Goal: Check status: Check status

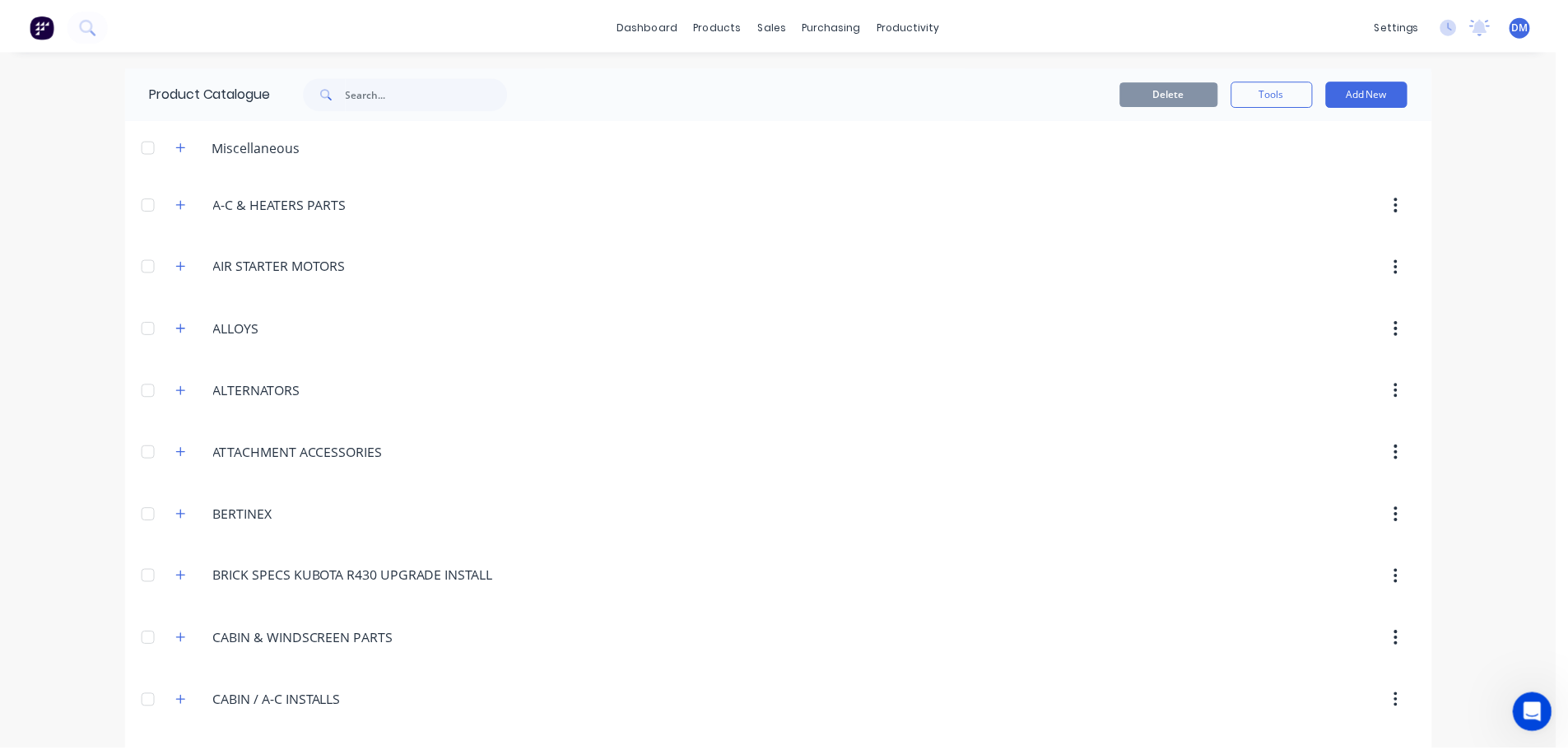
scroll to position [2, 0]
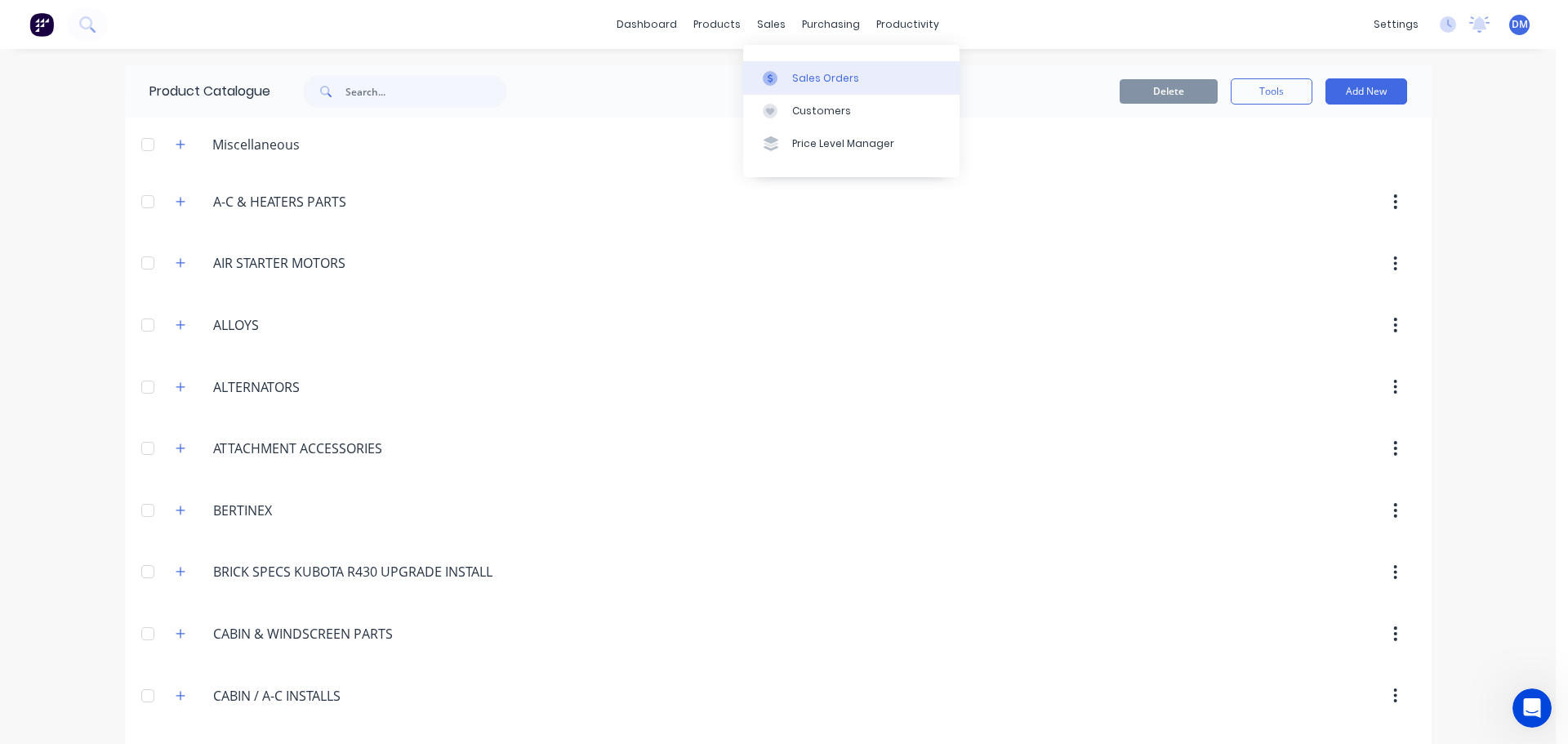
click at [803, 75] on div "Sales Orders" at bounding box center [826, 78] width 67 height 15
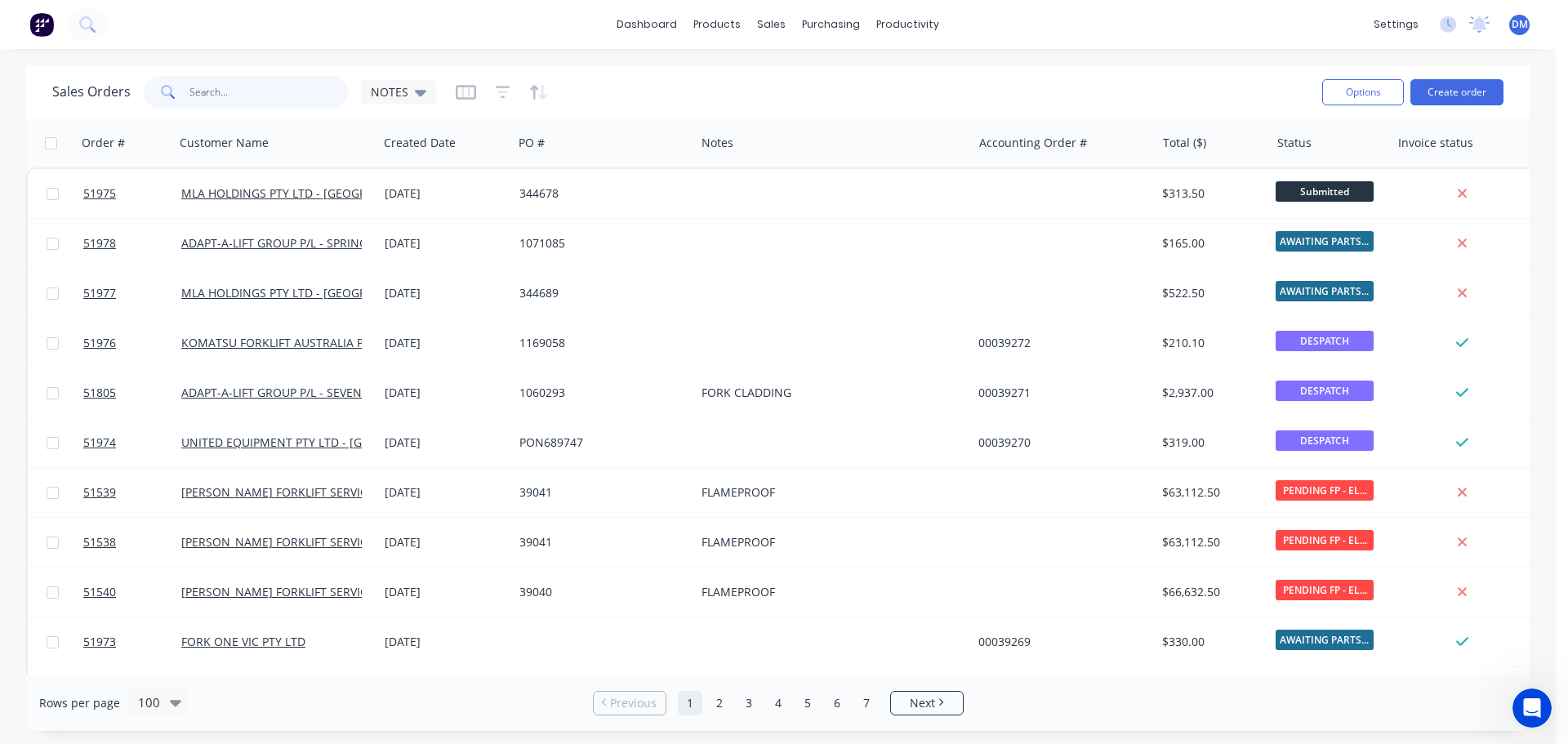
click at [226, 88] on input "text" at bounding box center [269, 92] width 160 height 33
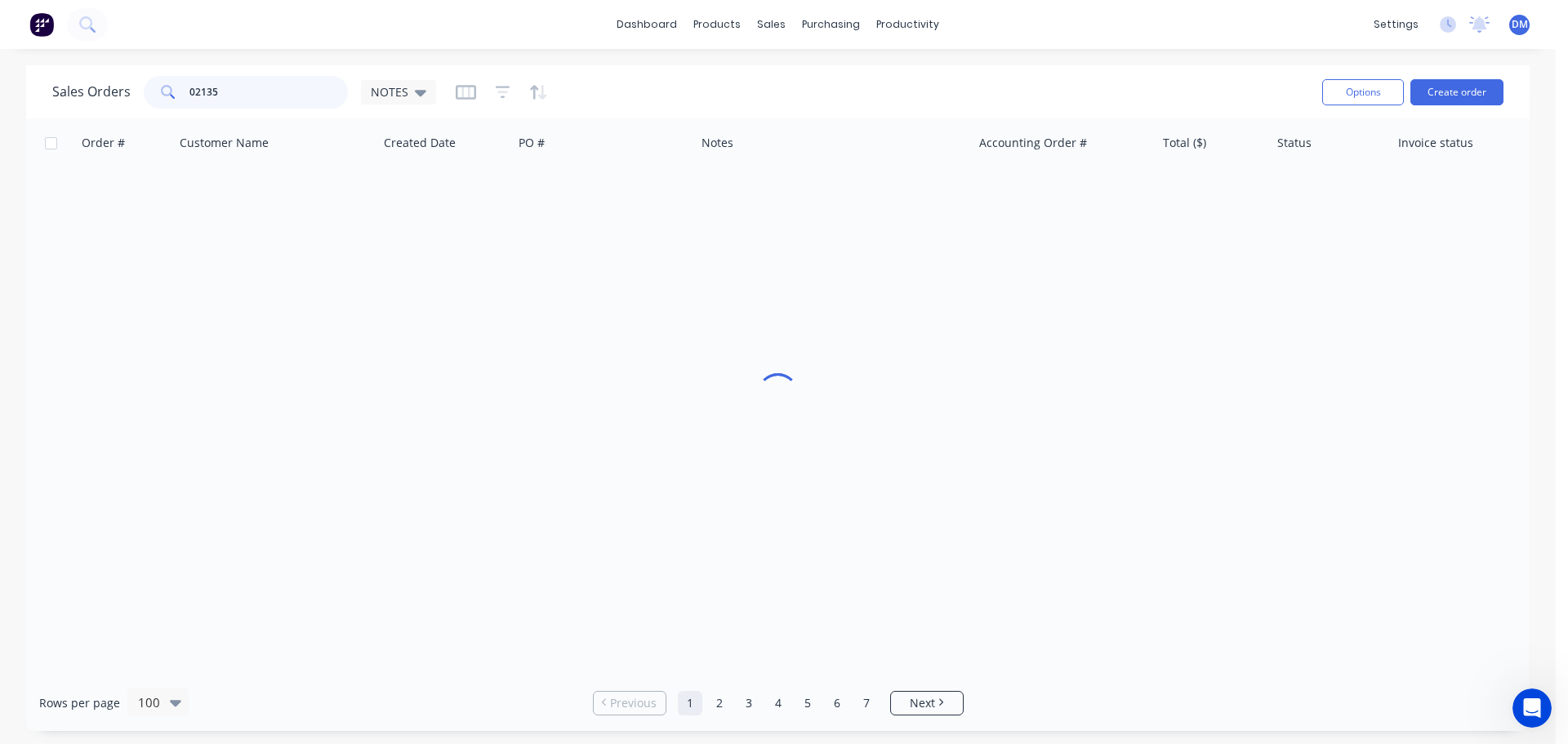
type input "02135"
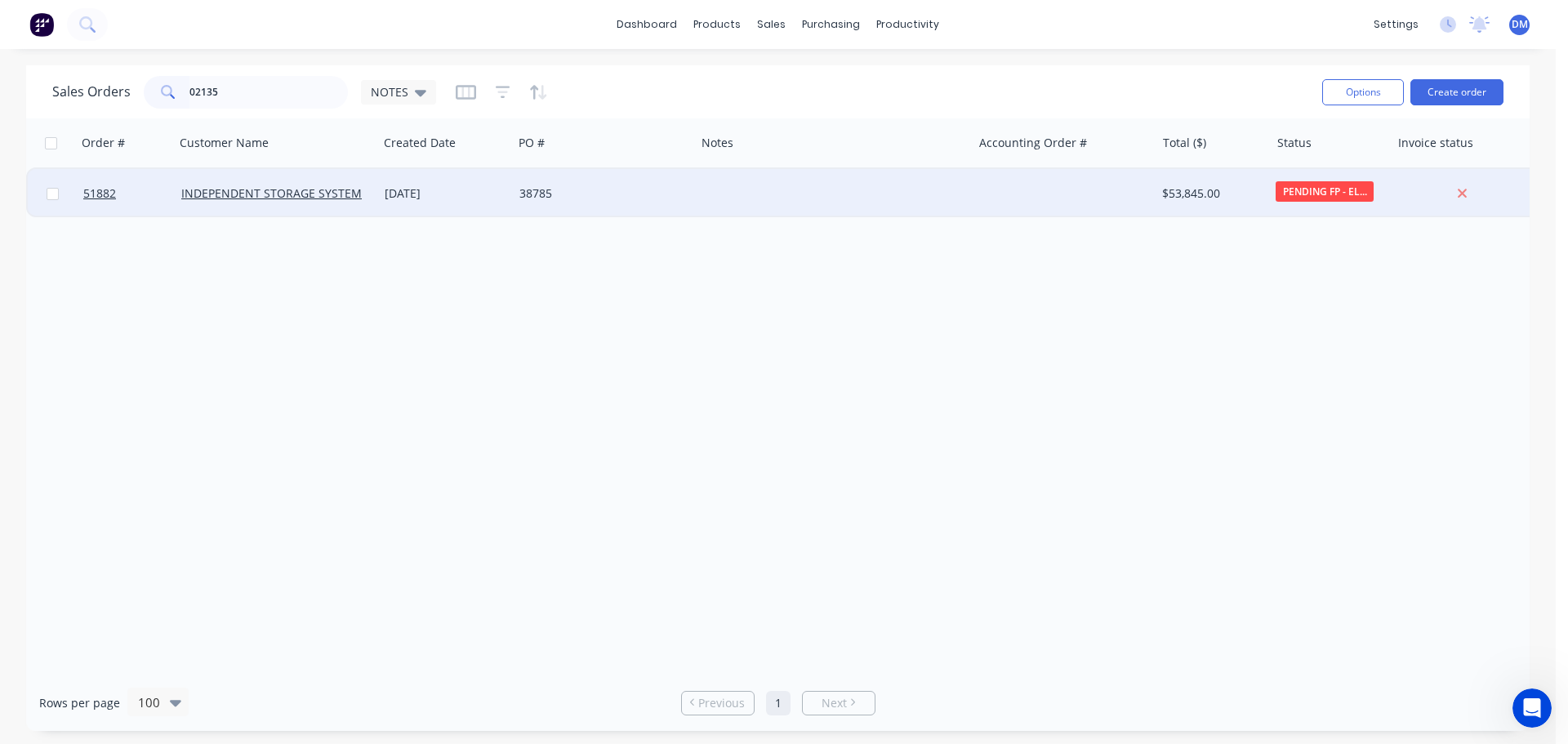
click at [238, 183] on div "INDEPENDENT STORAGE SYSTEMS ([GEOGRAPHIC_DATA]) PTY LTD" at bounding box center [276, 194] width 203 height 49
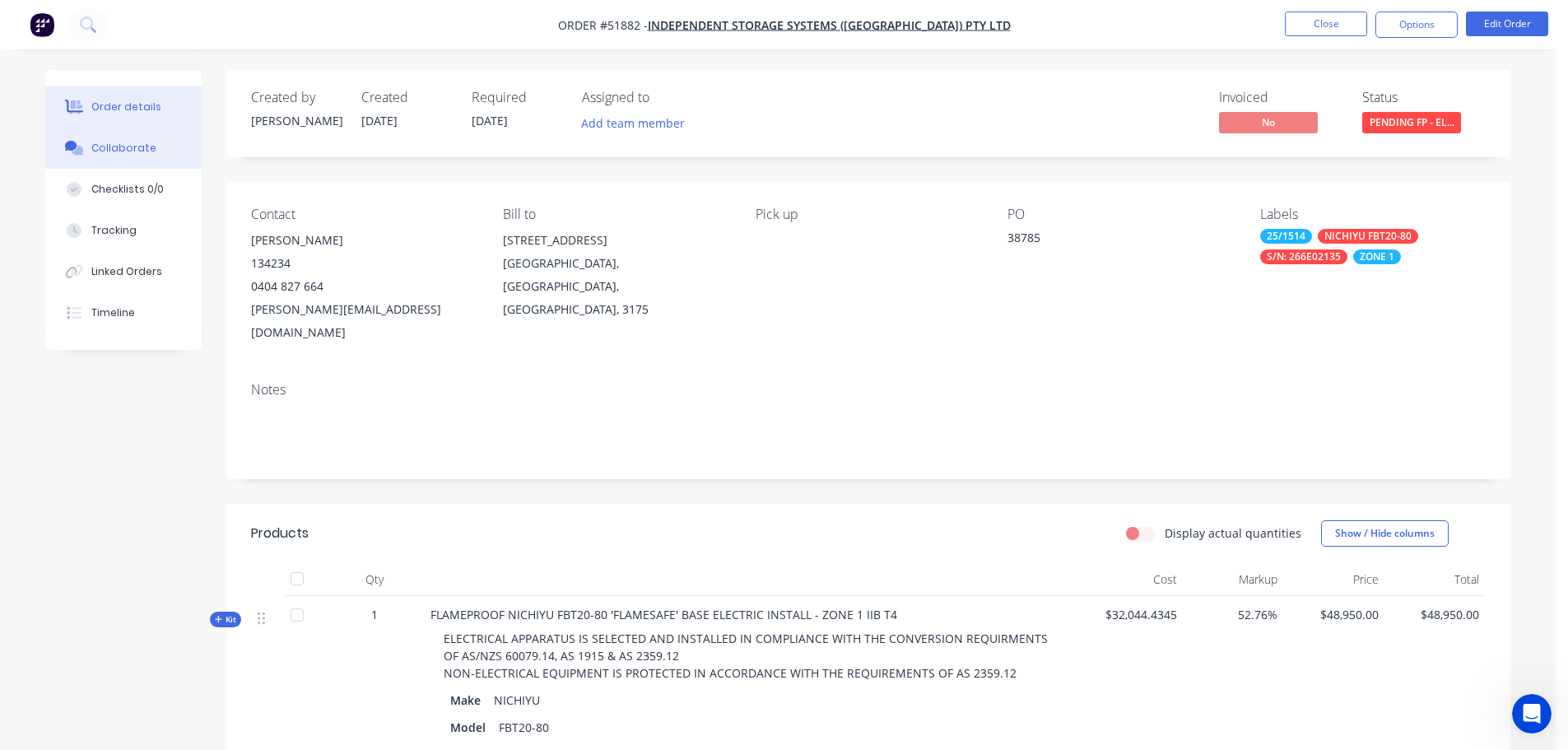
click at [125, 139] on button "Collaborate" at bounding box center [123, 148] width 157 height 41
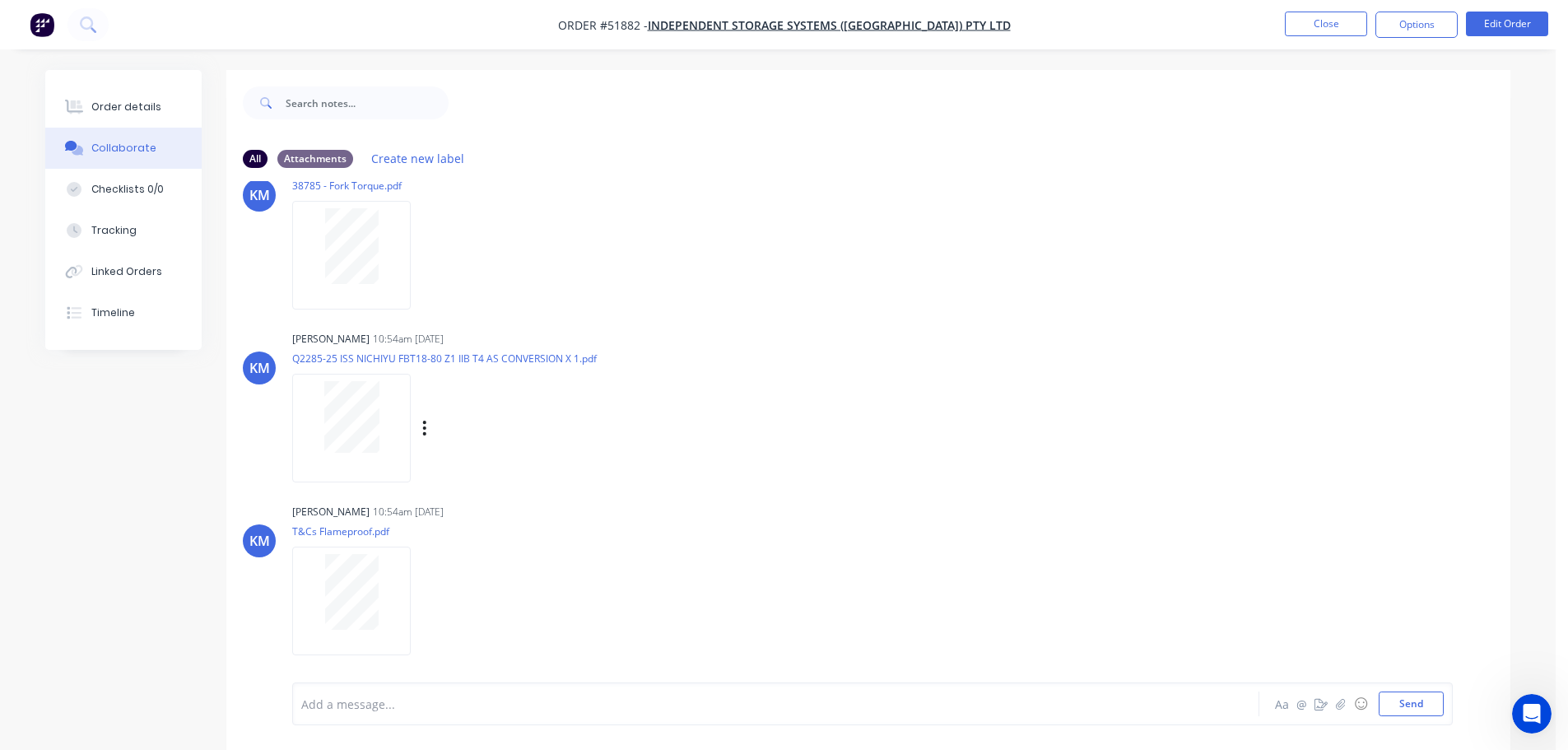
scroll to position [205, 0]
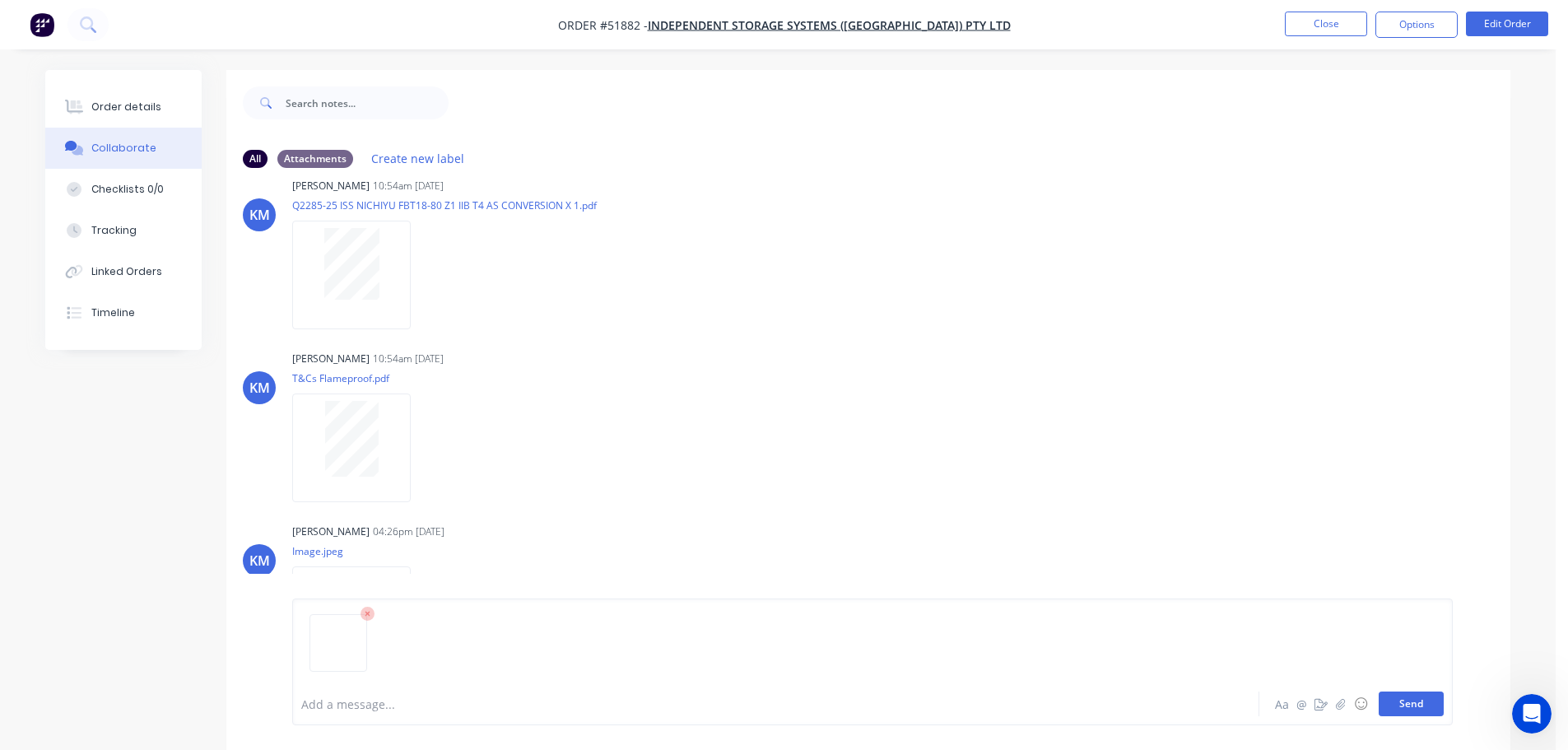
click at [1413, 700] on button "Send" at bounding box center [1411, 704] width 65 height 25
click at [110, 105] on div "Order details" at bounding box center [126, 107] width 70 height 15
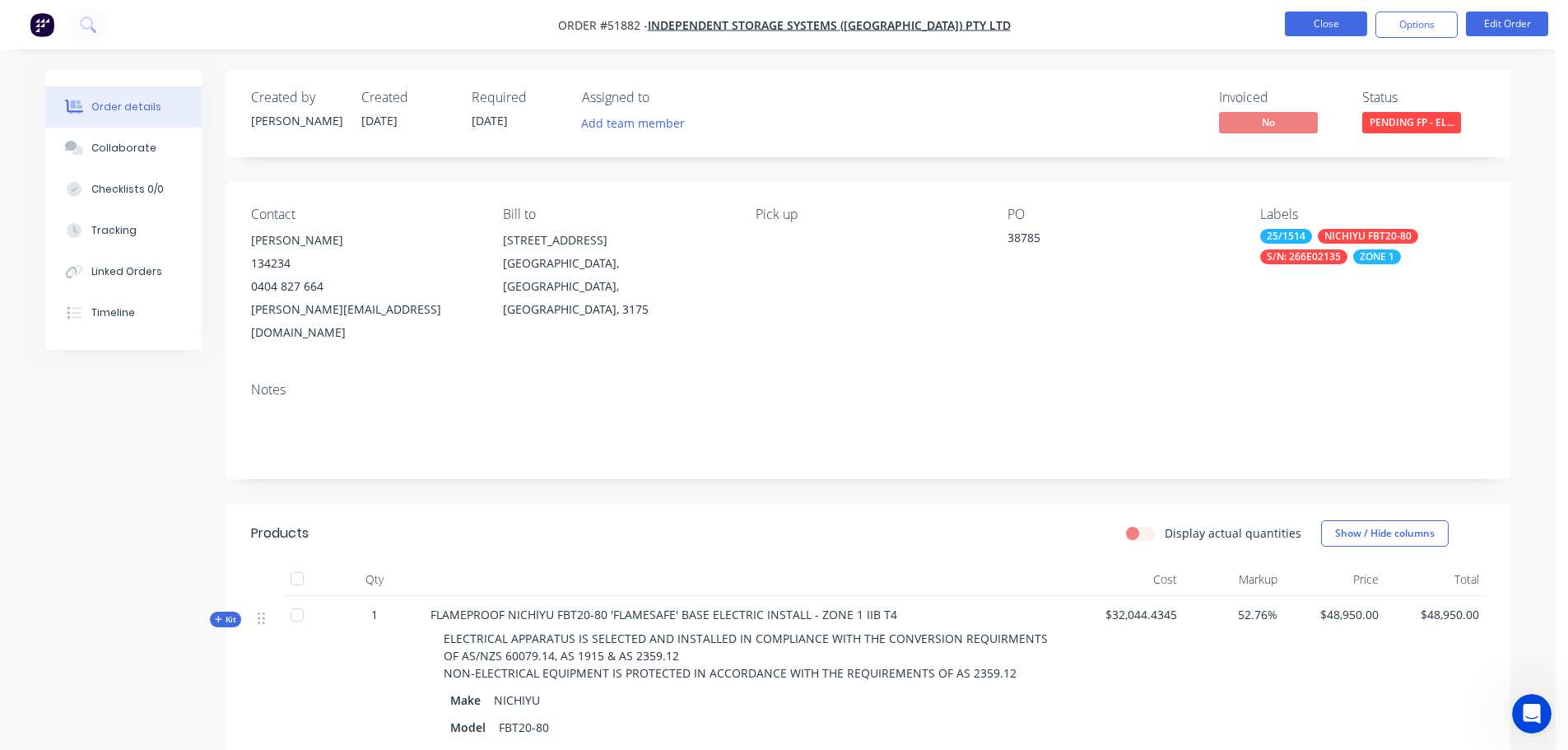
click at [1324, 24] on button "Close" at bounding box center [1325, 24] width 82 height 25
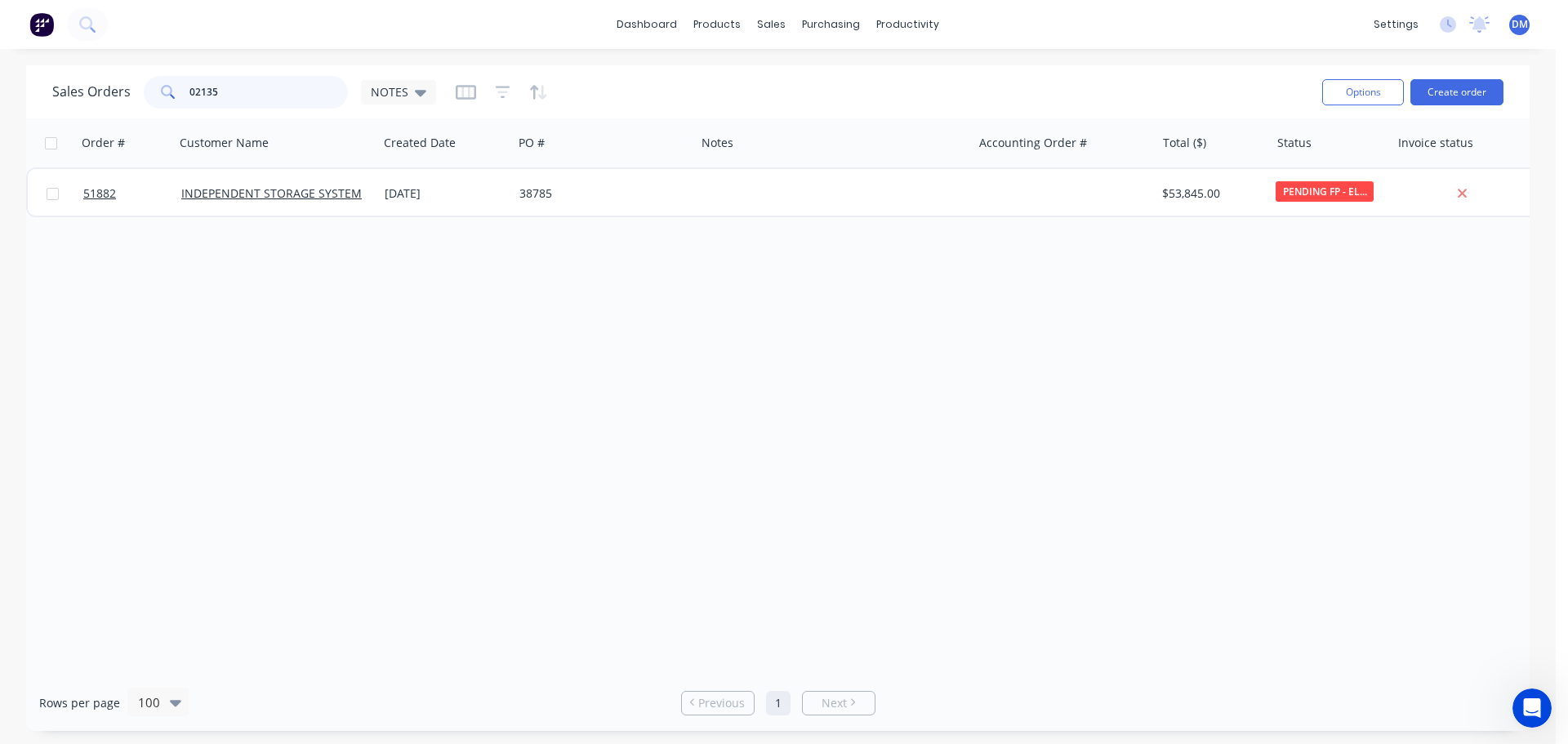
drag, startPoint x: 225, startPoint y: 99, endPoint x: 40, endPoint y: 97, distance: 185.0
click at [41, 98] on div "Sales Orders 02135 NOTES Options Create order" at bounding box center [778, 91] width 1504 height 53
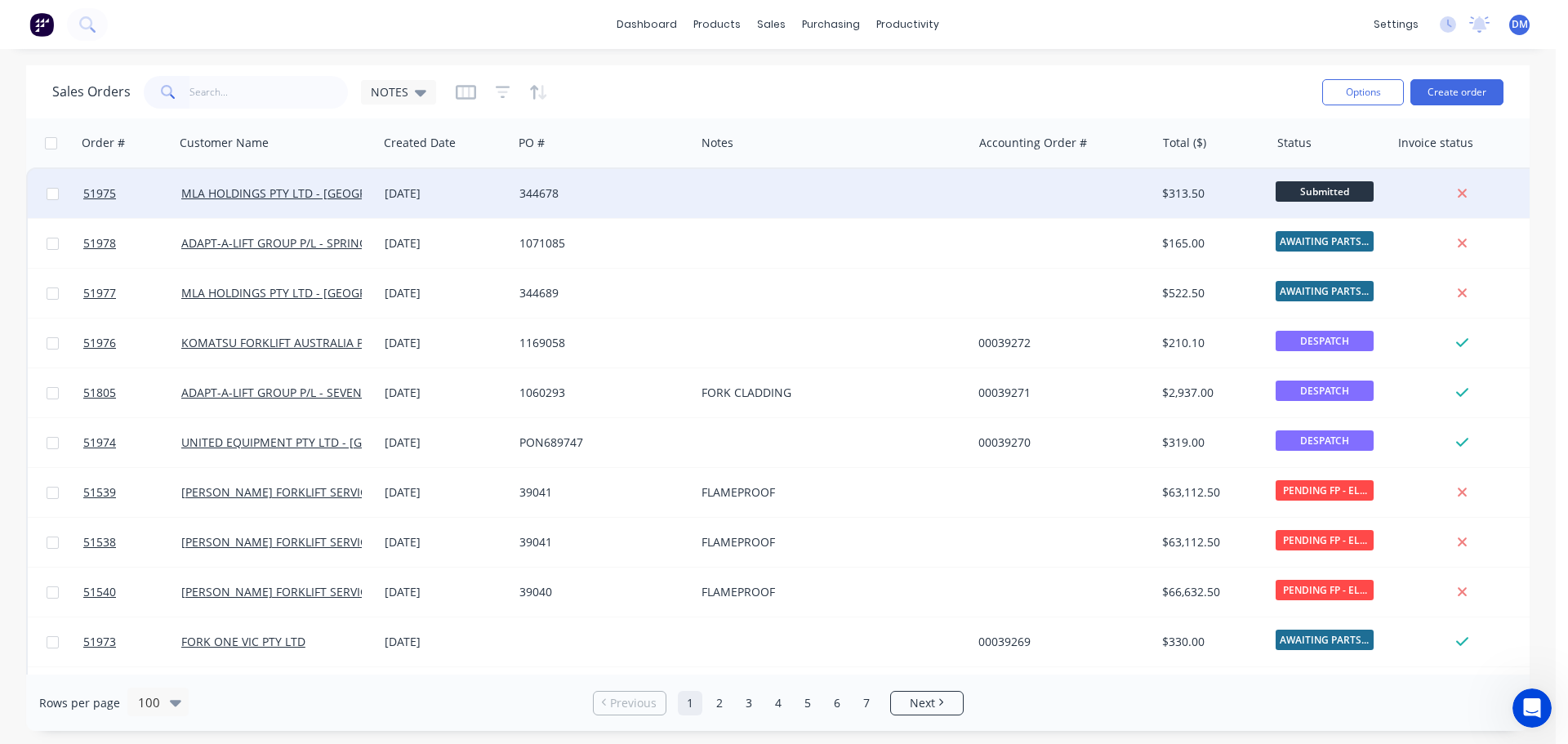
click at [829, 183] on div at bounding box center [833, 194] width 277 height 49
click at [1054, 184] on div at bounding box center [1064, 194] width 184 height 49
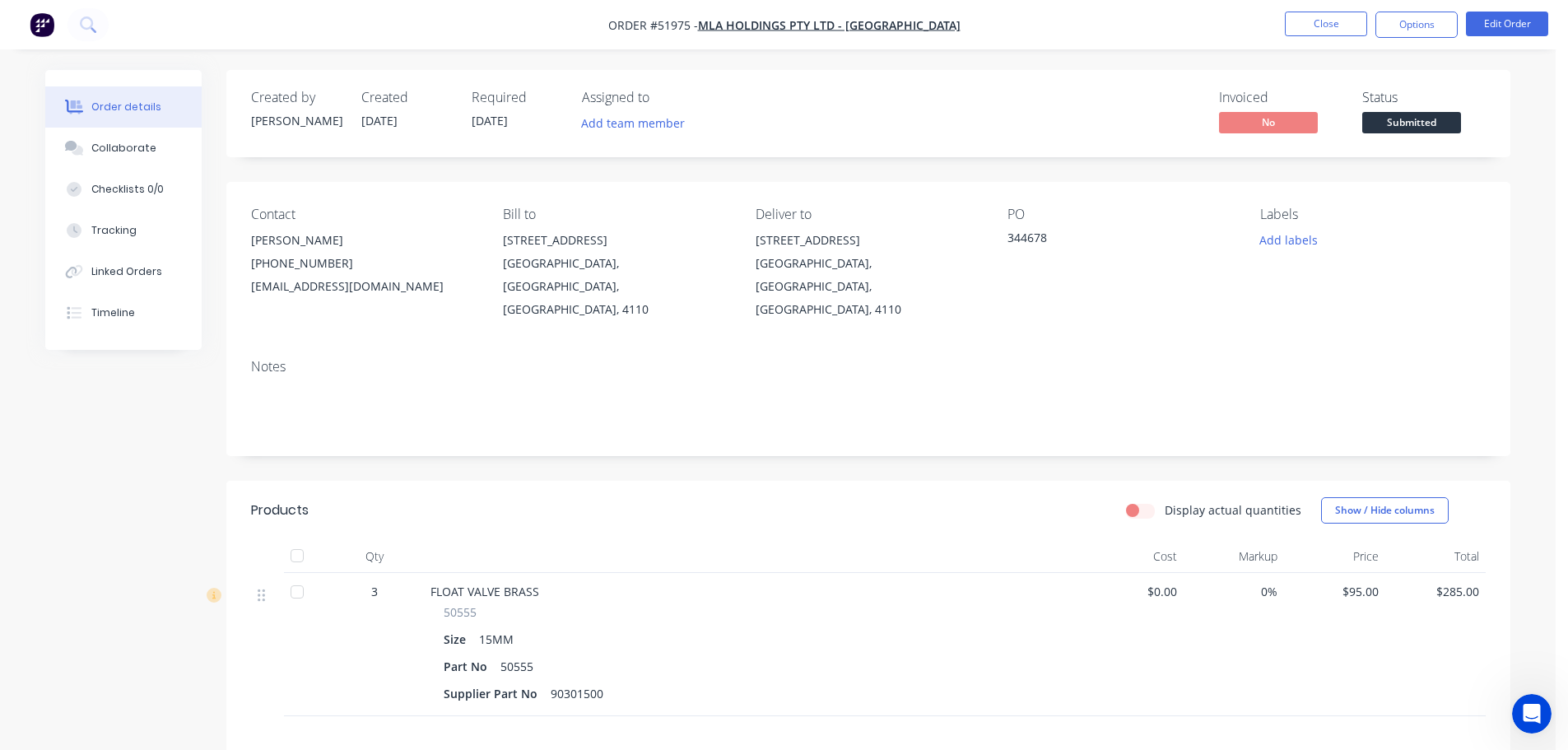
click at [1420, 125] on span "Submitted" at bounding box center [1411, 122] width 99 height 21
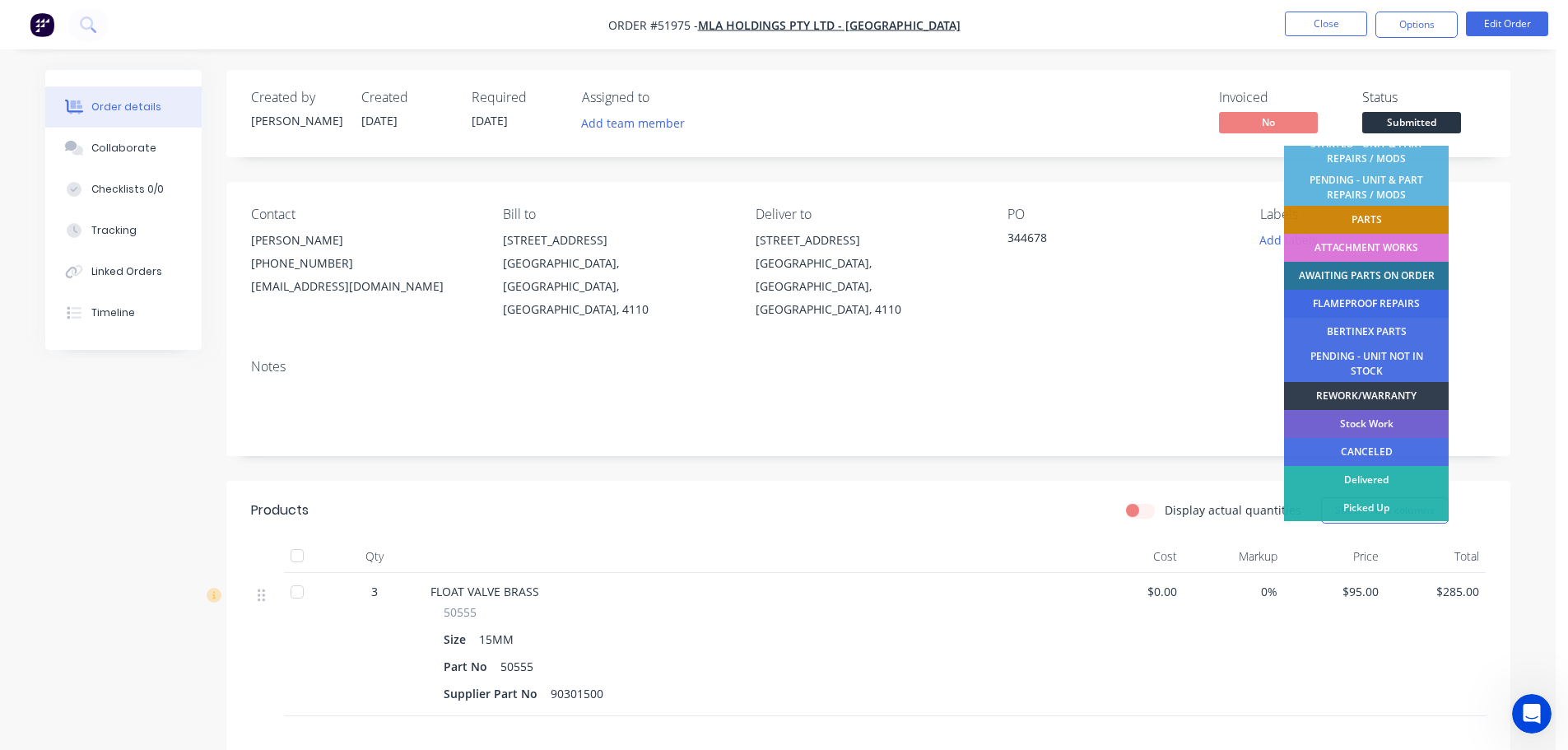
scroll to position [334, 0]
click at [1390, 274] on div "AWAITING PARTS ON ORDER" at bounding box center [1366, 275] width 165 height 28
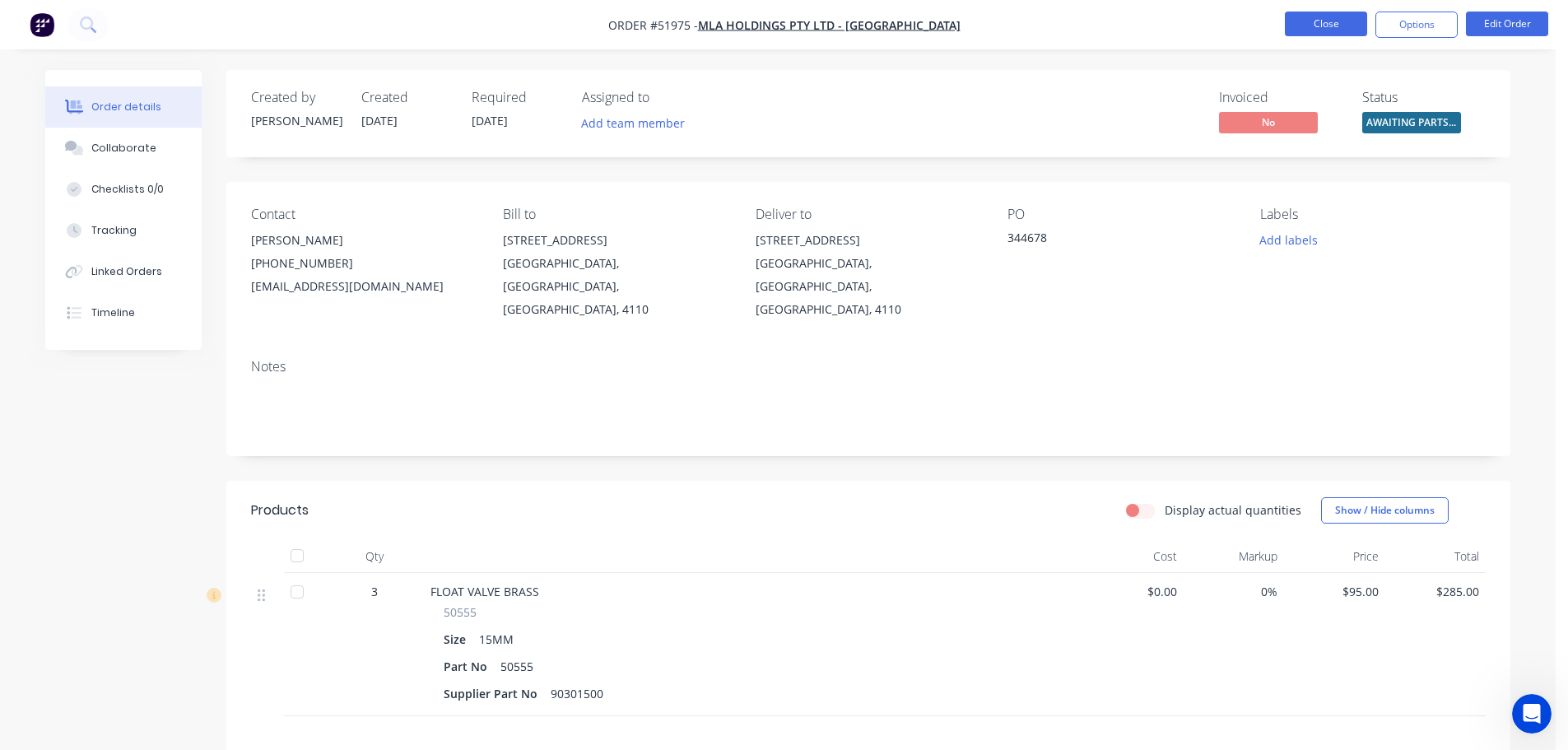
click at [1316, 27] on button "Close" at bounding box center [1325, 24] width 82 height 25
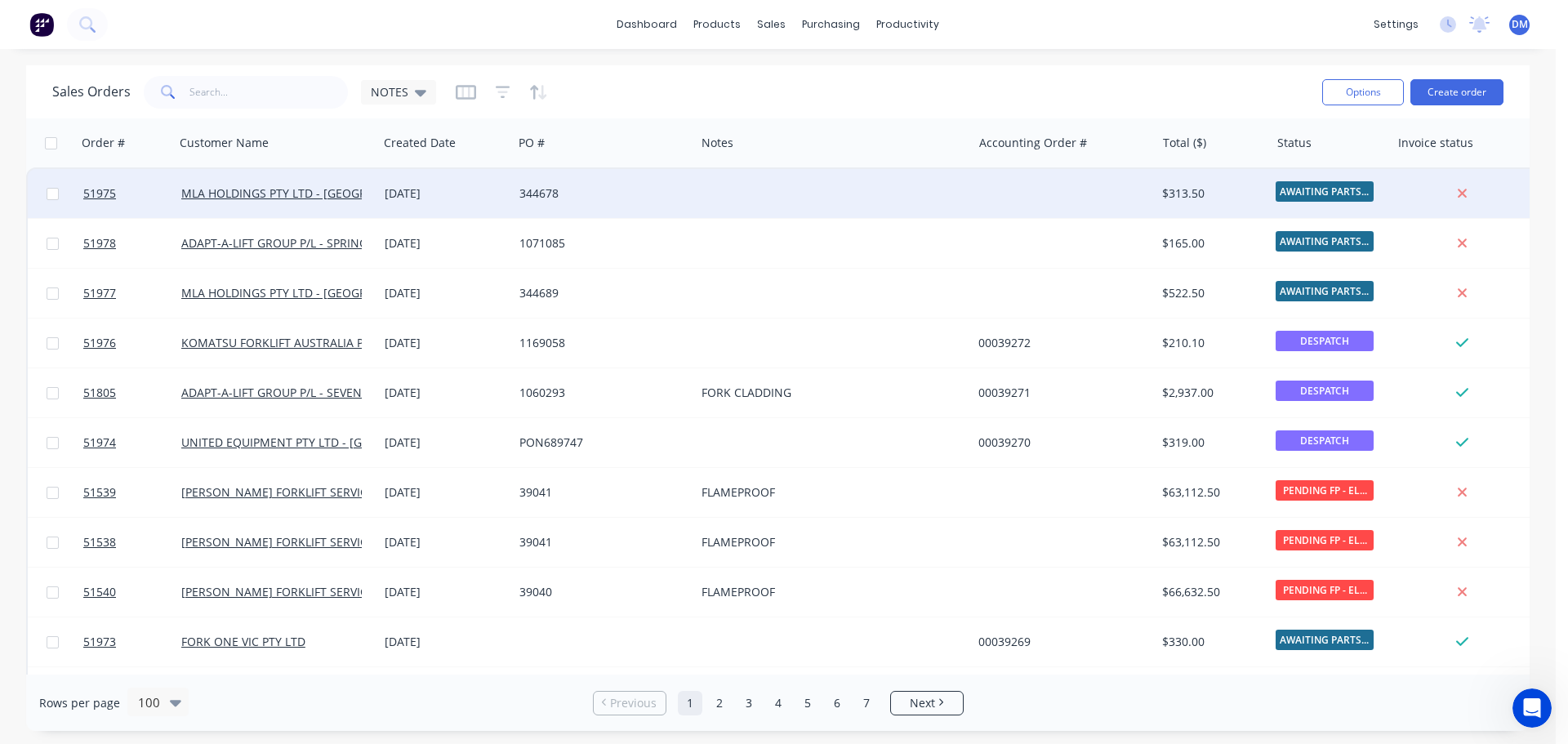
click at [751, 179] on div at bounding box center [833, 194] width 277 height 49
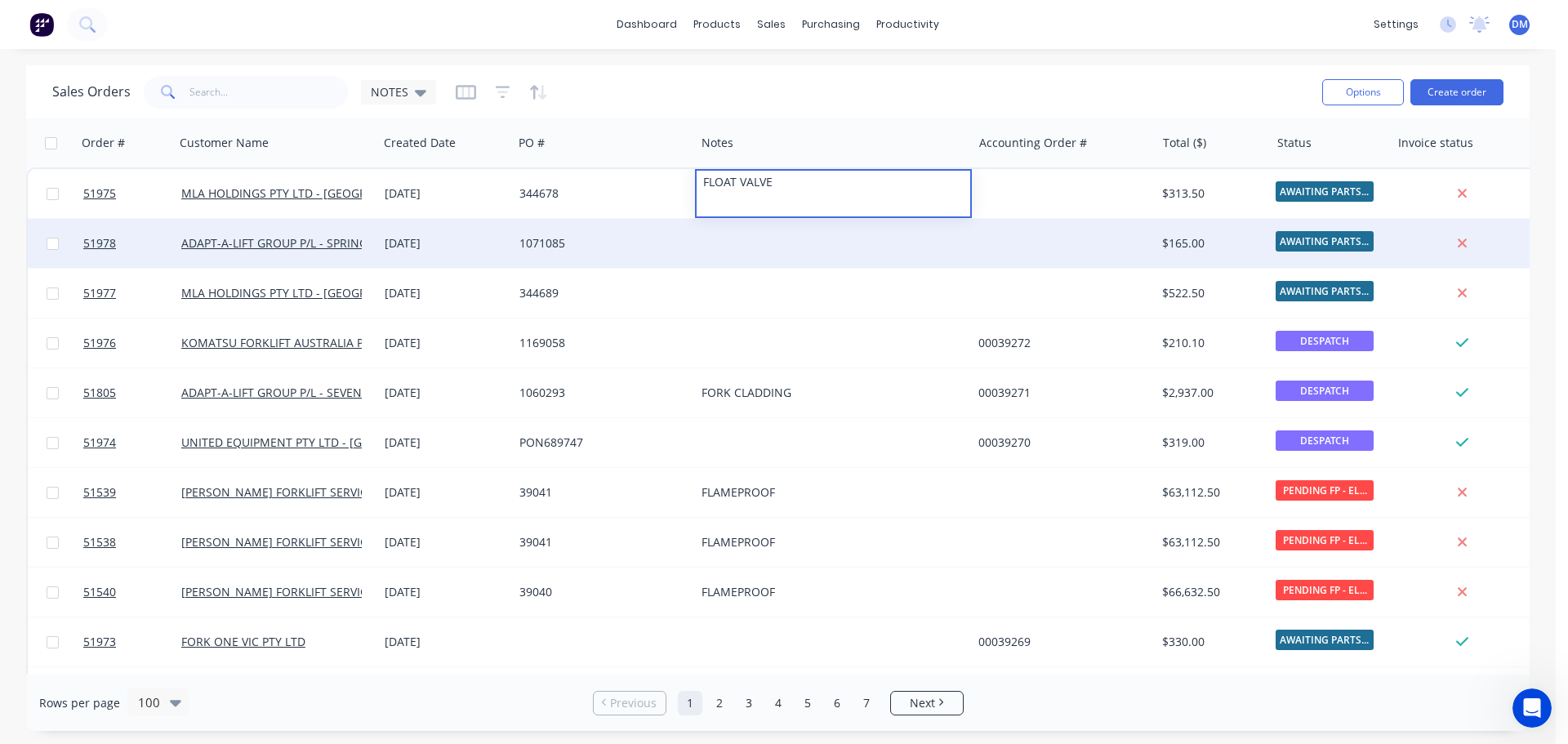
click at [536, 244] on div "1071085" at bounding box center [600, 243] width 161 height 16
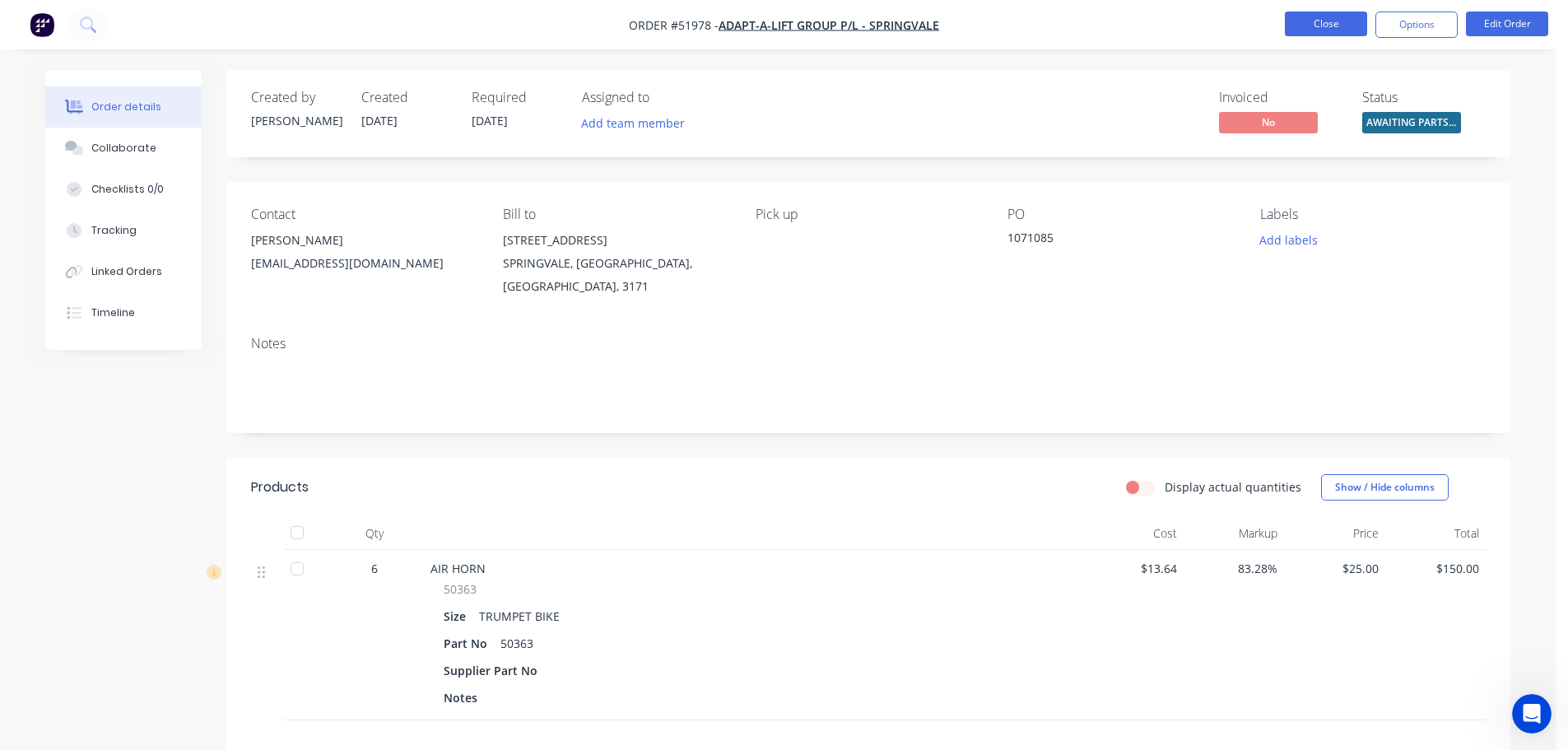
click at [1318, 27] on button "Close" at bounding box center [1325, 24] width 82 height 25
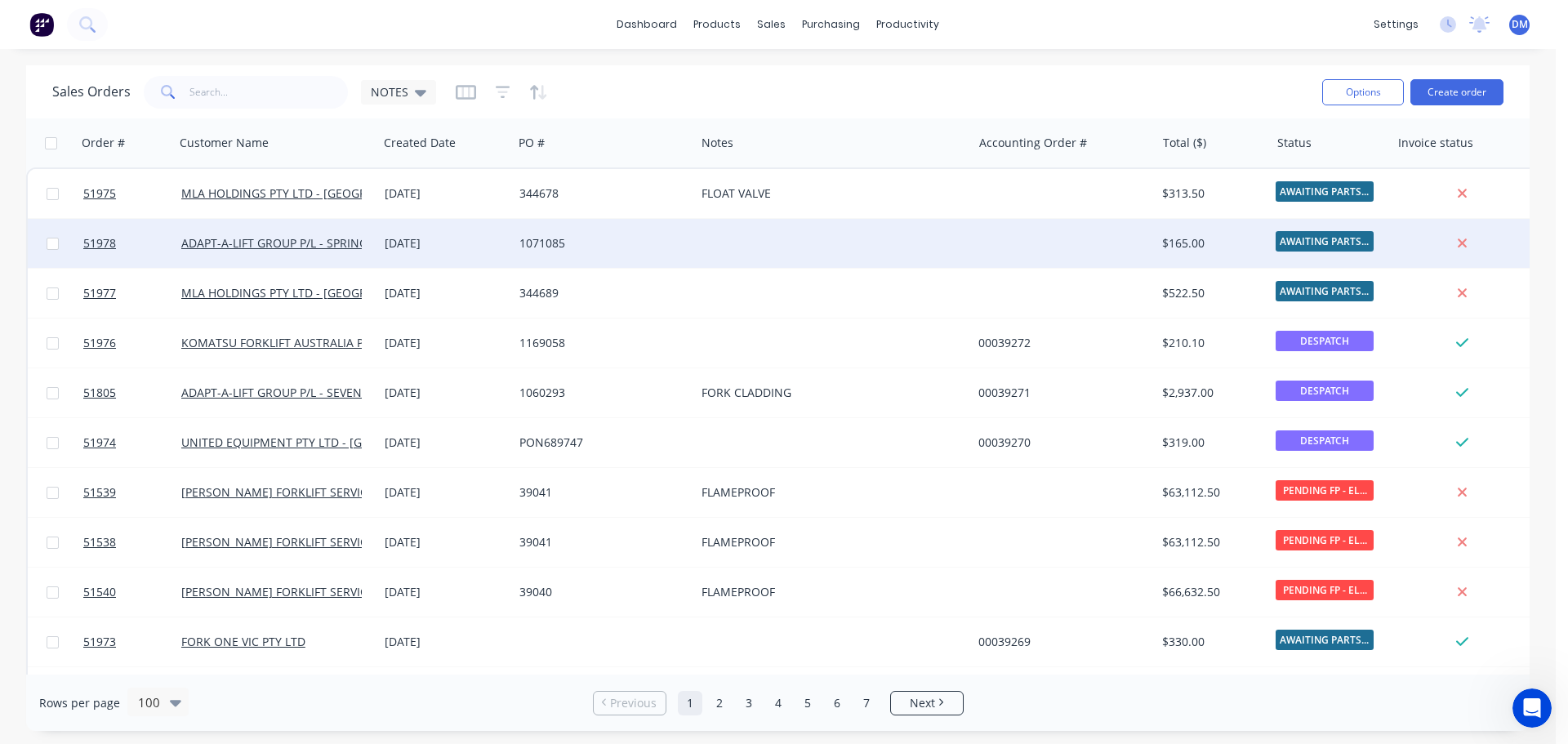
click at [747, 240] on div at bounding box center [833, 243] width 277 height 49
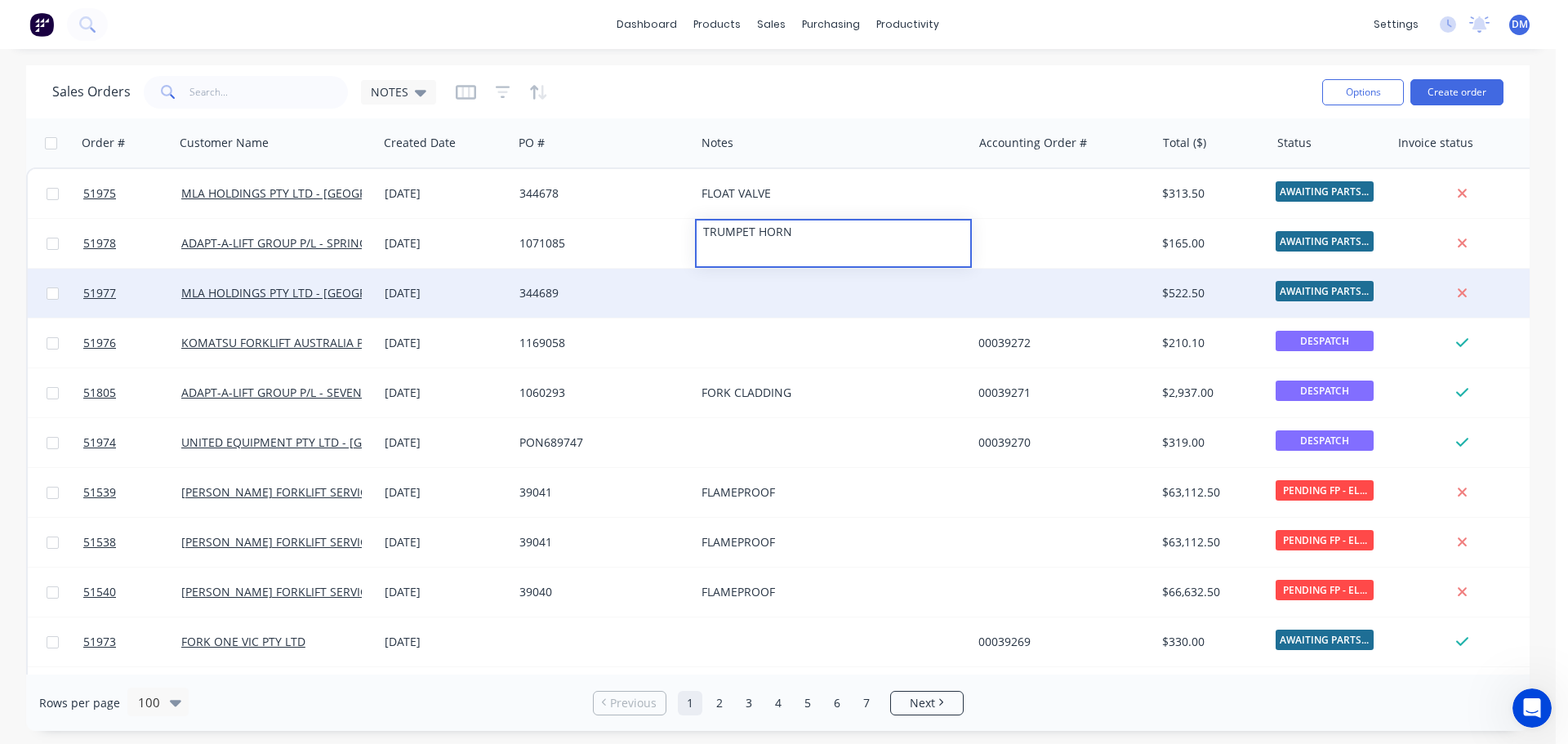
click at [717, 300] on div at bounding box center [833, 293] width 277 height 49
click at [715, 293] on div at bounding box center [833, 293] width 277 height 49
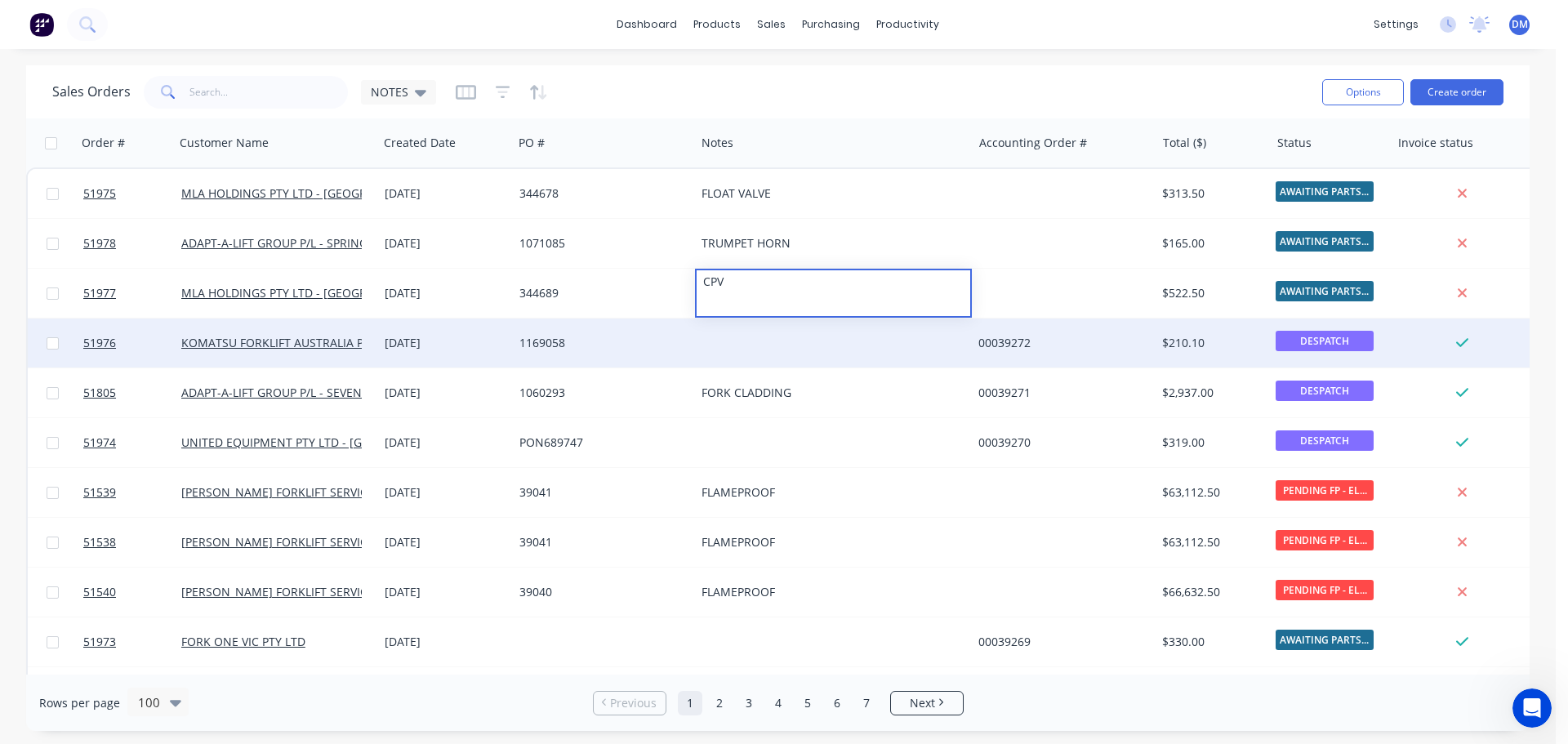
click at [551, 340] on div "1169058" at bounding box center [600, 343] width 161 height 16
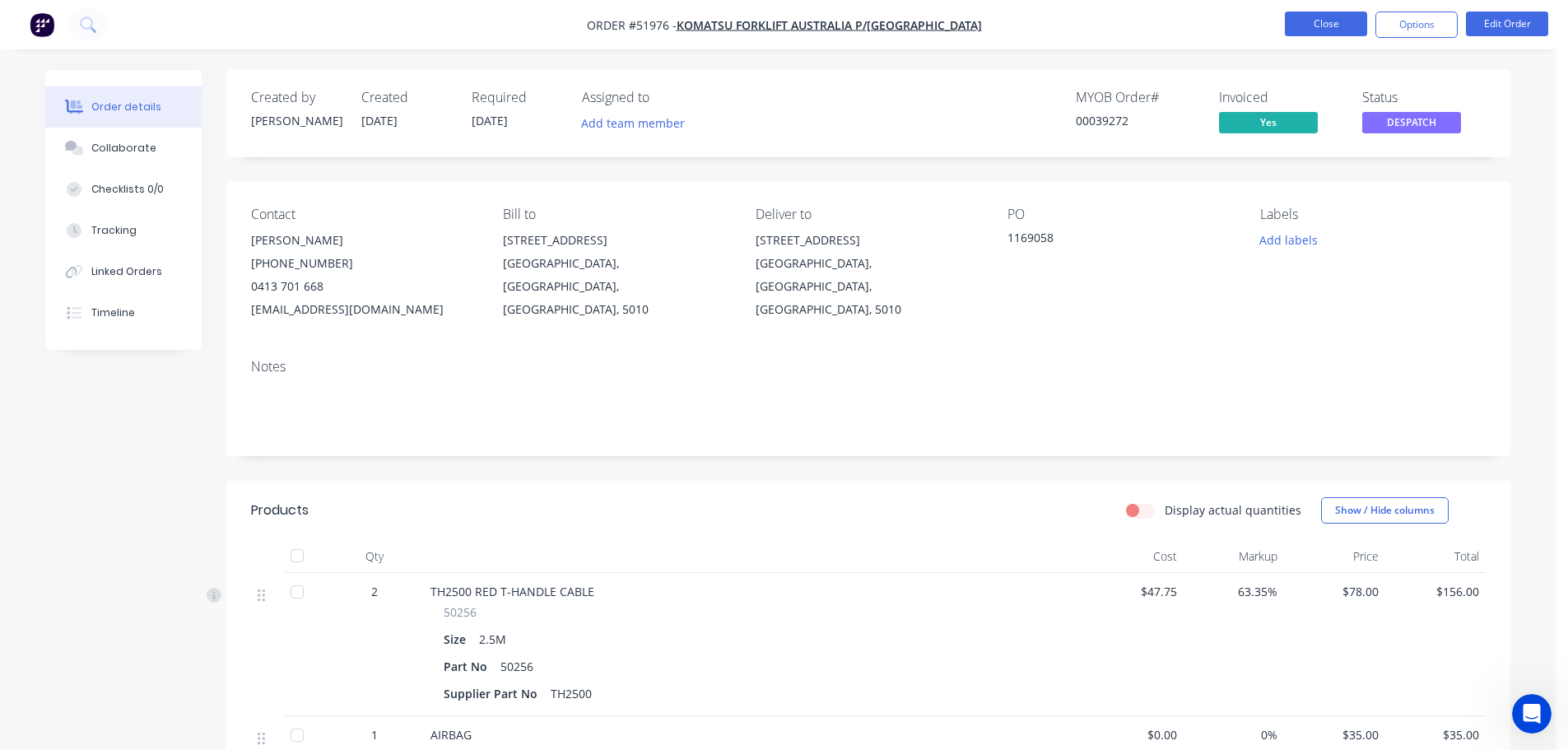
click at [1311, 23] on button "Close" at bounding box center [1325, 24] width 82 height 25
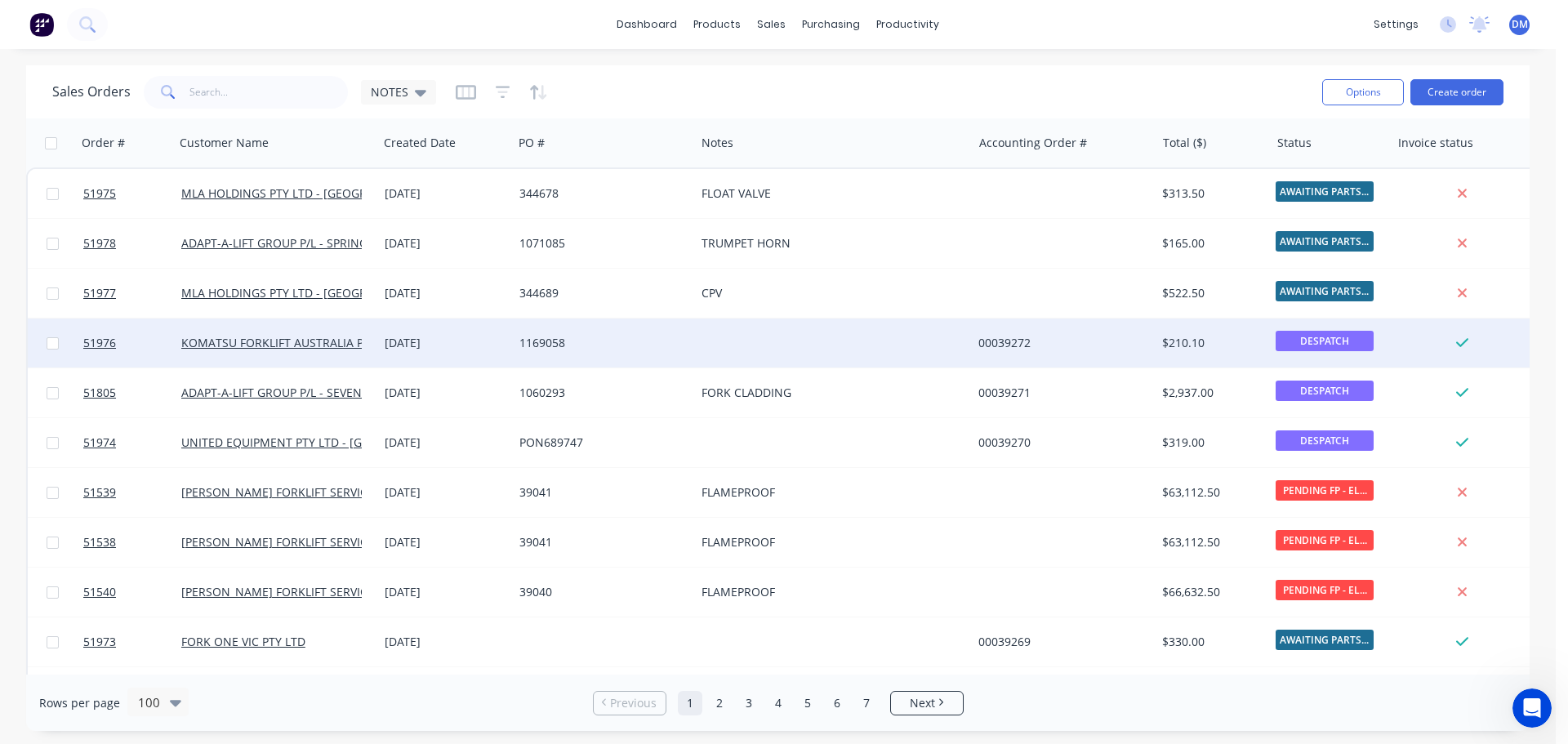
click at [717, 337] on div at bounding box center [833, 343] width 277 height 49
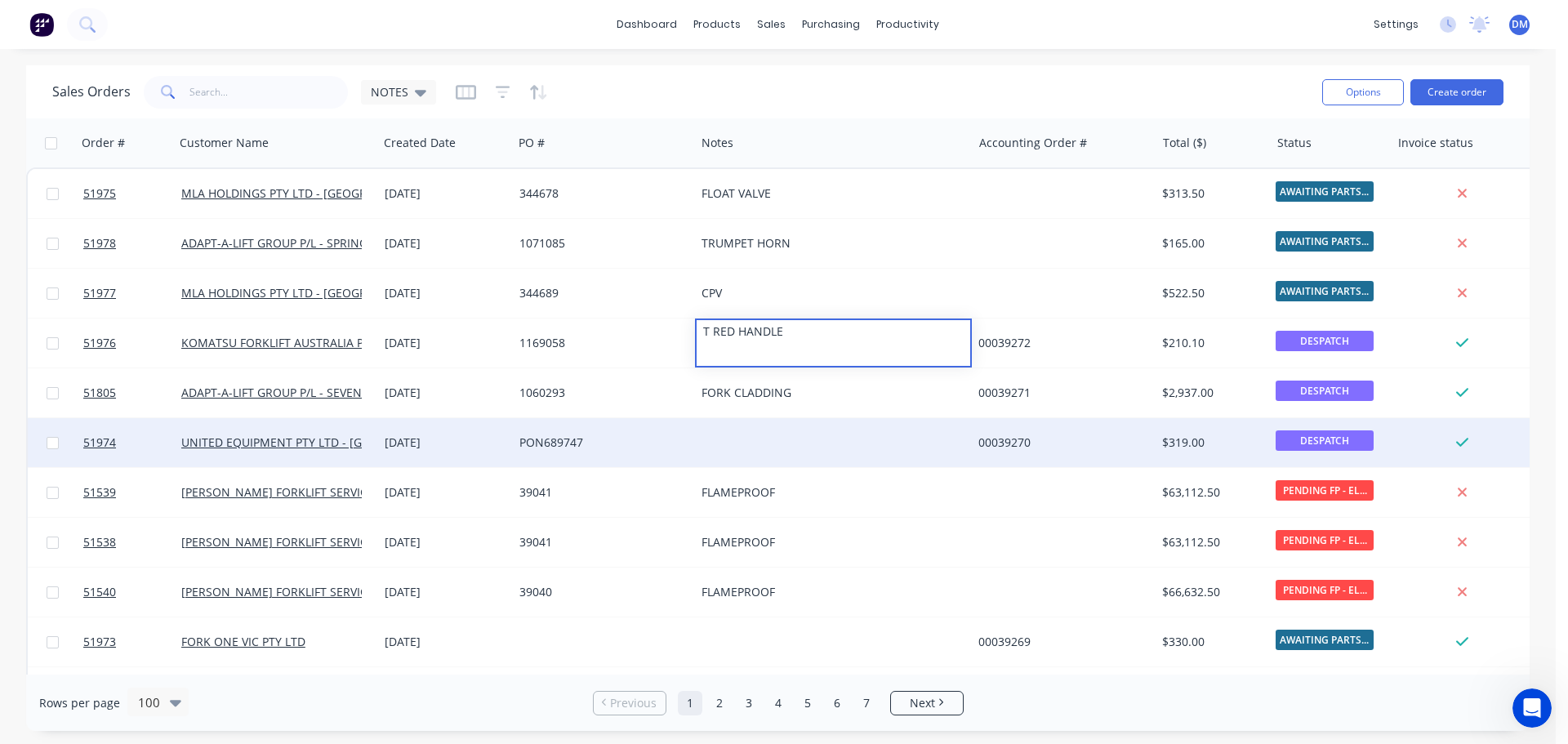
click at [518, 443] on div "PON689747" at bounding box center [604, 443] width 183 height 49
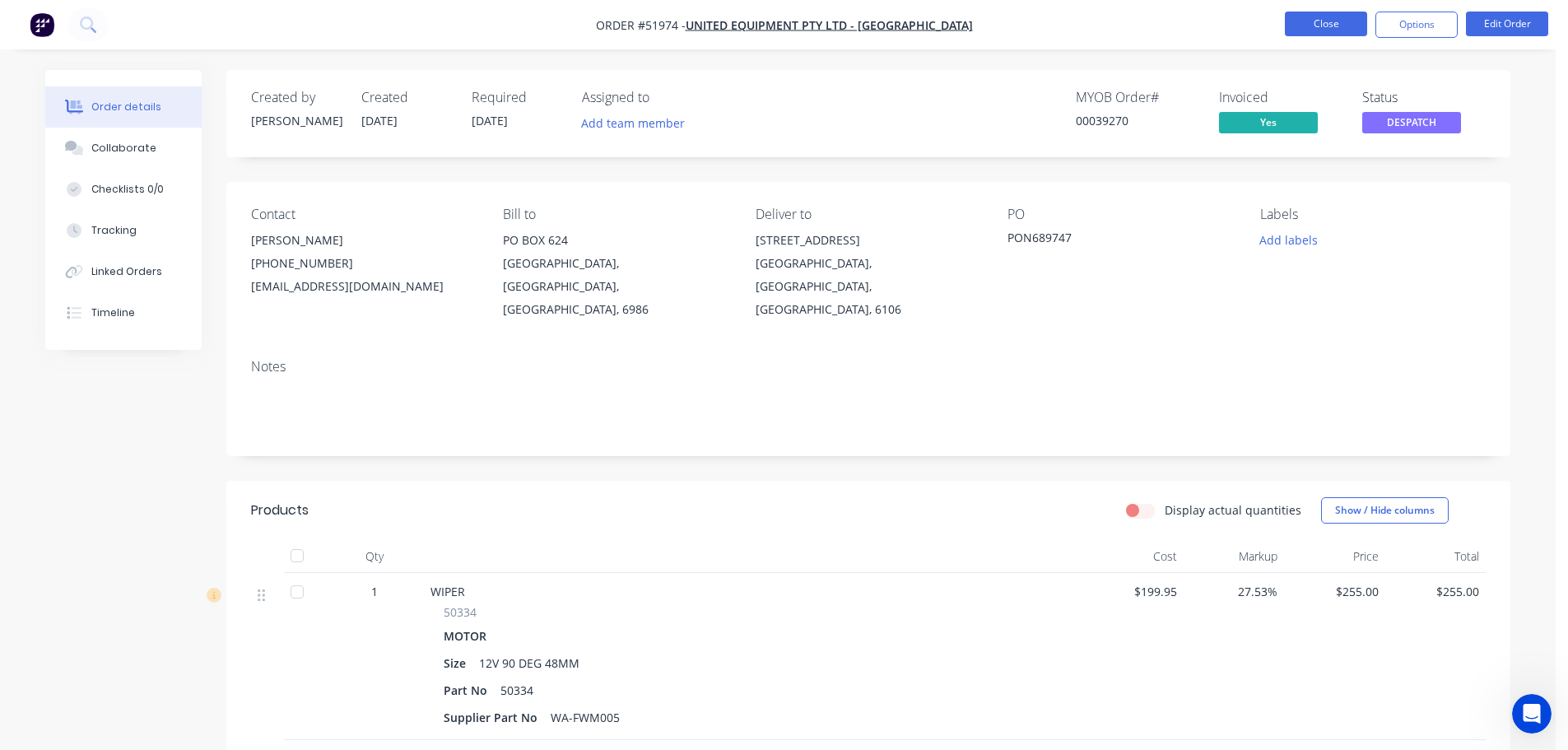
click at [1330, 22] on button "Close" at bounding box center [1325, 24] width 82 height 25
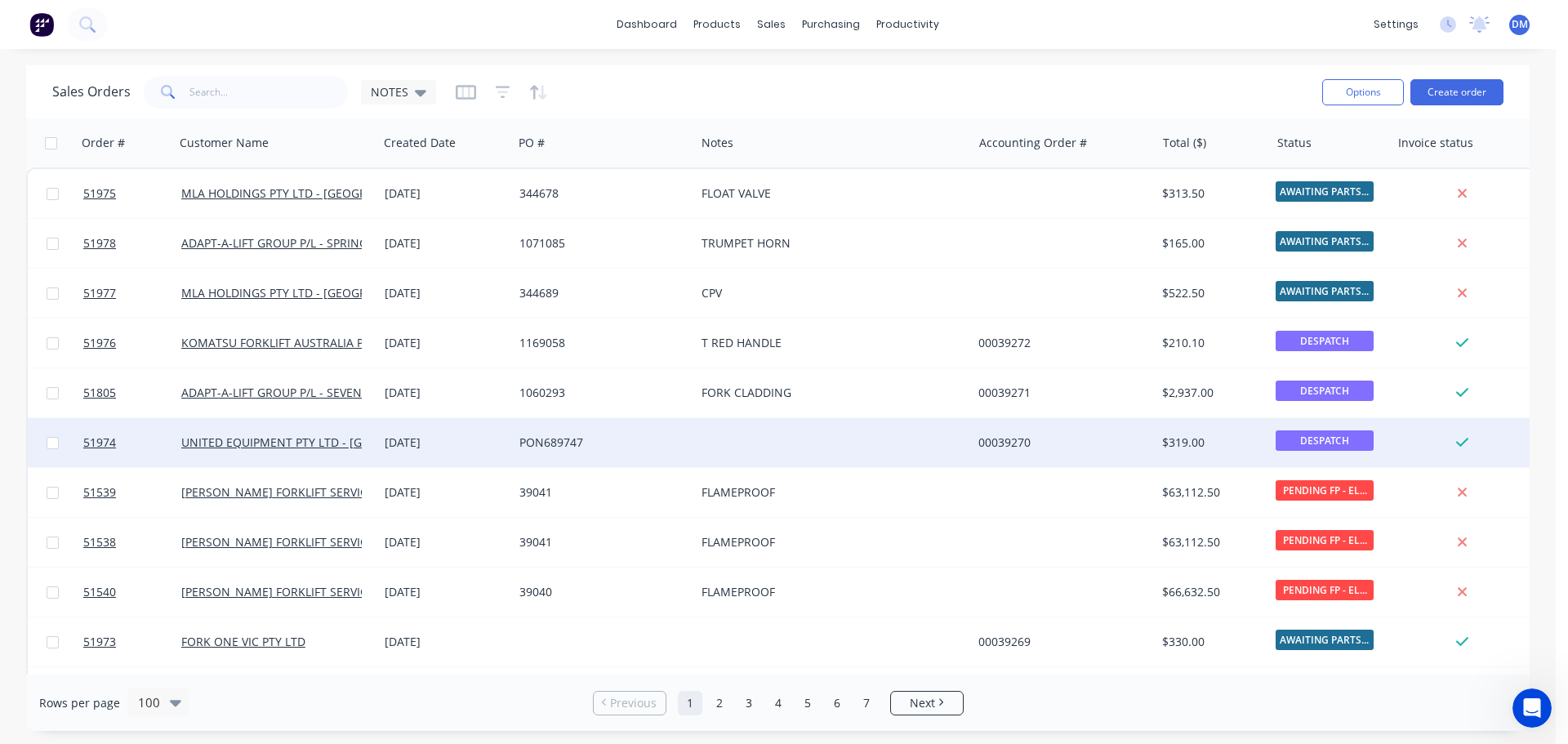
click at [730, 431] on div at bounding box center [833, 443] width 277 height 49
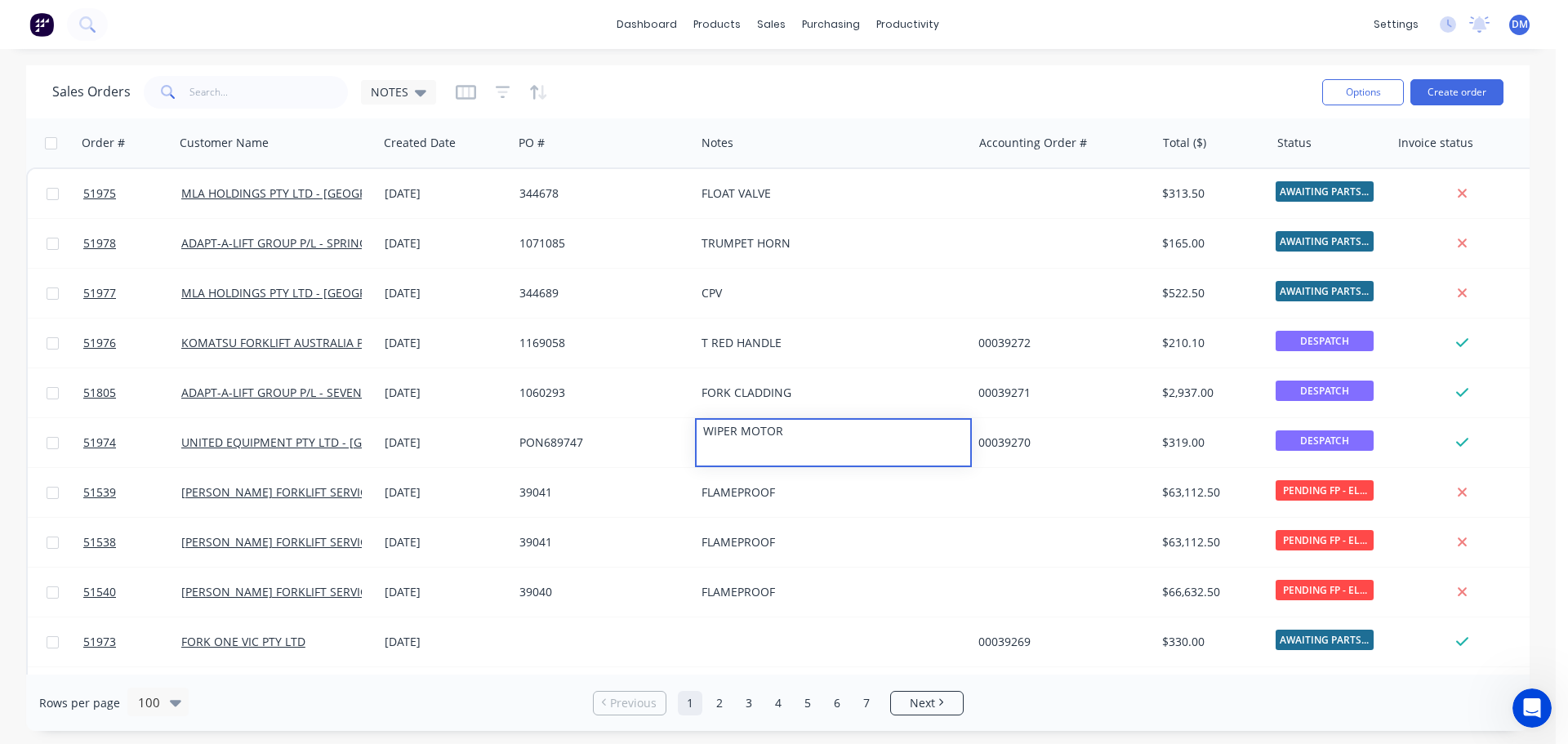
click at [746, 70] on div "Sales Orders NOTES Options Create order" at bounding box center [778, 91] width 1504 height 53
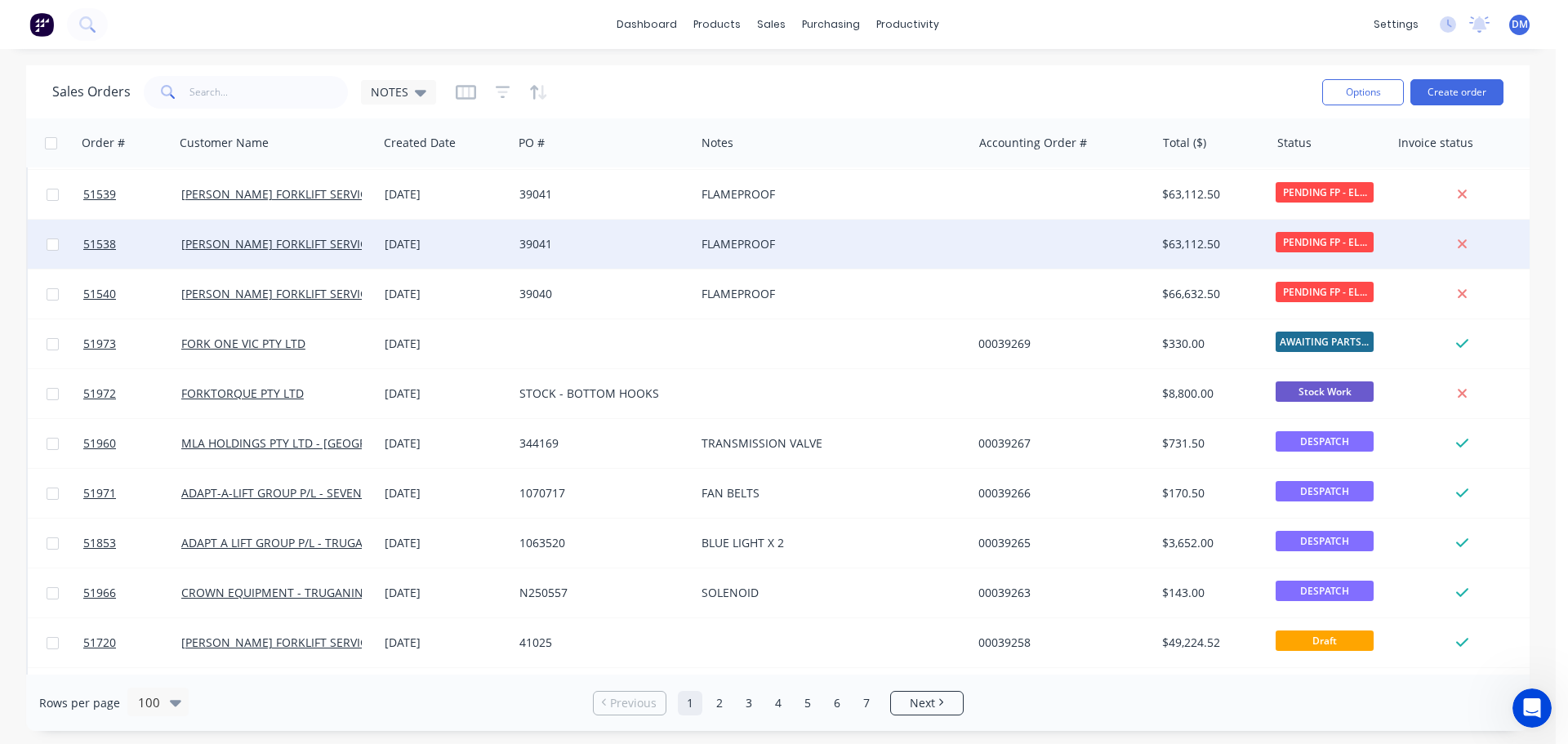
scroll to position [326, 0]
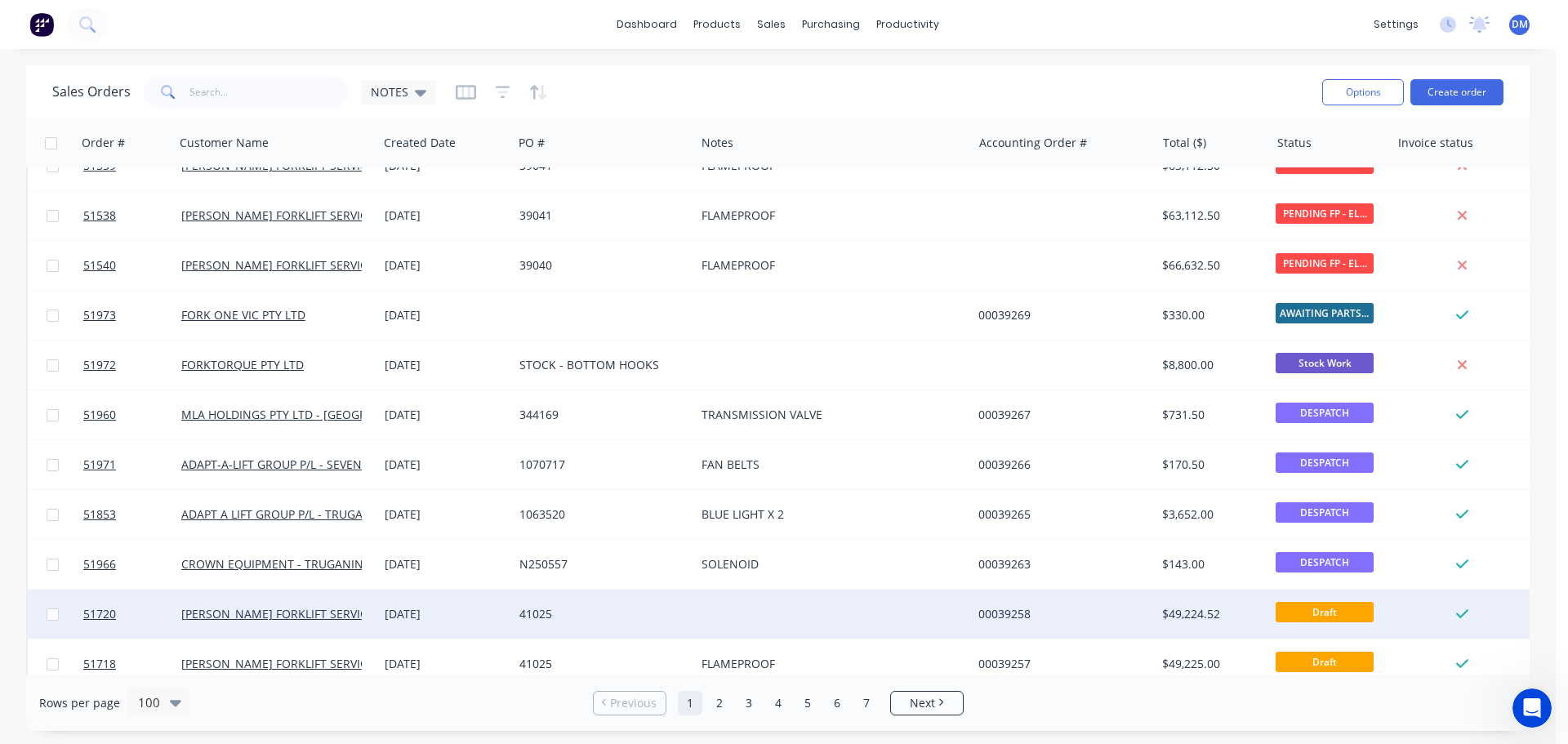
click at [727, 602] on div at bounding box center [833, 614] width 277 height 49
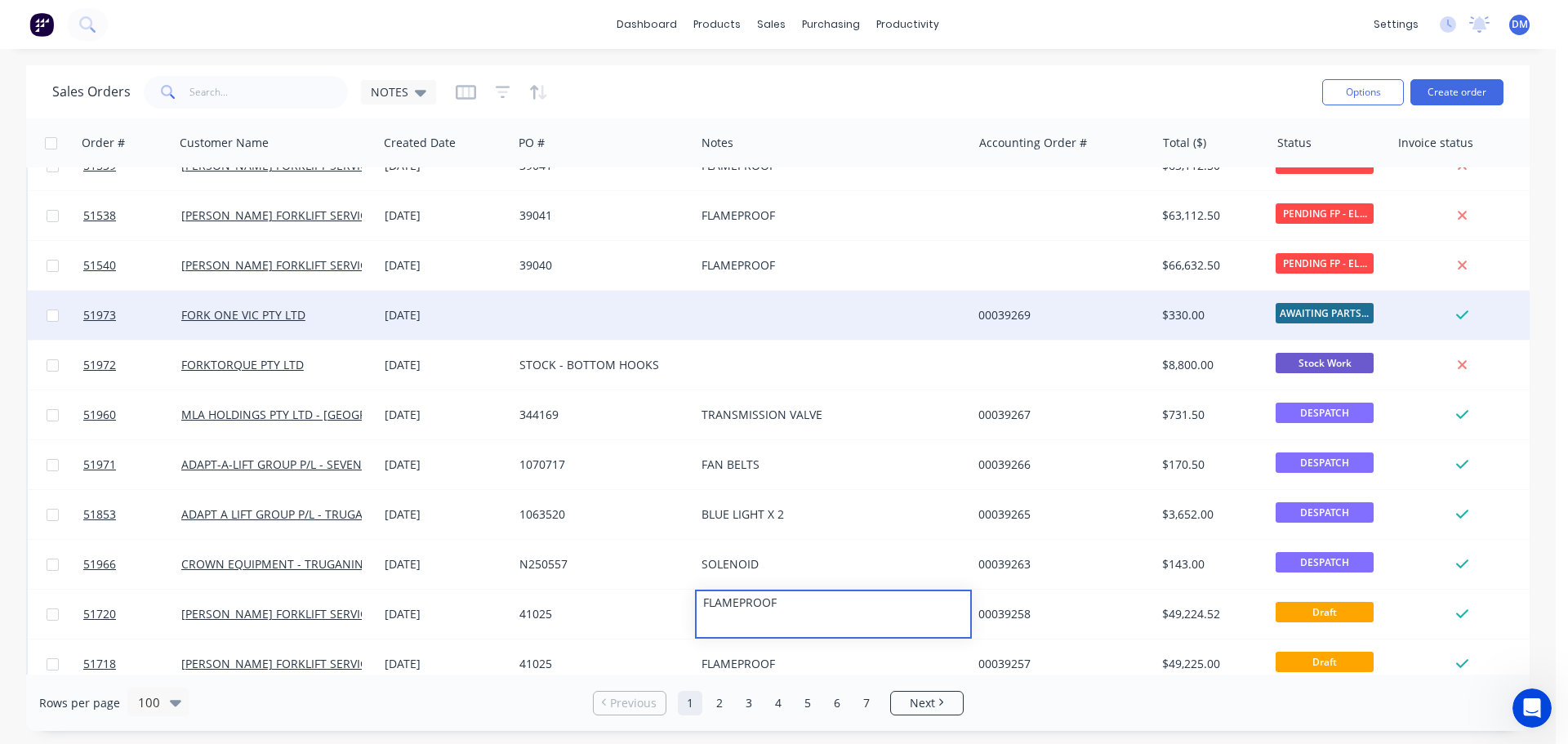
click at [570, 311] on div at bounding box center [604, 316] width 183 height 49
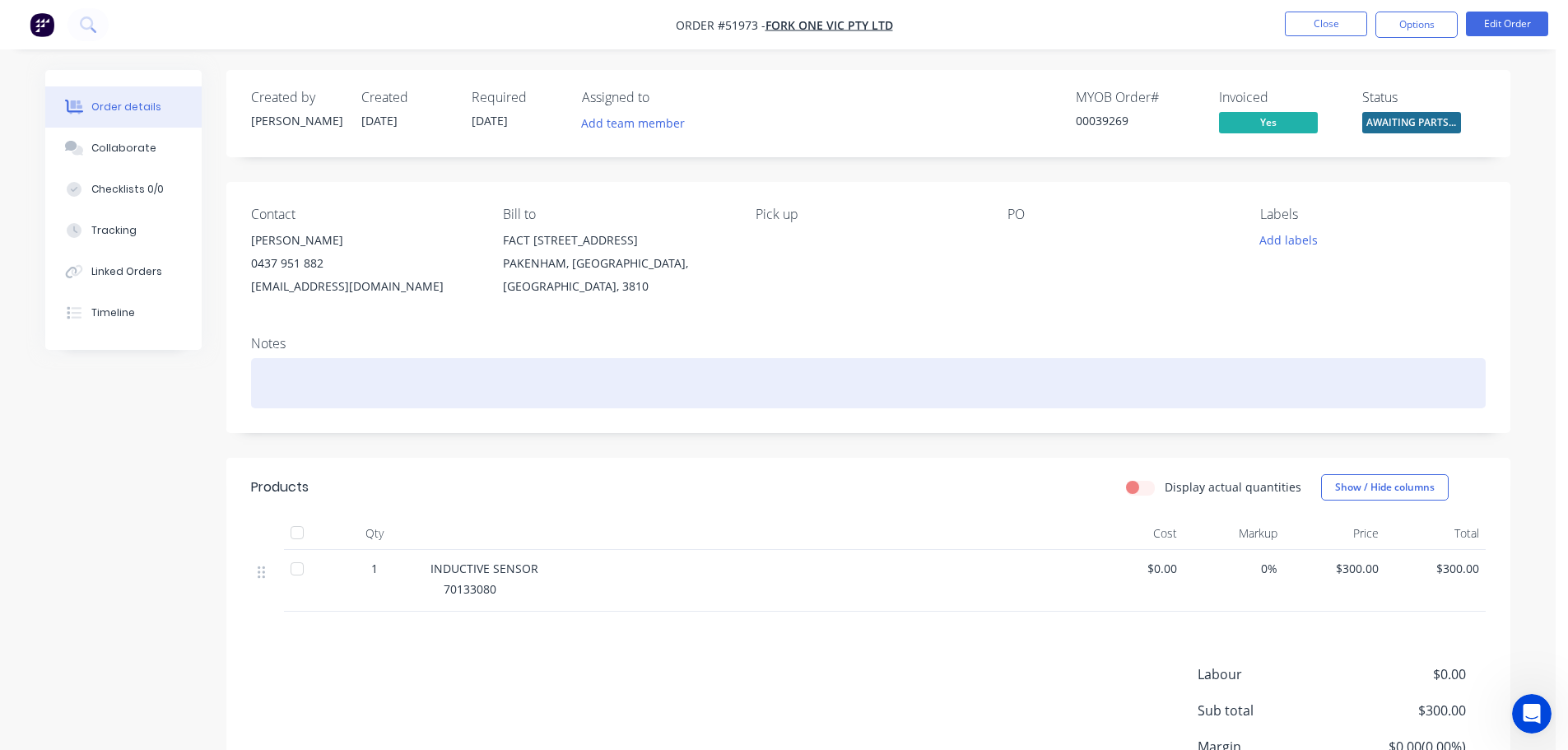
click at [321, 374] on div at bounding box center [868, 383] width 1234 height 51
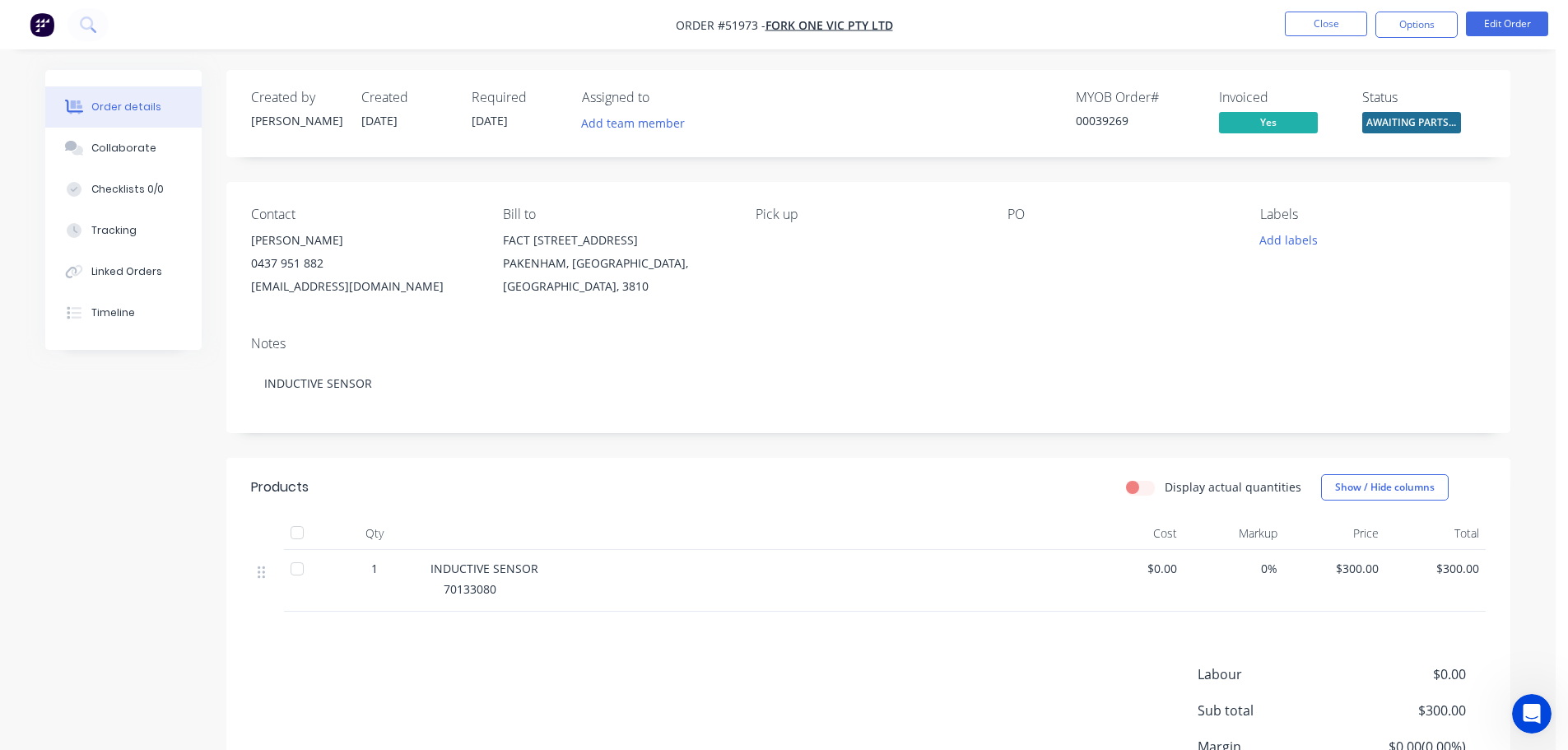
click at [1293, 37] on li "Close" at bounding box center [1325, 25] width 82 height 27
click at [1294, 31] on button "Close" at bounding box center [1325, 24] width 82 height 25
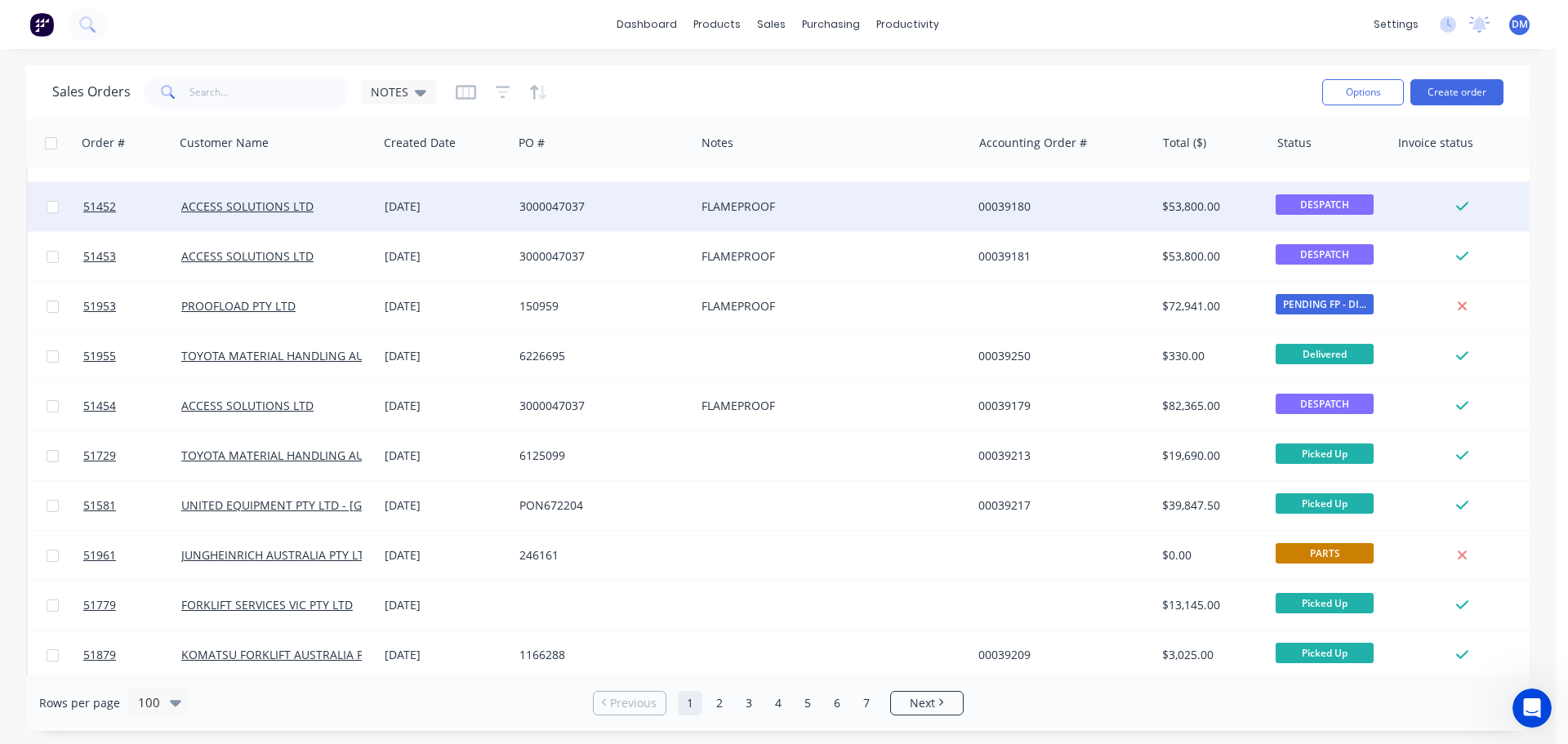
scroll to position [1389, 0]
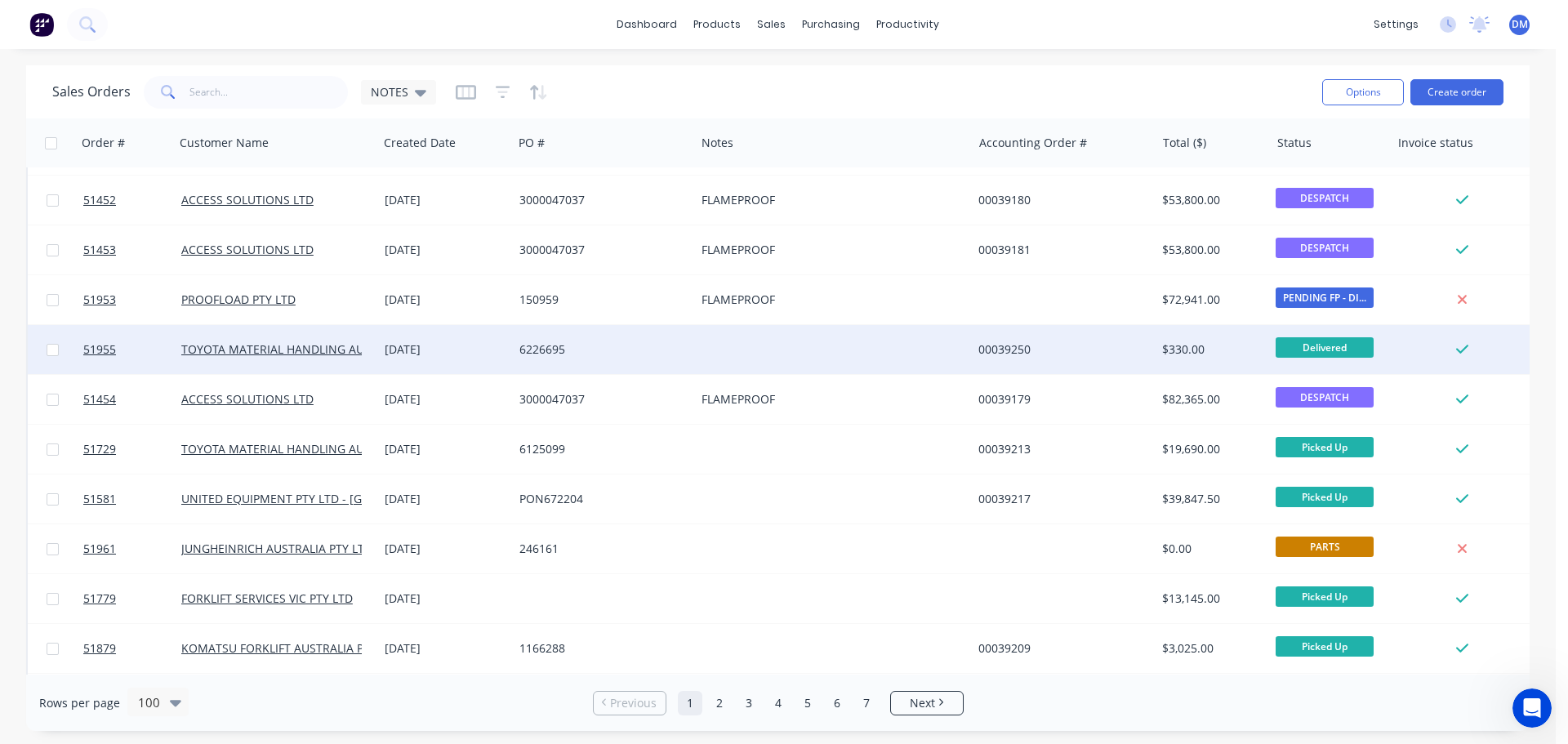
click at [552, 352] on div "6226695" at bounding box center [600, 349] width 161 height 16
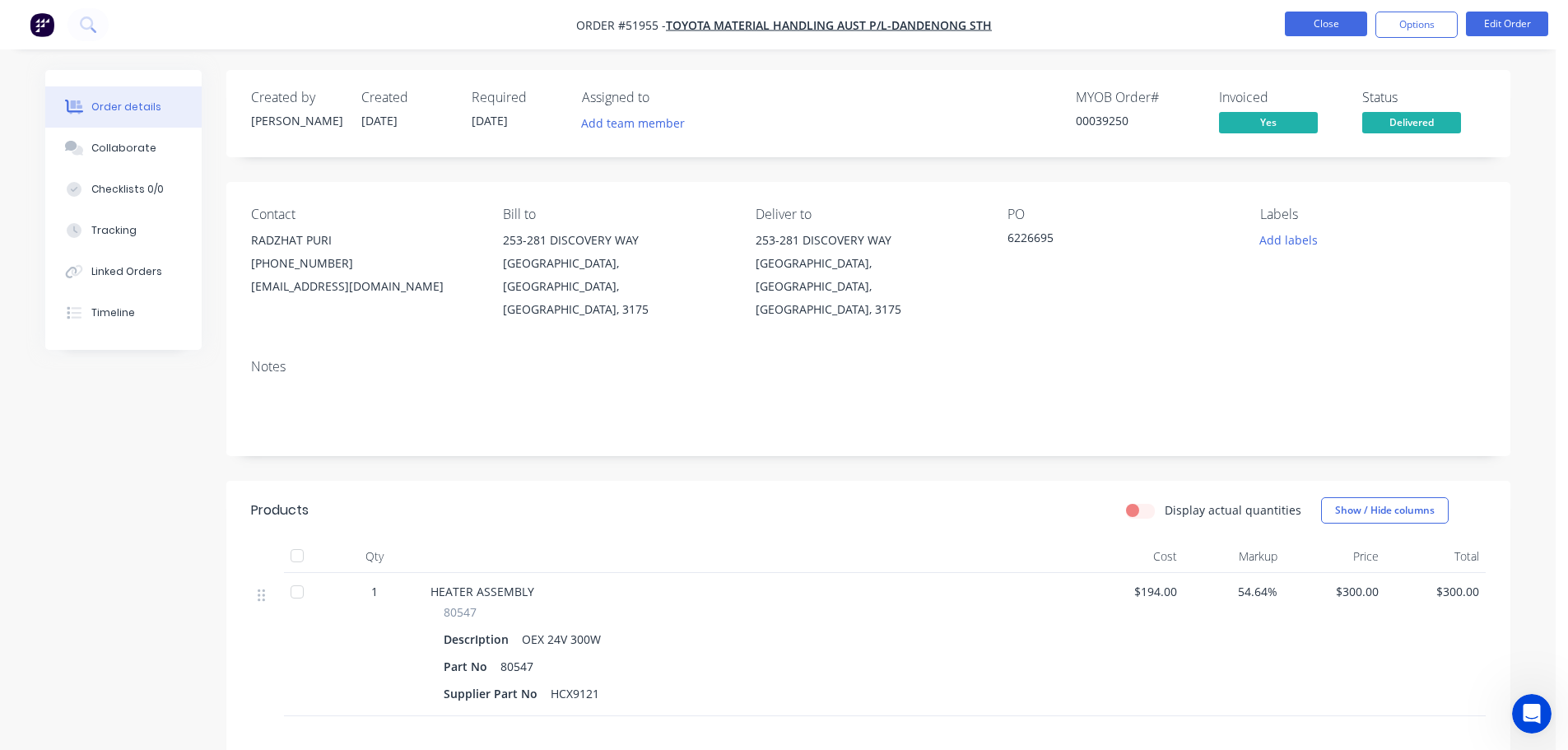
click at [1304, 31] on button "Close" at bounding box center [1325, 24] width 82 height 25
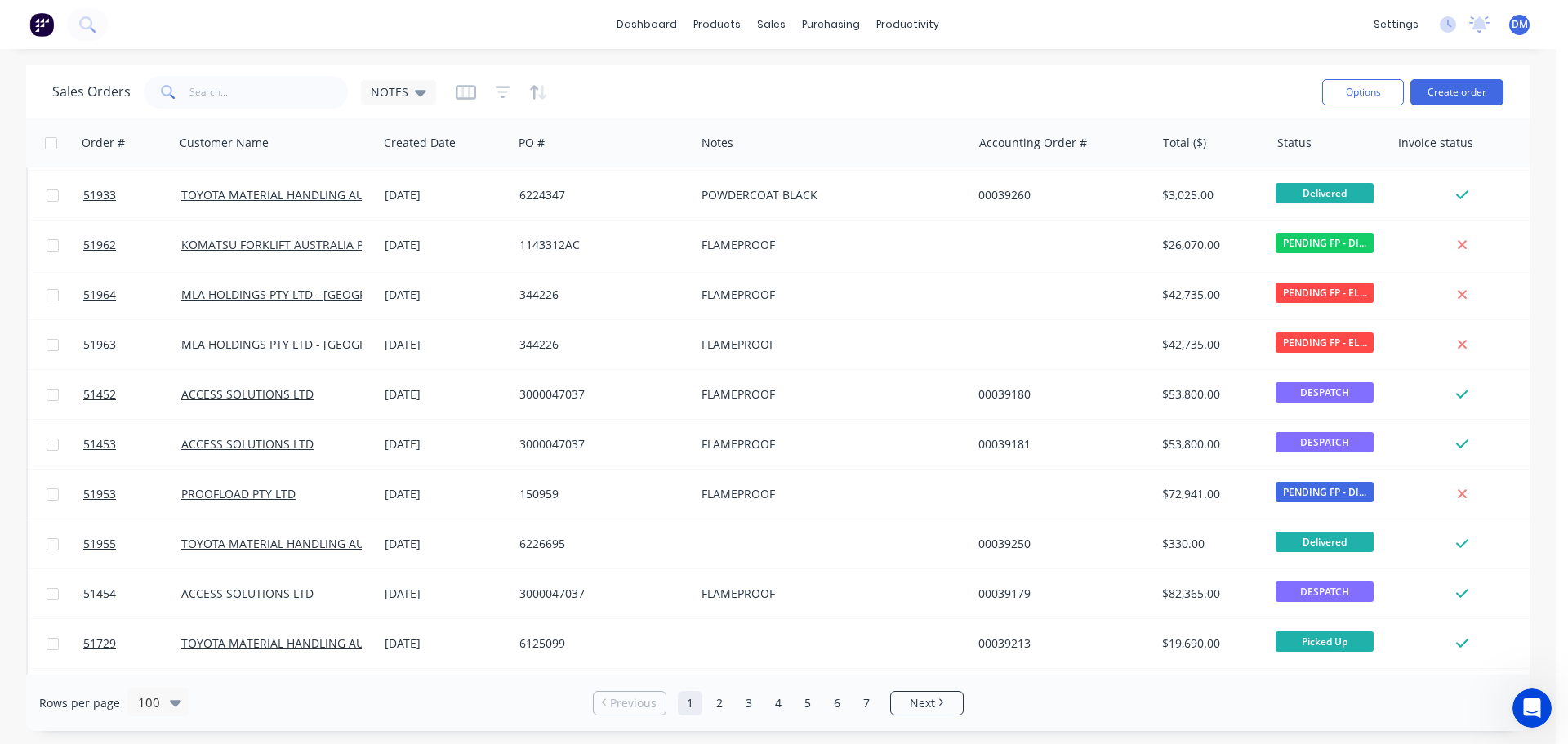
scroll to position [1225, 0]
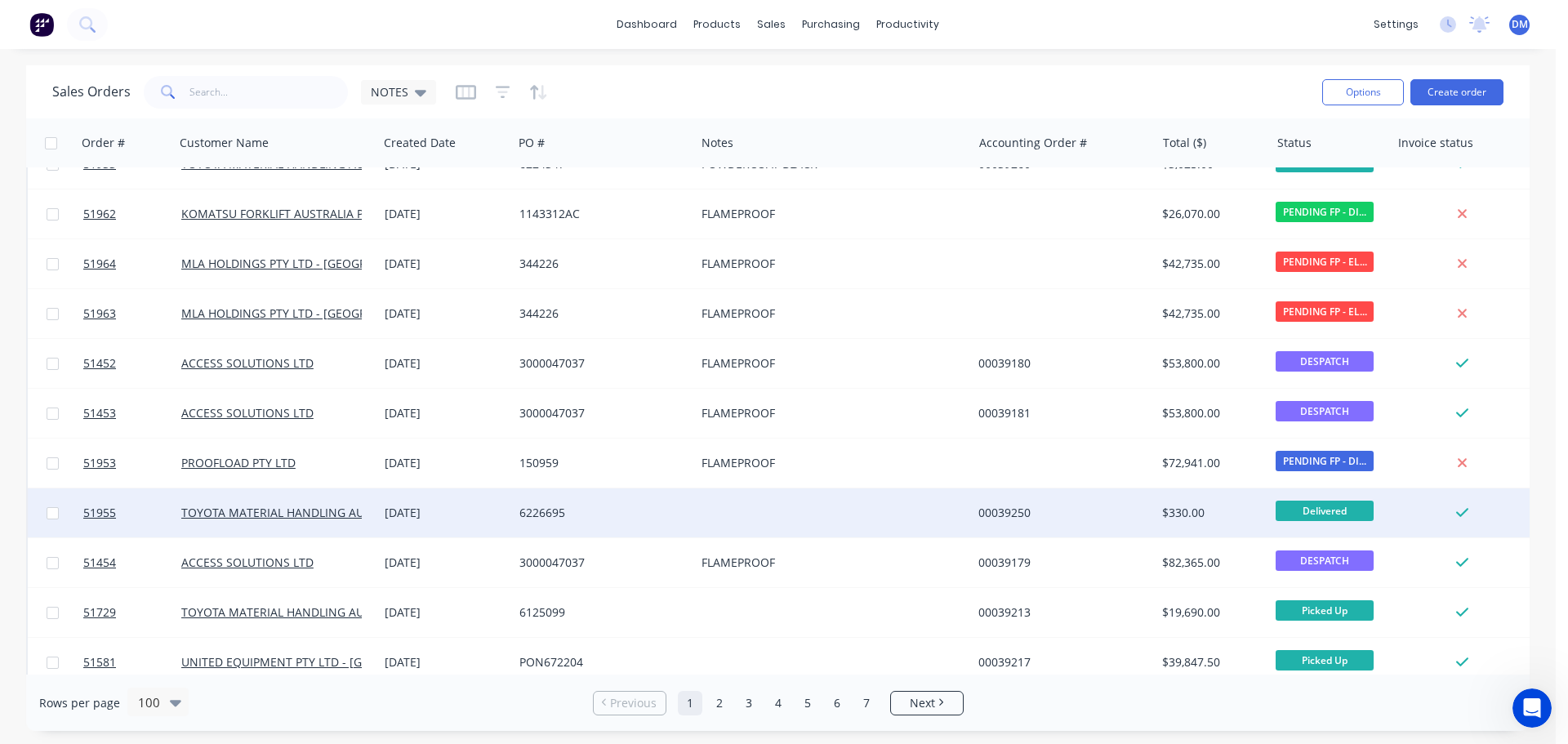
click at [719, 520] on div at bounding box center [833, 513] width 277 height 49
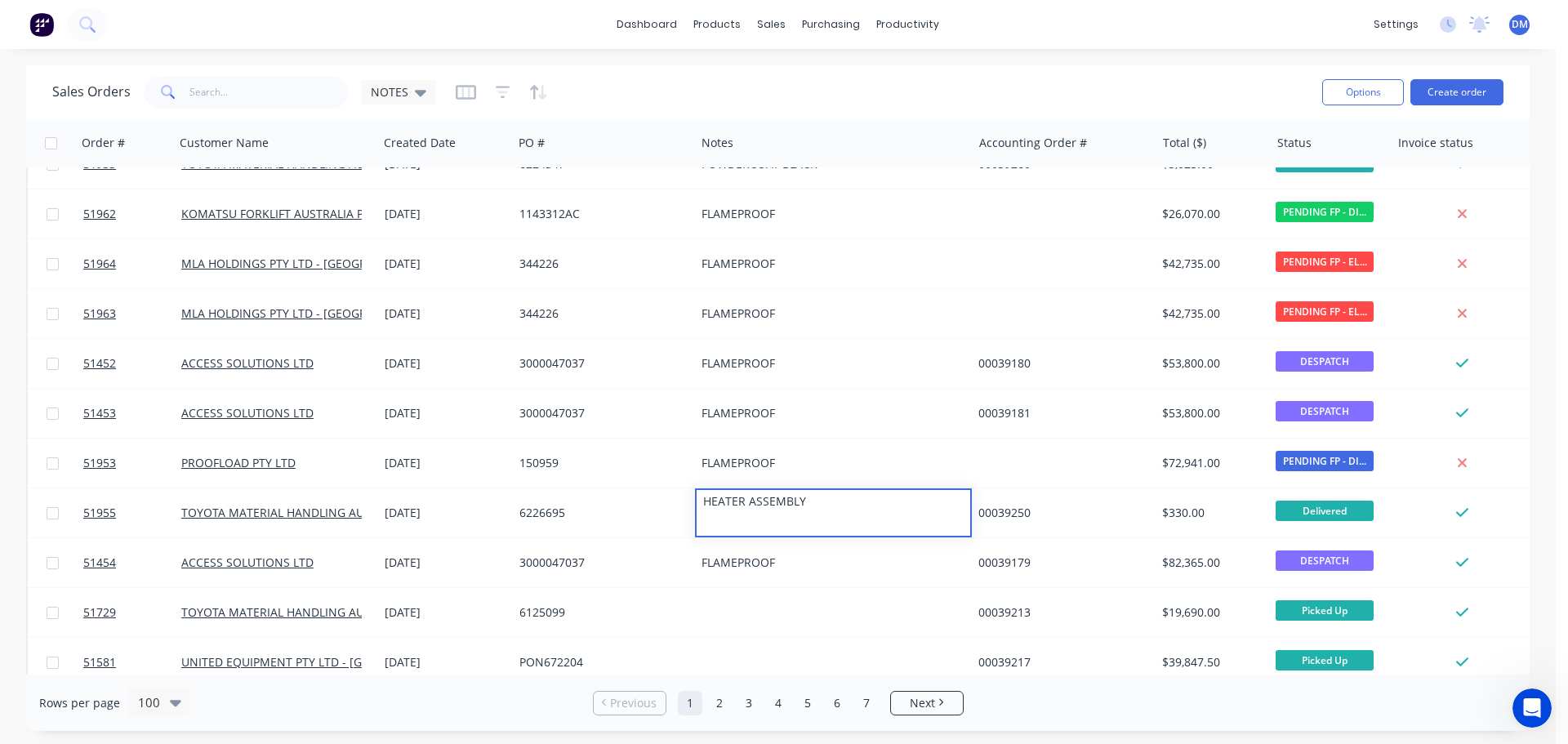
click at [747, 99] on div "Sales Orders NOTES" at bounding box center [681, 91] width 1257 height 40
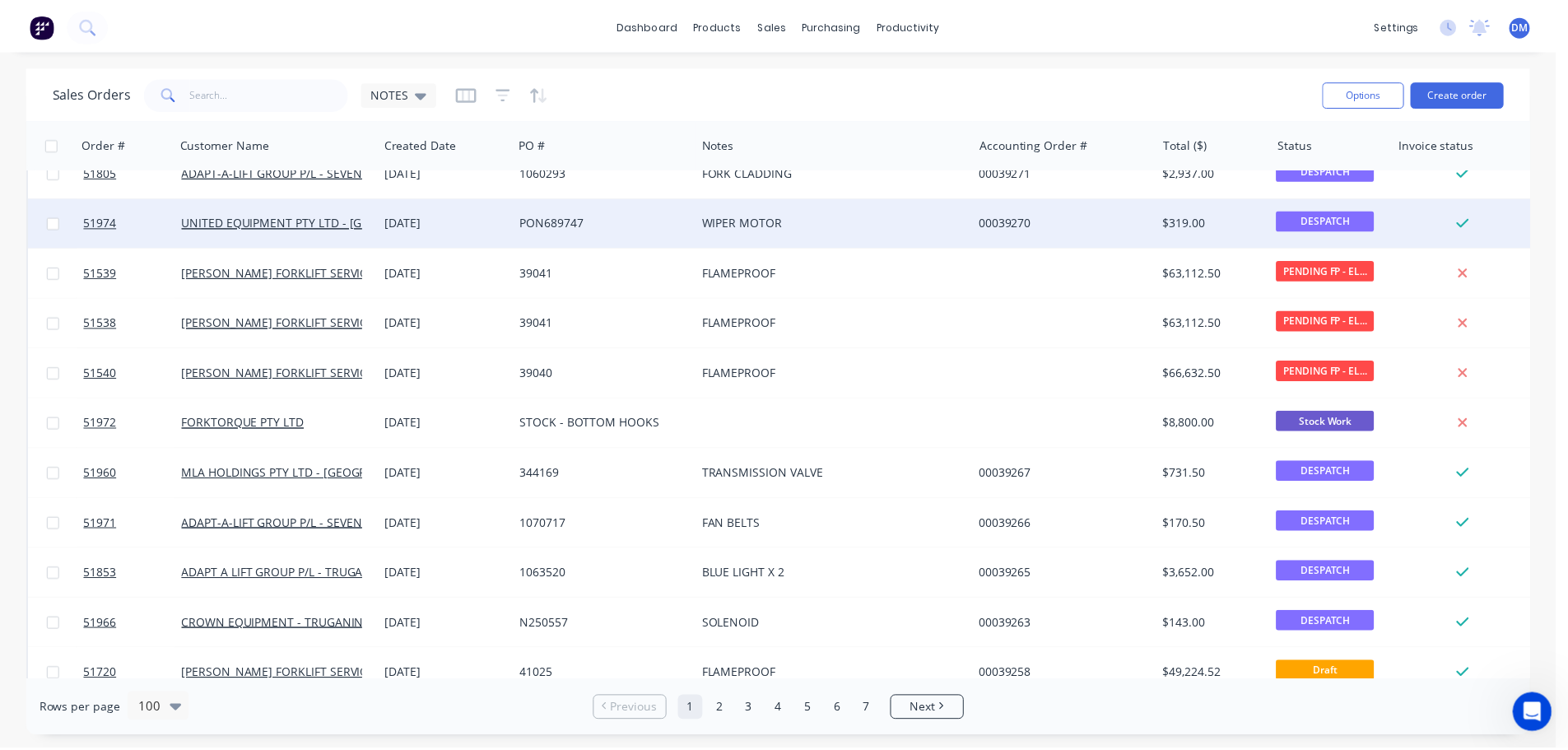
scroll to position [329, 0]
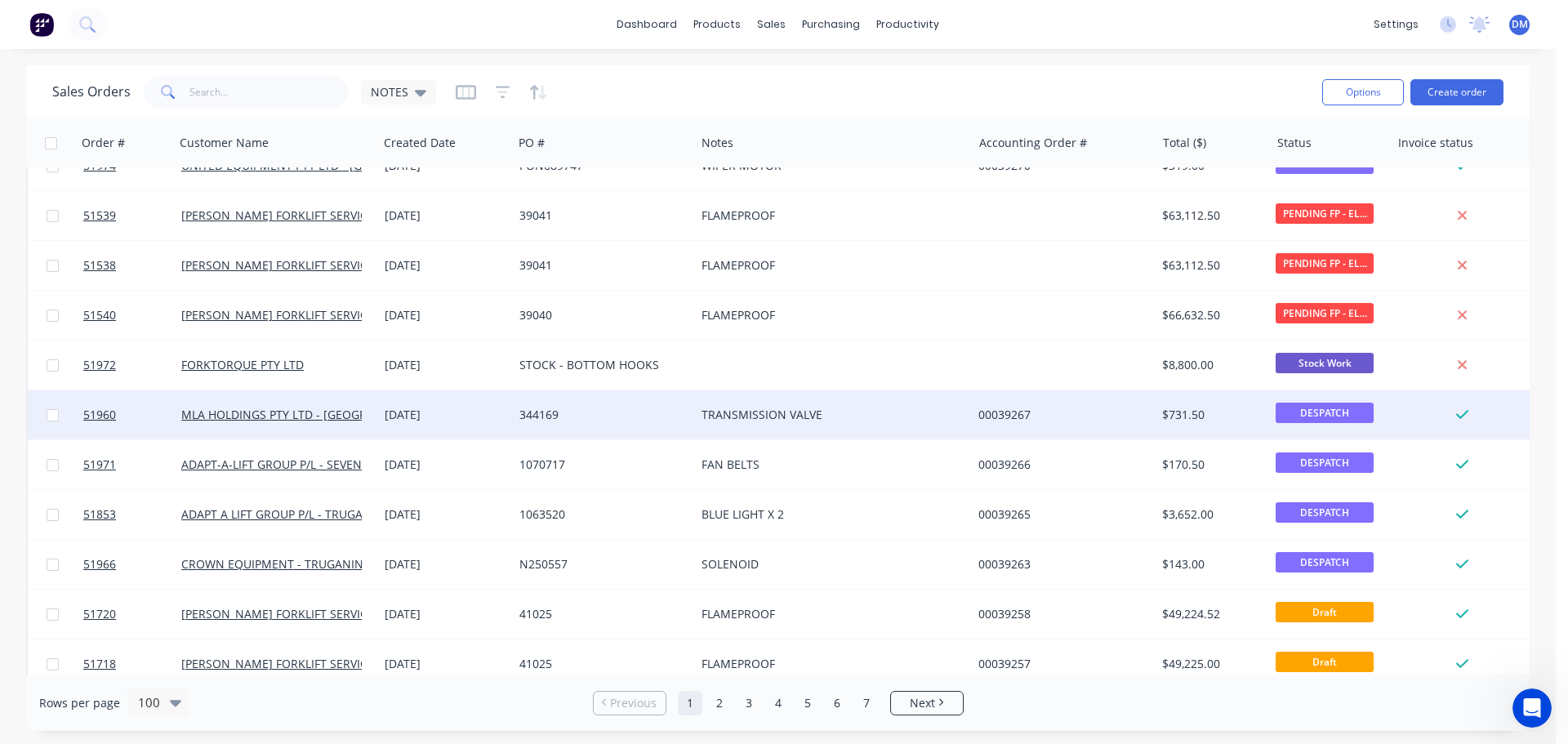
click at [744, 408] on div "TRANSMISSION VALVE" at bounding box center [826, 415] width 251 height 16
click at [642, 398] on div "344169" at bounding box center [604, 415] width 183 height 49
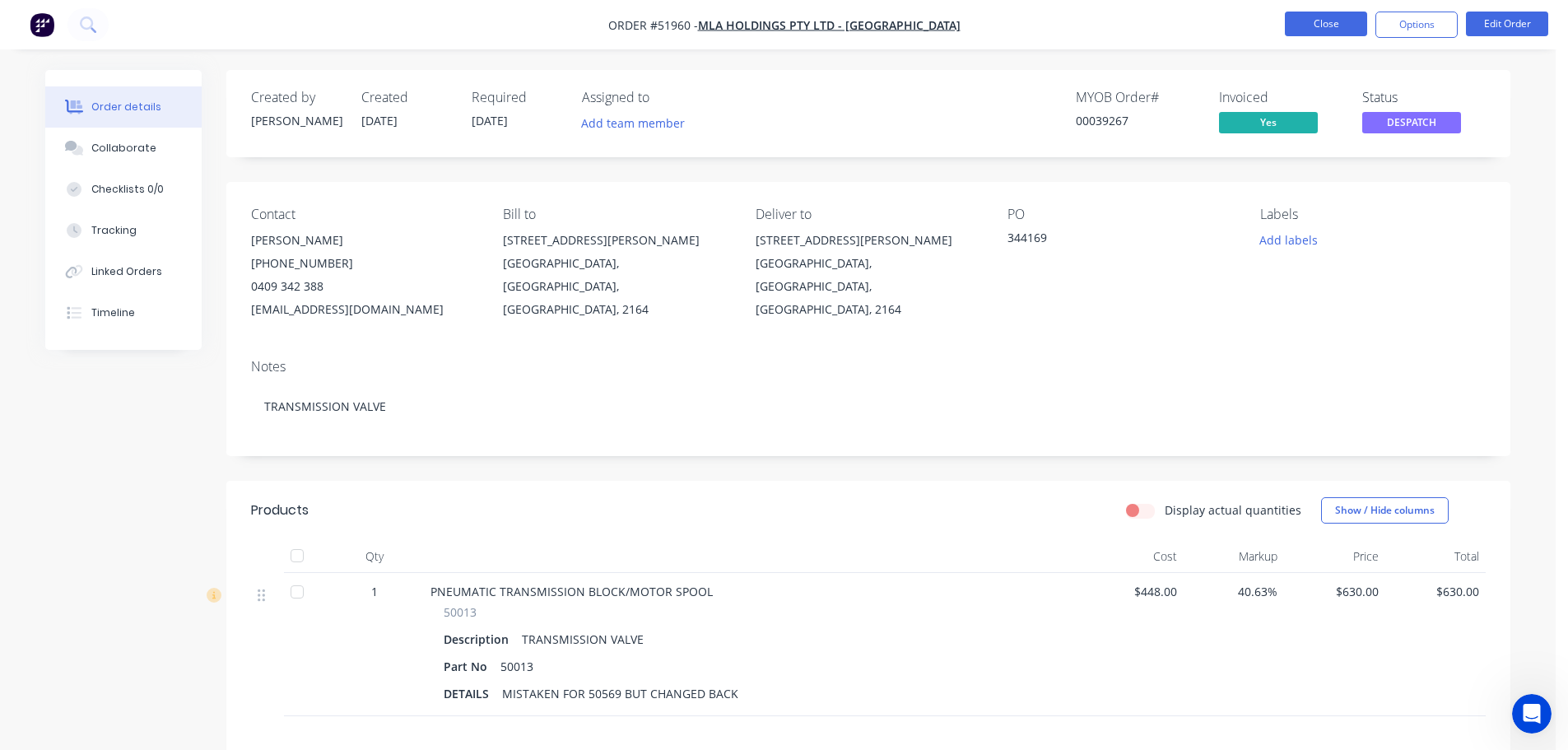
click at [1328, 21] on button "Close" at bounding box center [1325, 24] width 82 height 25
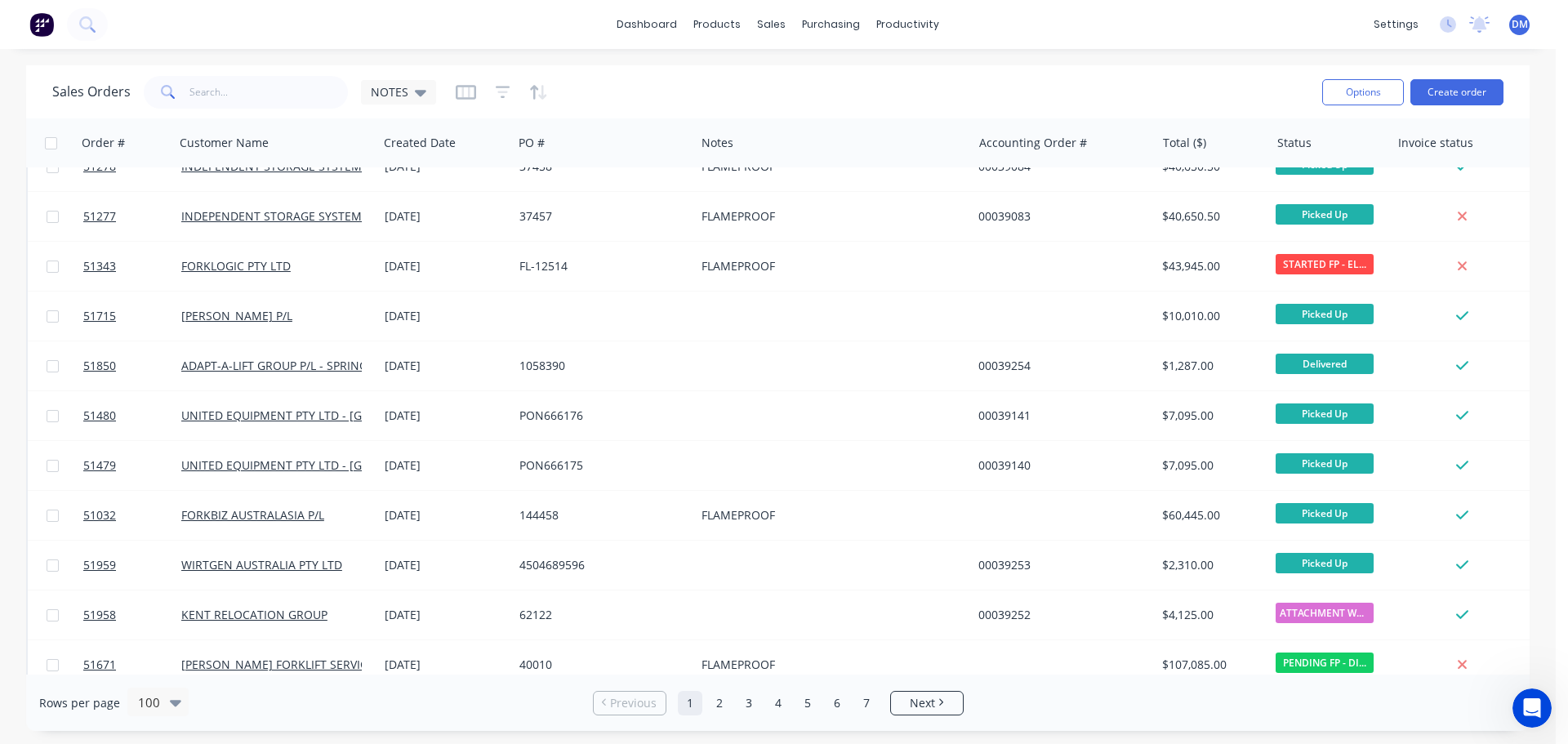
scroll to position [1788, 0]
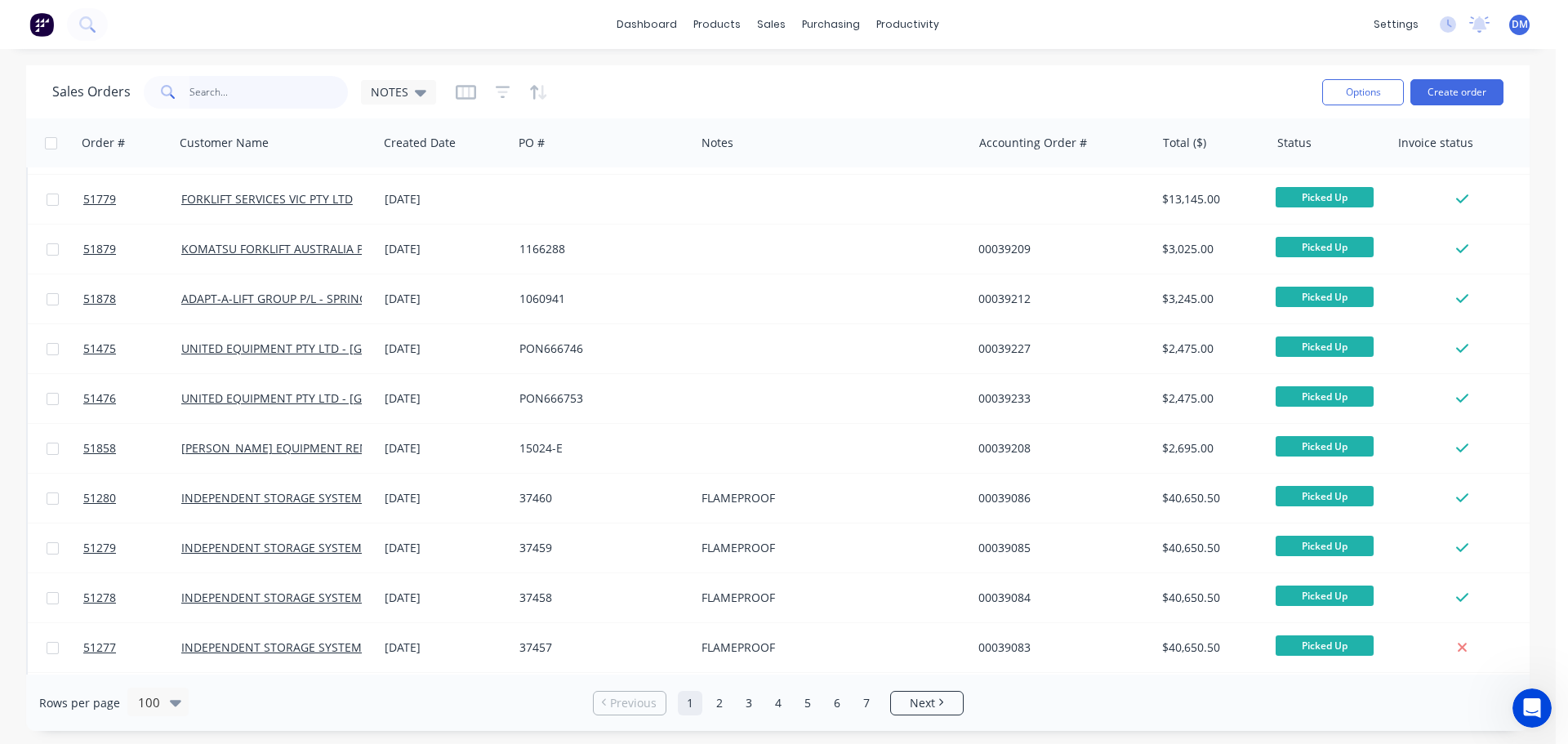
drag, startPoint x: 225, startPoint y: 92, endPoint x: 210, endPoint y: 82, distance: 18.0
click at [218, 87] on input "text" at bounding box center [269, 92] width 160 height 33
type input "51890"
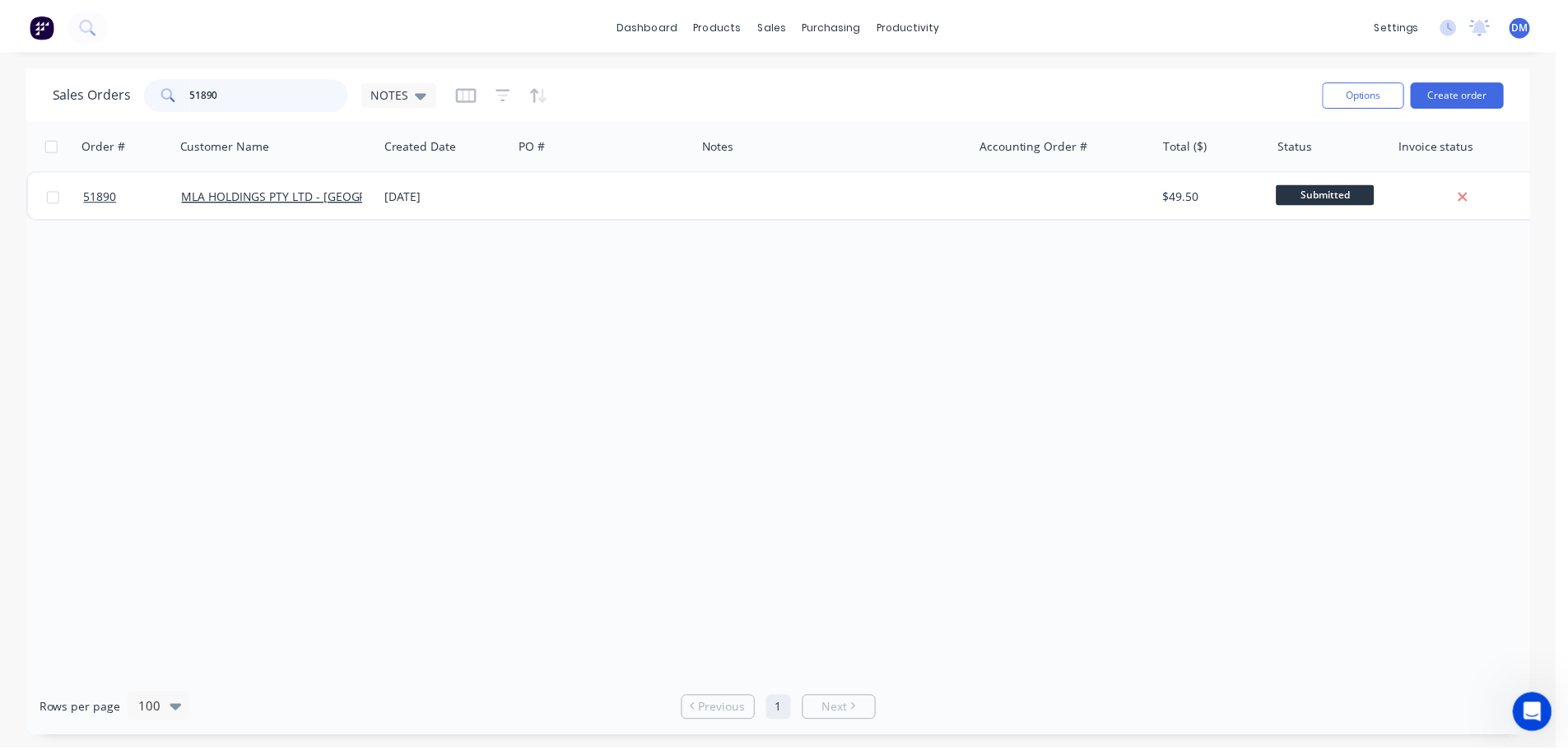
scroll to position [0, 0]
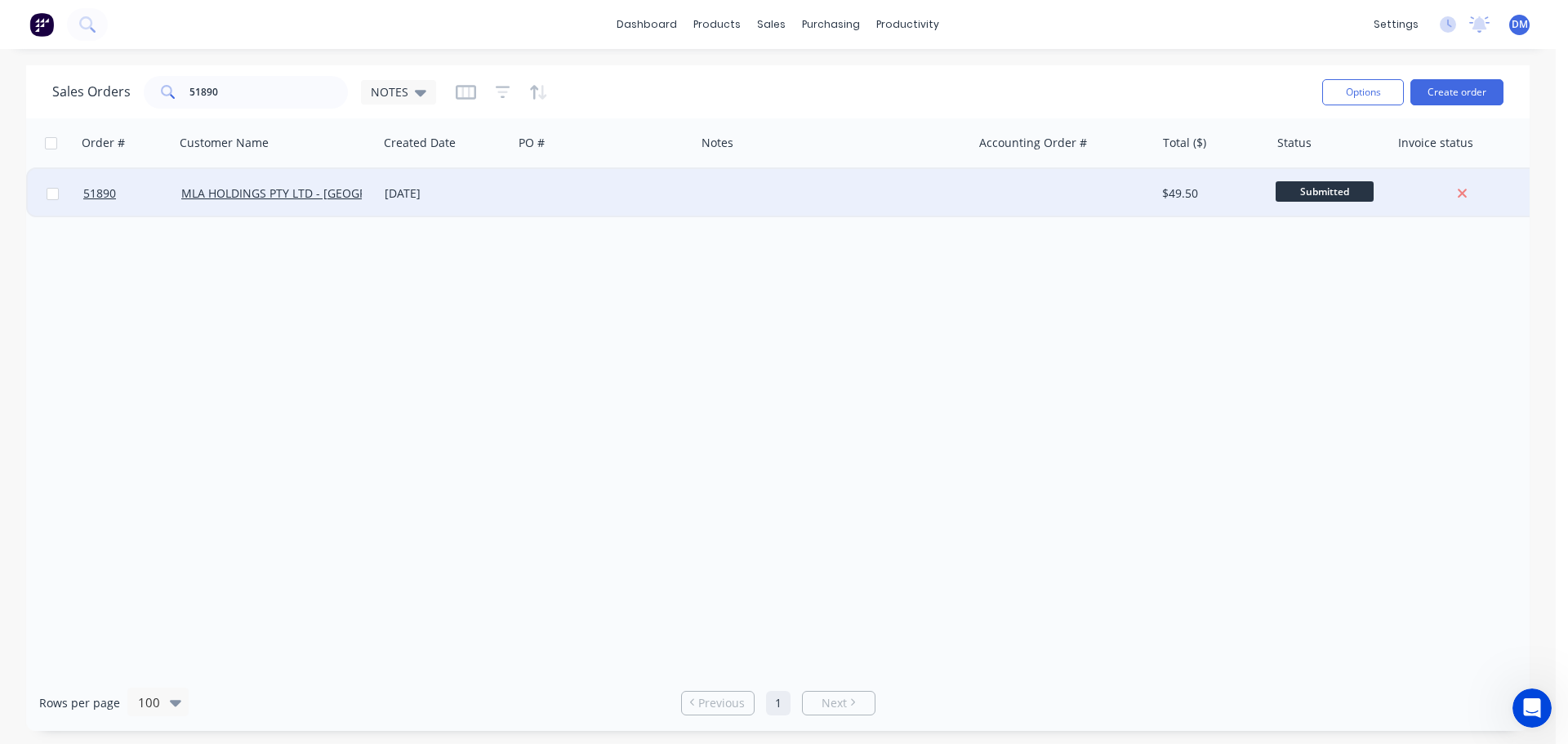
drag, startPoint x: 736, startPoint y: 187, endPoint x: 654, endPoint y: 194, distance: 82.3
click at [733, 187] on div at bounding box center [833, 194] width 277 height 49
click at [292, 193] on link "MLA HOLDINGS PTY LTD - [GEOGRAPHIC_DATA]" at bounding box center [309, 193] width 255 height 16
click at [450, 188] on div "[DATE]" at bounding box center [446, 194] width 122 height 16
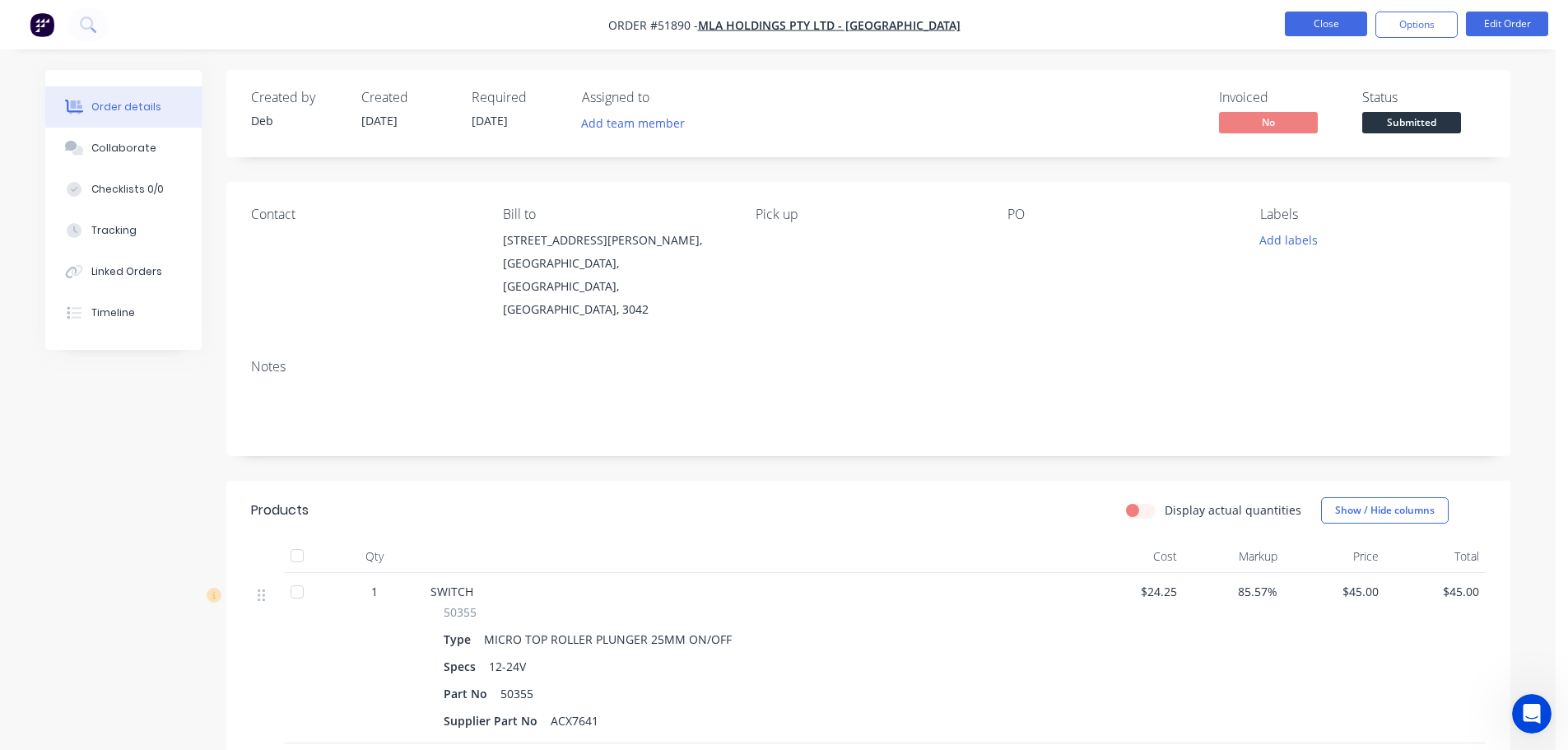
click at [1305, 24] on button "Close" at bounding box center [1325, 24] width 82 height 25
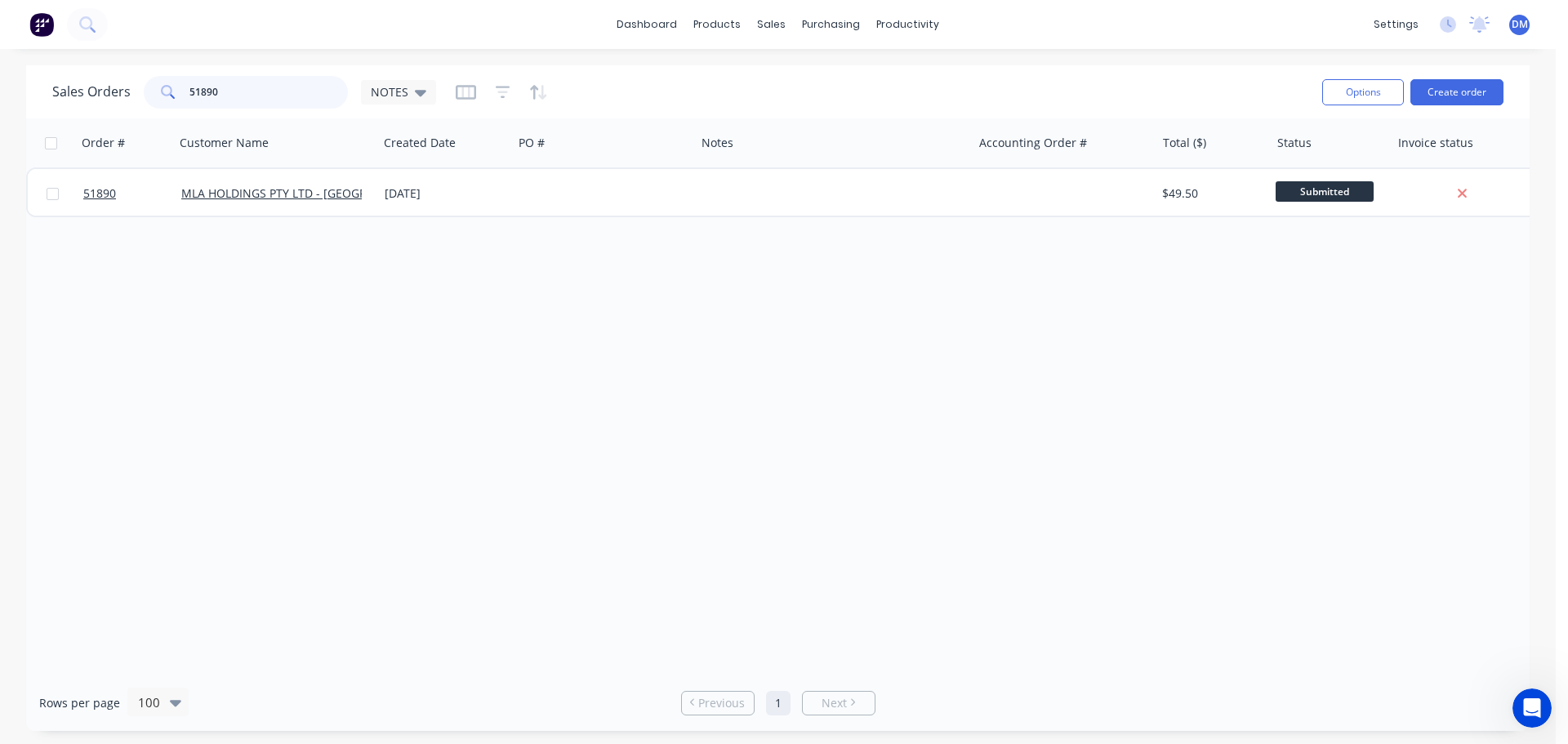
drag, startPoint x: 237, startPoint y: 93, endPoint x: 129, endPoint y: 98, distance: 108.1
click at [129, 98] on div "Sales Orders 51890 NOTES" at bounding box center [244, 92] width 384 height 33
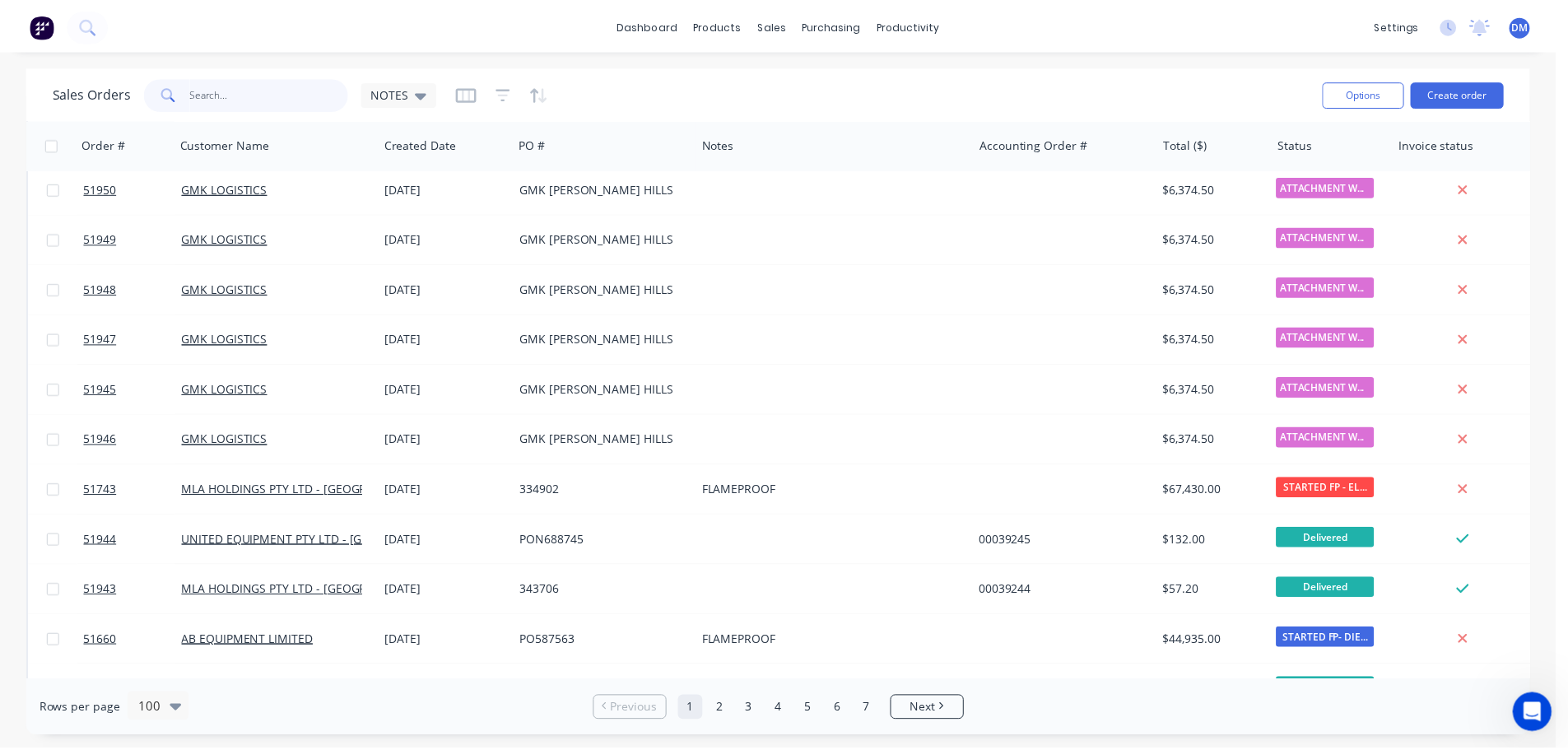
scroll to position [3457, 0]
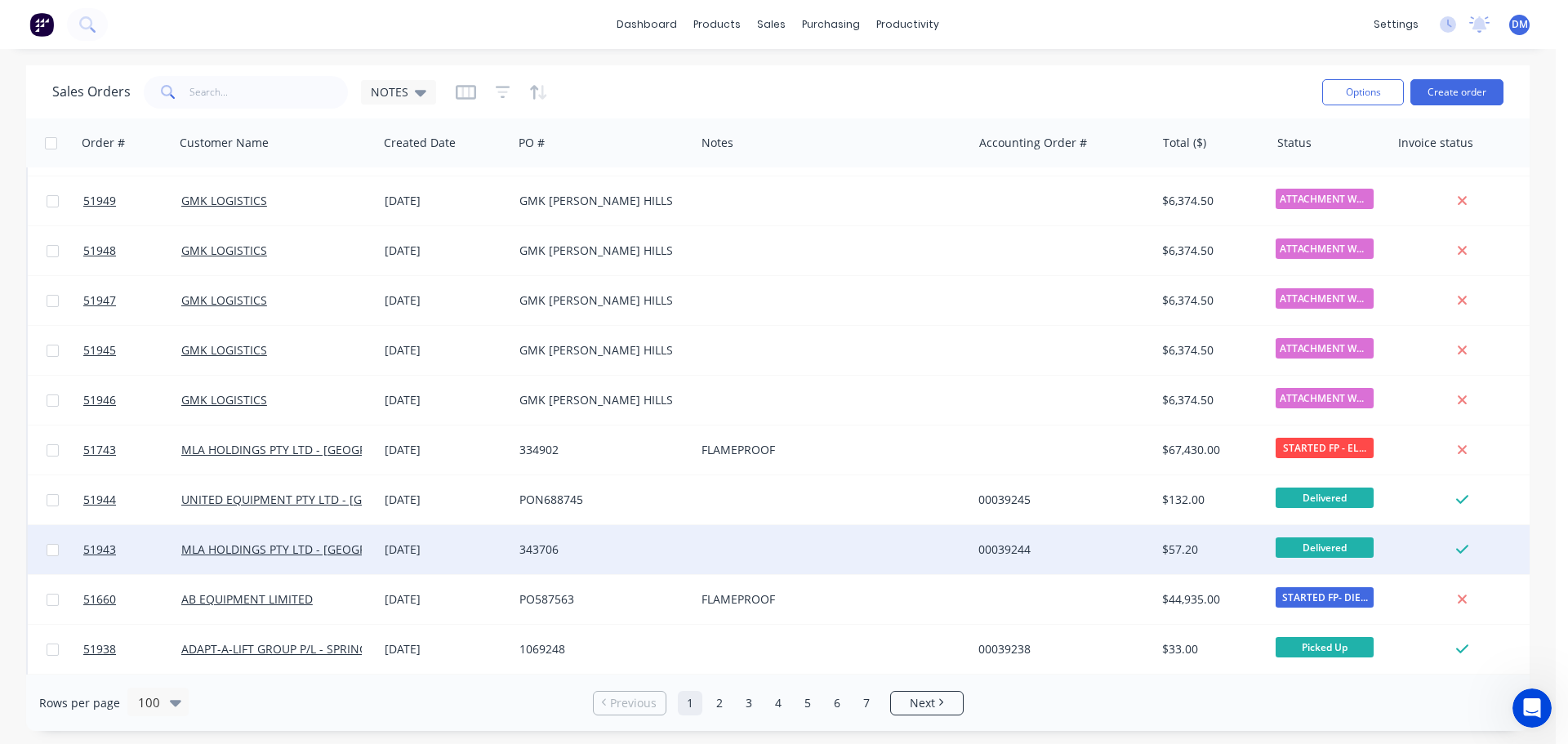
click at [439, 555] on div "[DATE]" at bounding box center [446, 550] width 122 height 16
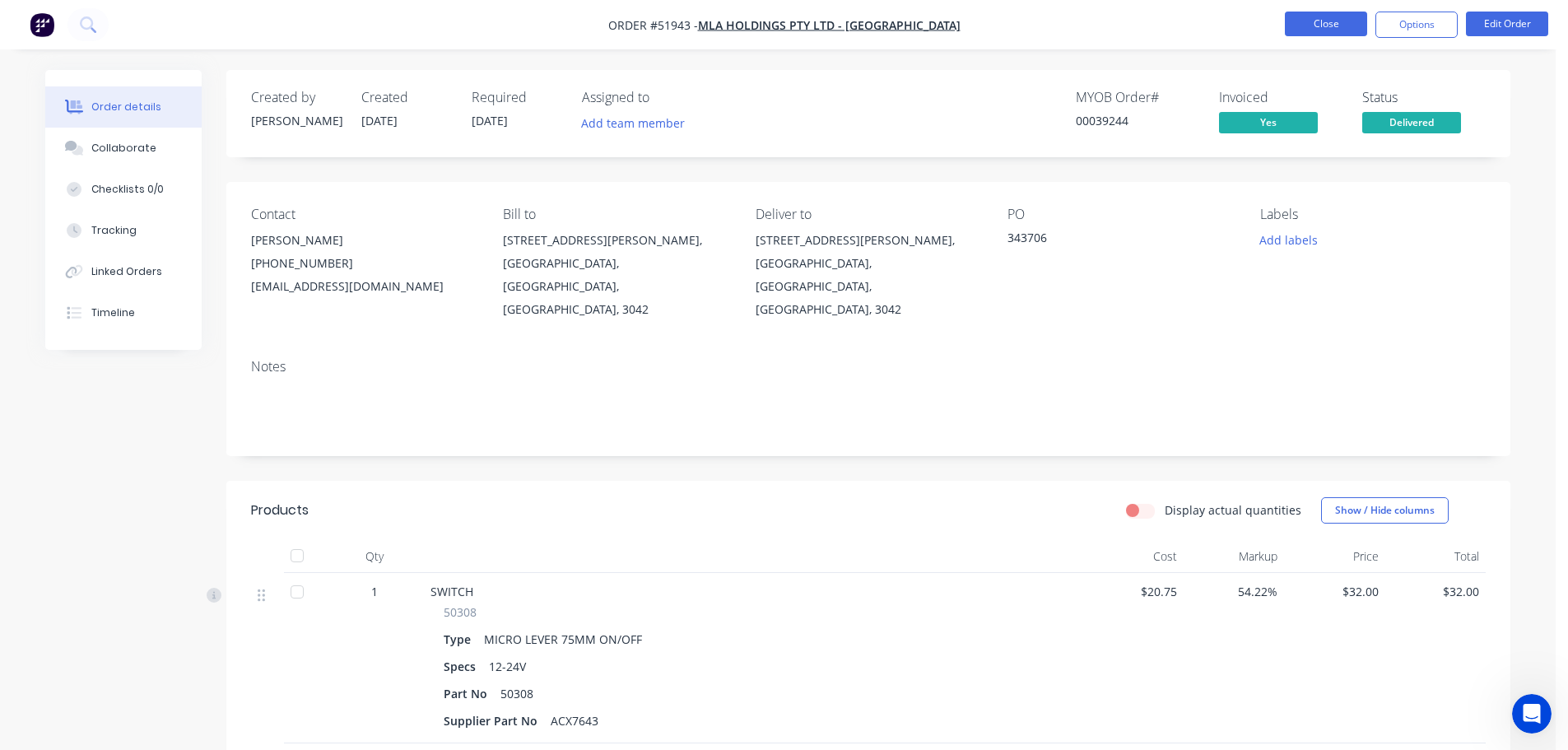
click at [1326, 27] on button "Close" at bounding box center [1325, 24] width 82 height 25
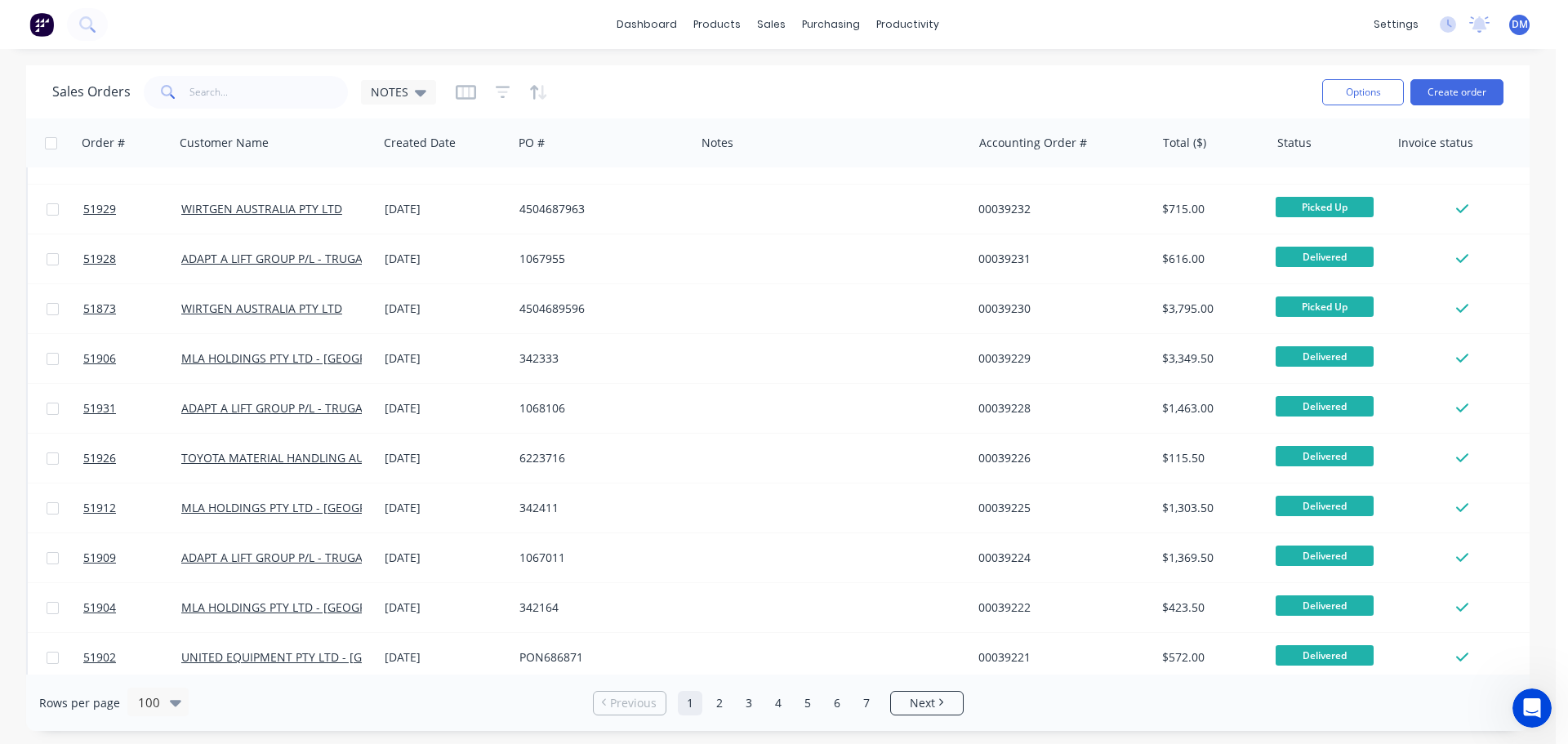
scroll to position [4483, 0]
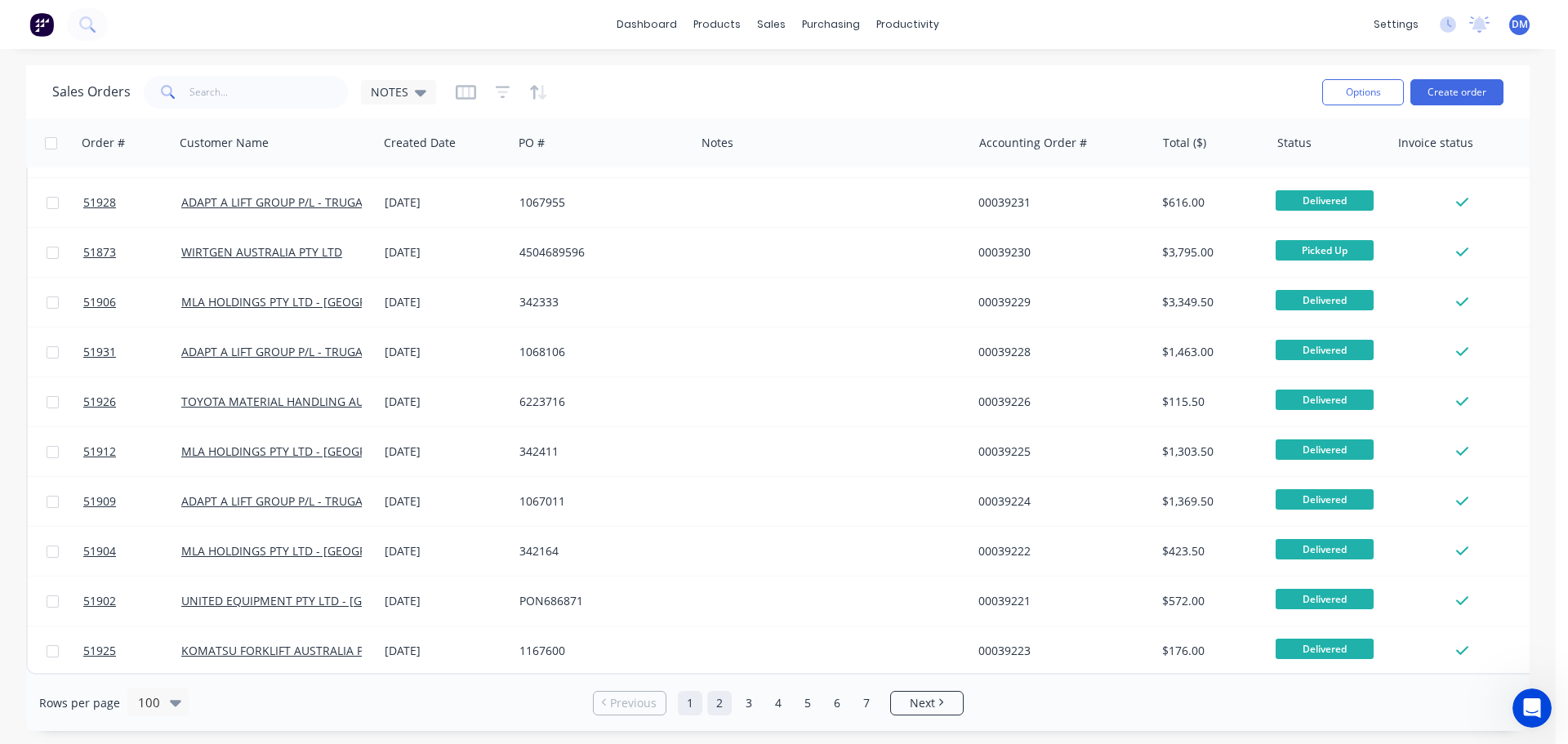
click at [724, 700] on link "2" at bounding box center [719, 703] width 25 height 25
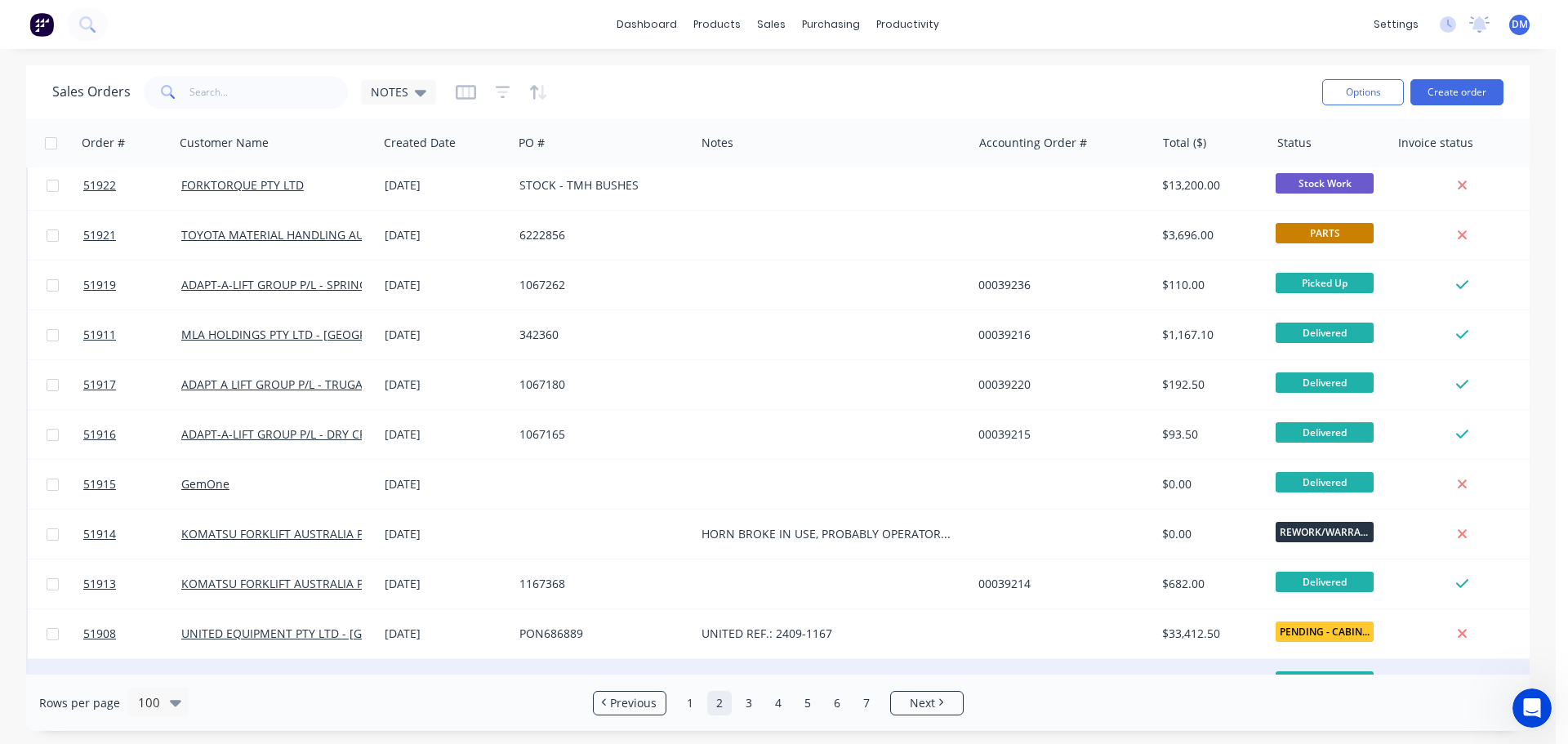
scroll to position [571, 0]
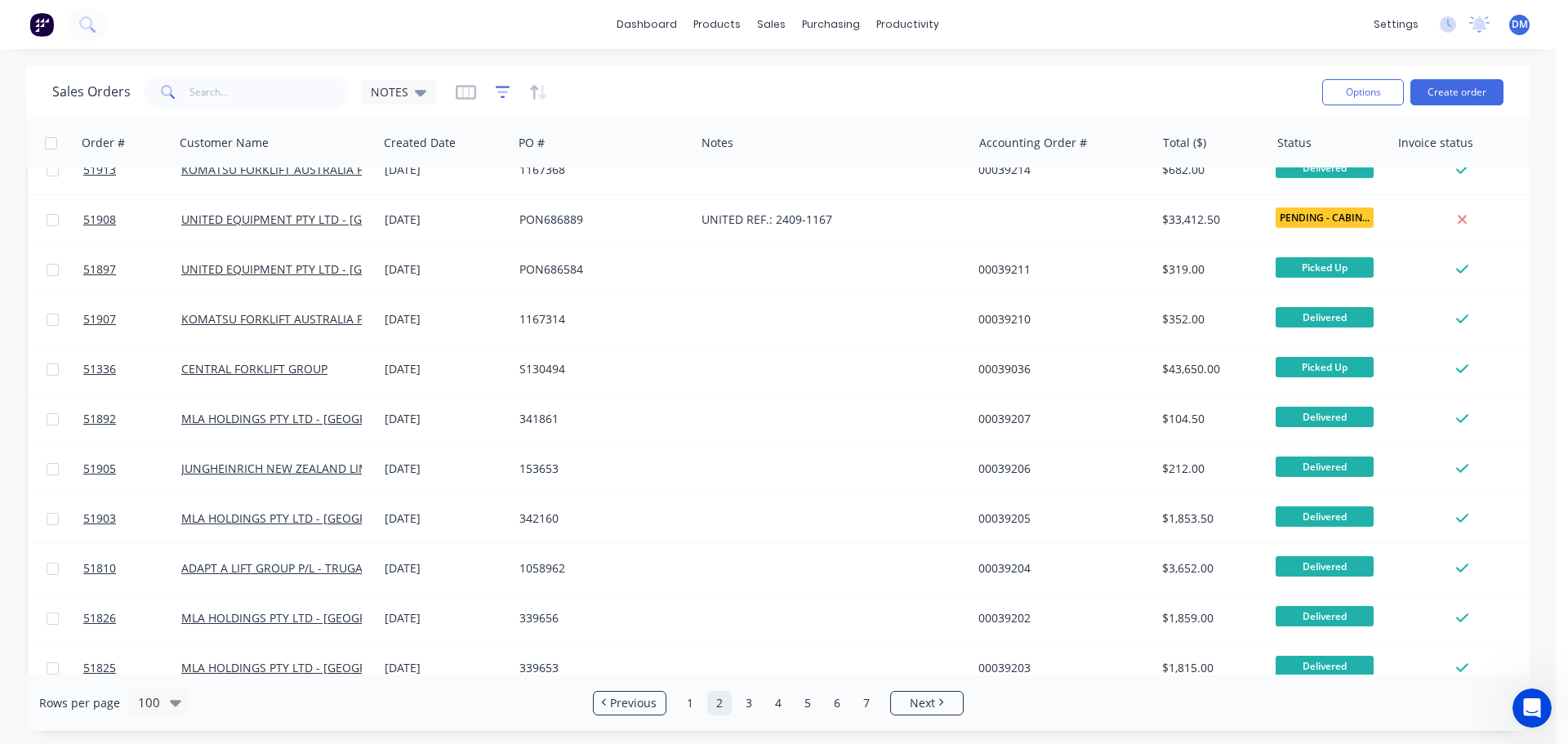
click at [502, 92] on icon "button" at bounding box center [502, 91] width 11 height 2
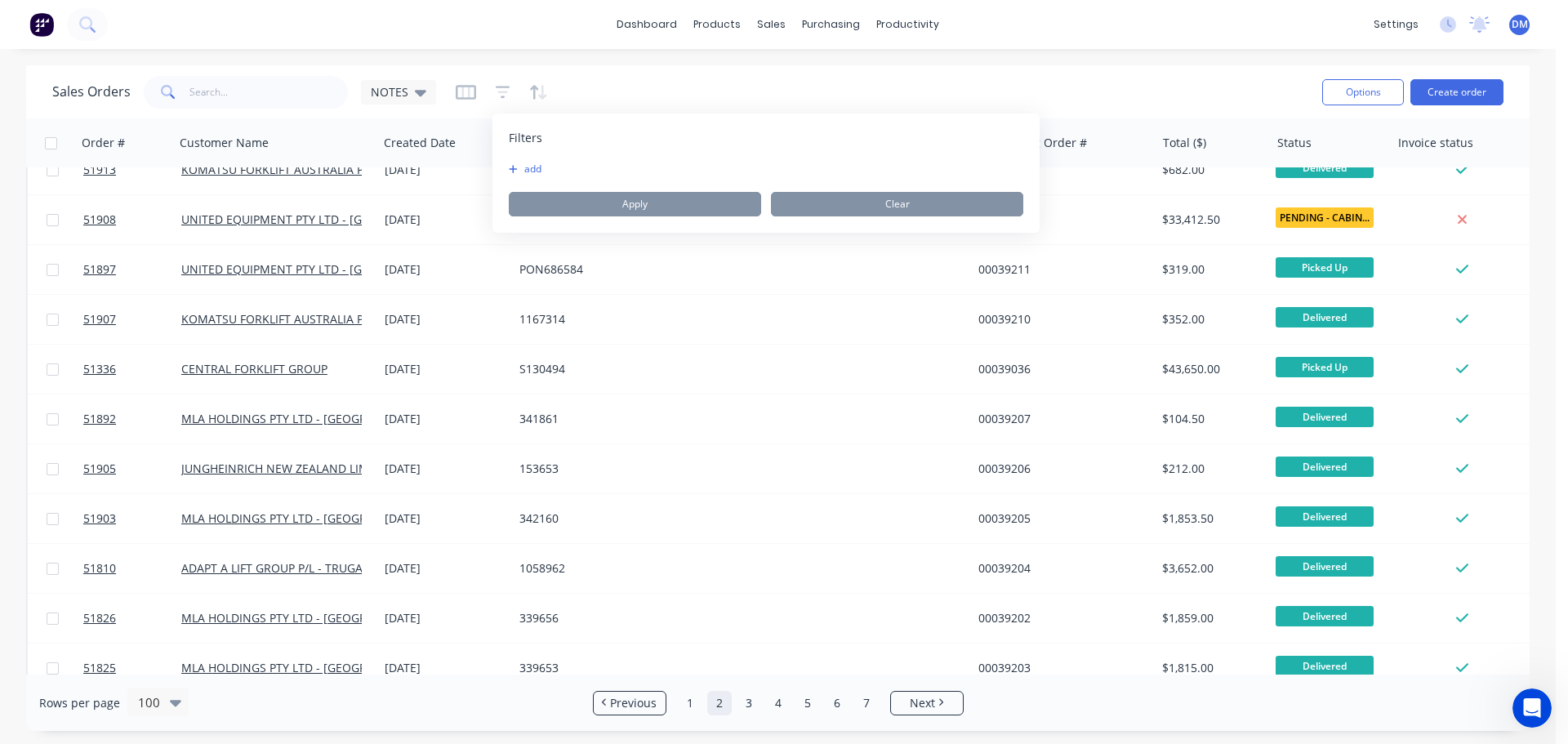
click at [523, 167] on button "add" at bounding box center [530, 169] width 41 height 13
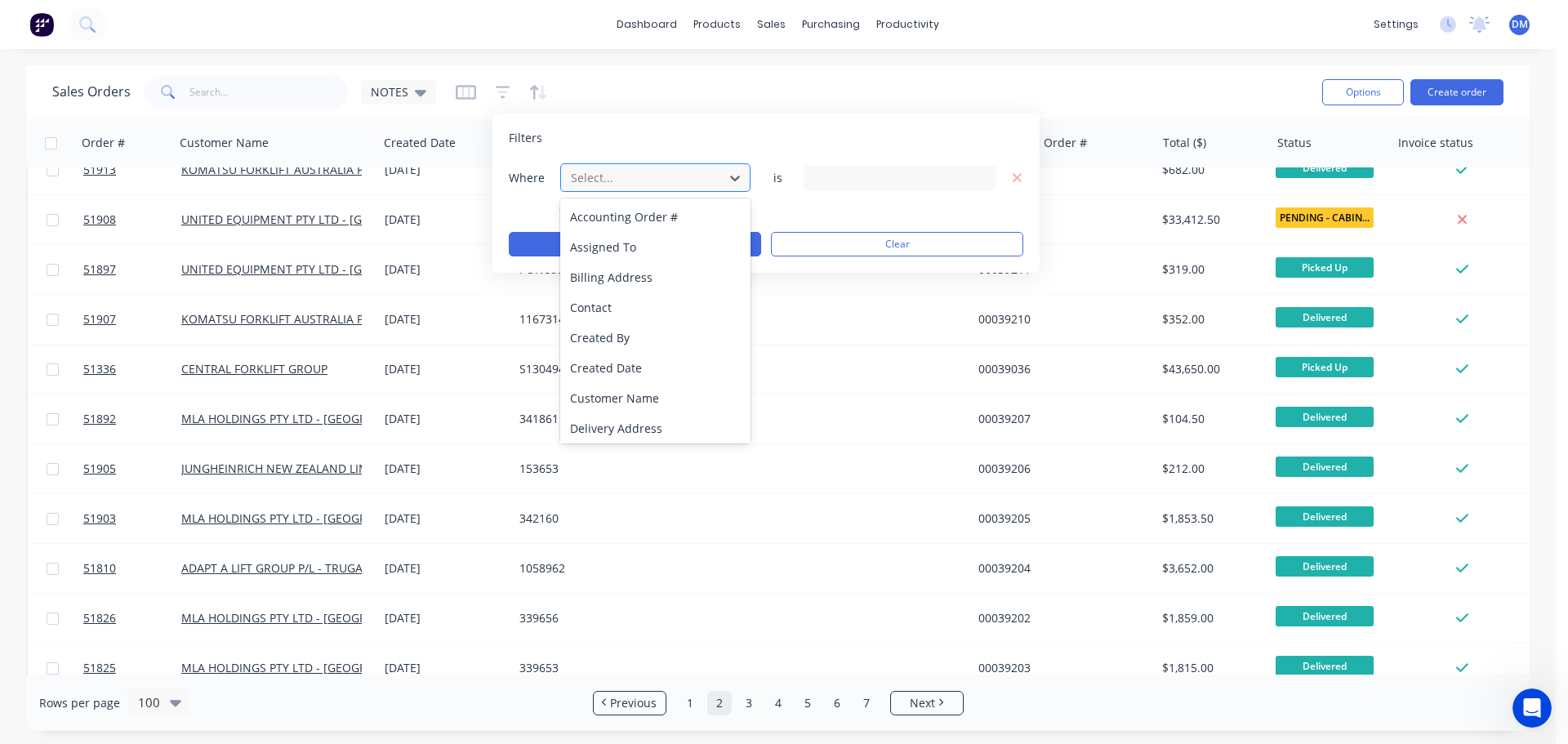
click at [666, 182] on div at bounding box center [642, 178] width 146 height 21
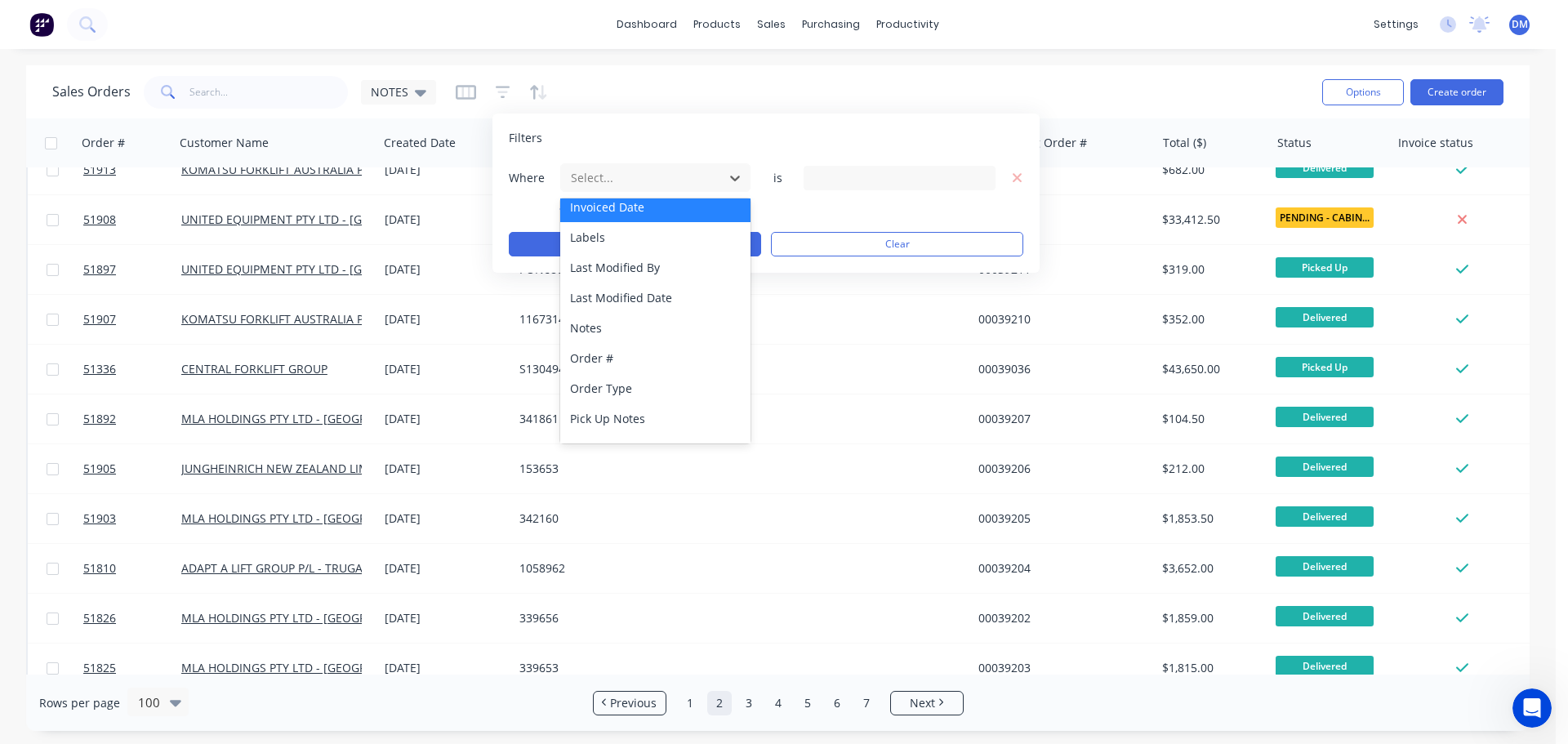
scroll to position [396, 0]
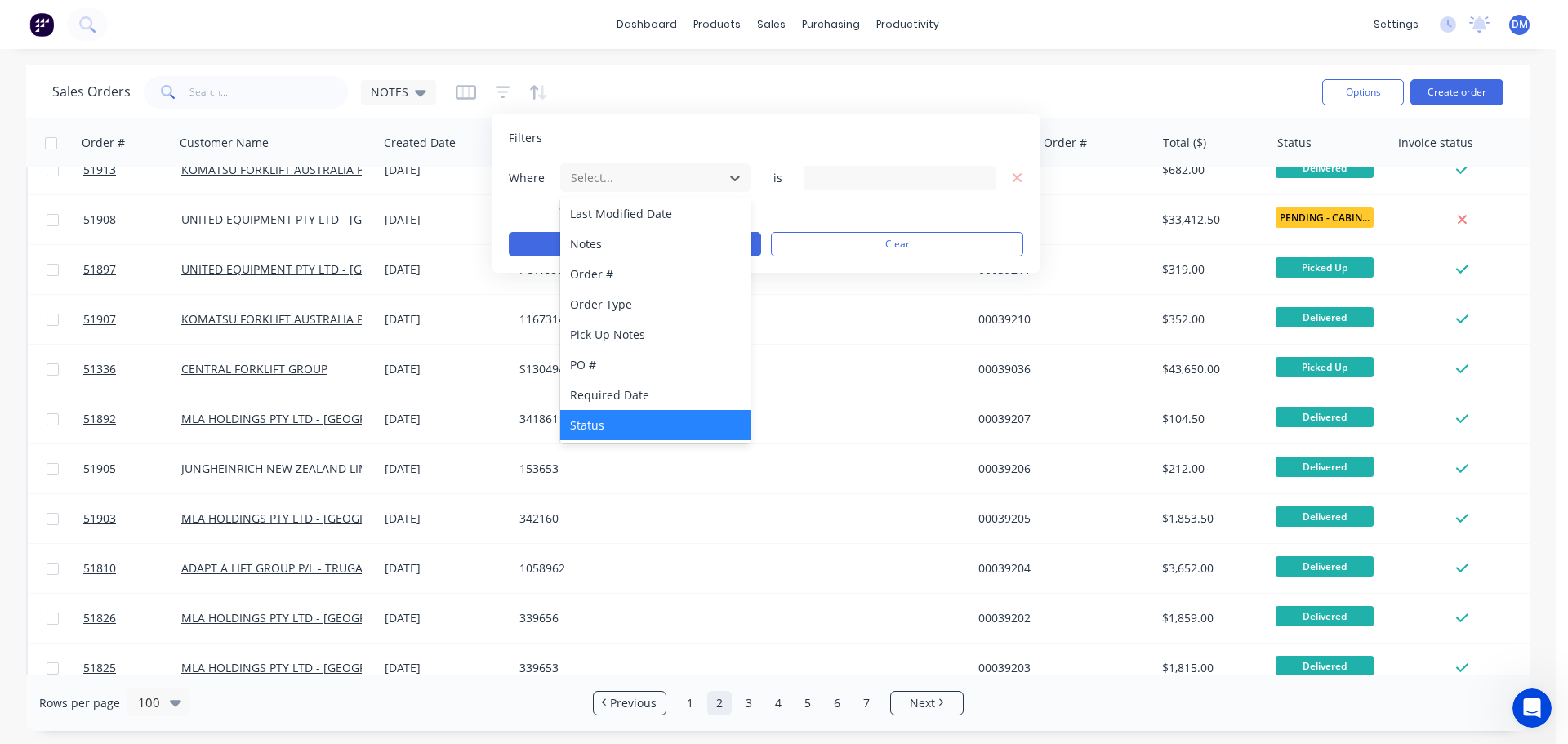
click at [616, 413] on div "Status" at bounding box center [655, 425] width 190 height 30
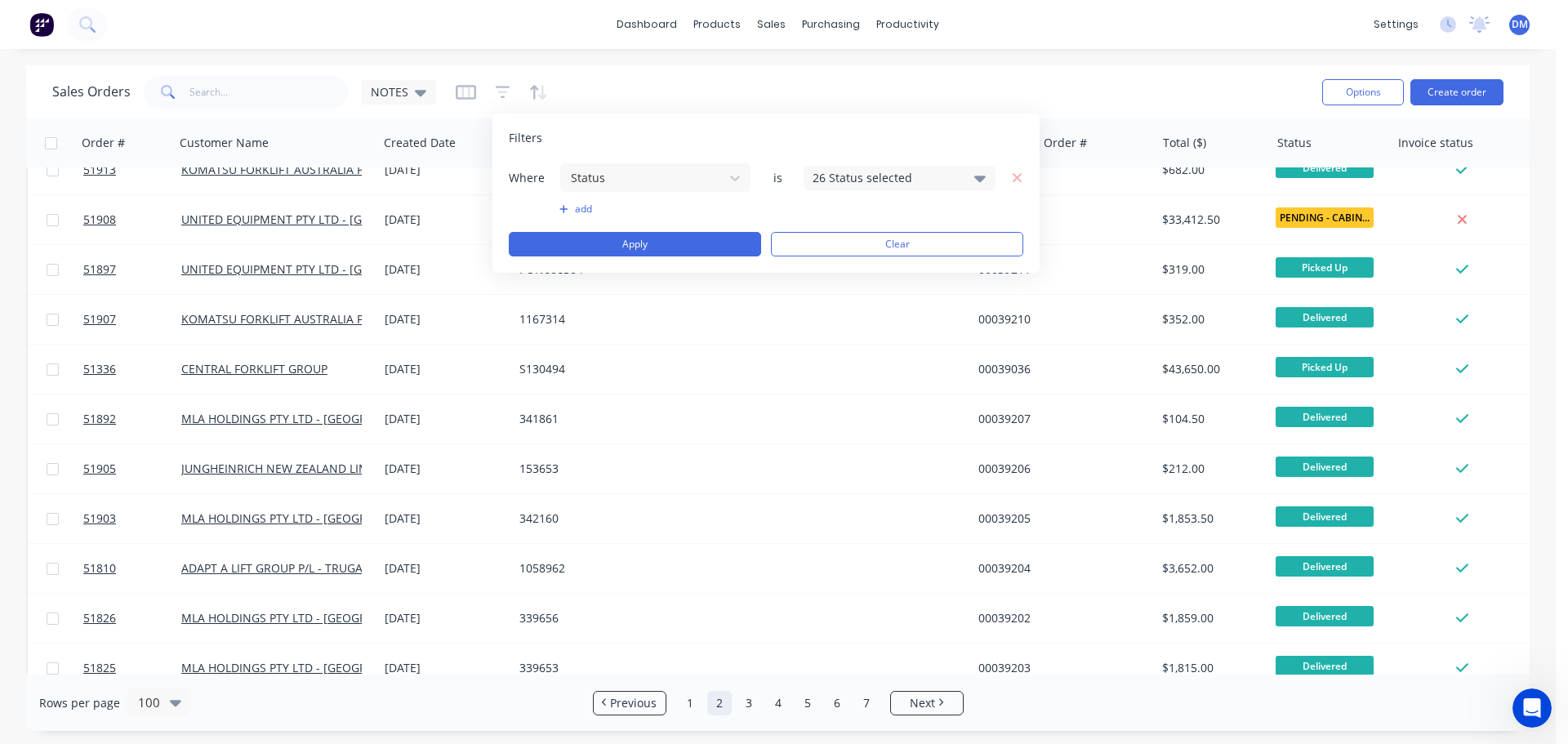
click at [844, 175] on div "26 Status selected" at bounding box center [886, 178] width 148 height 17
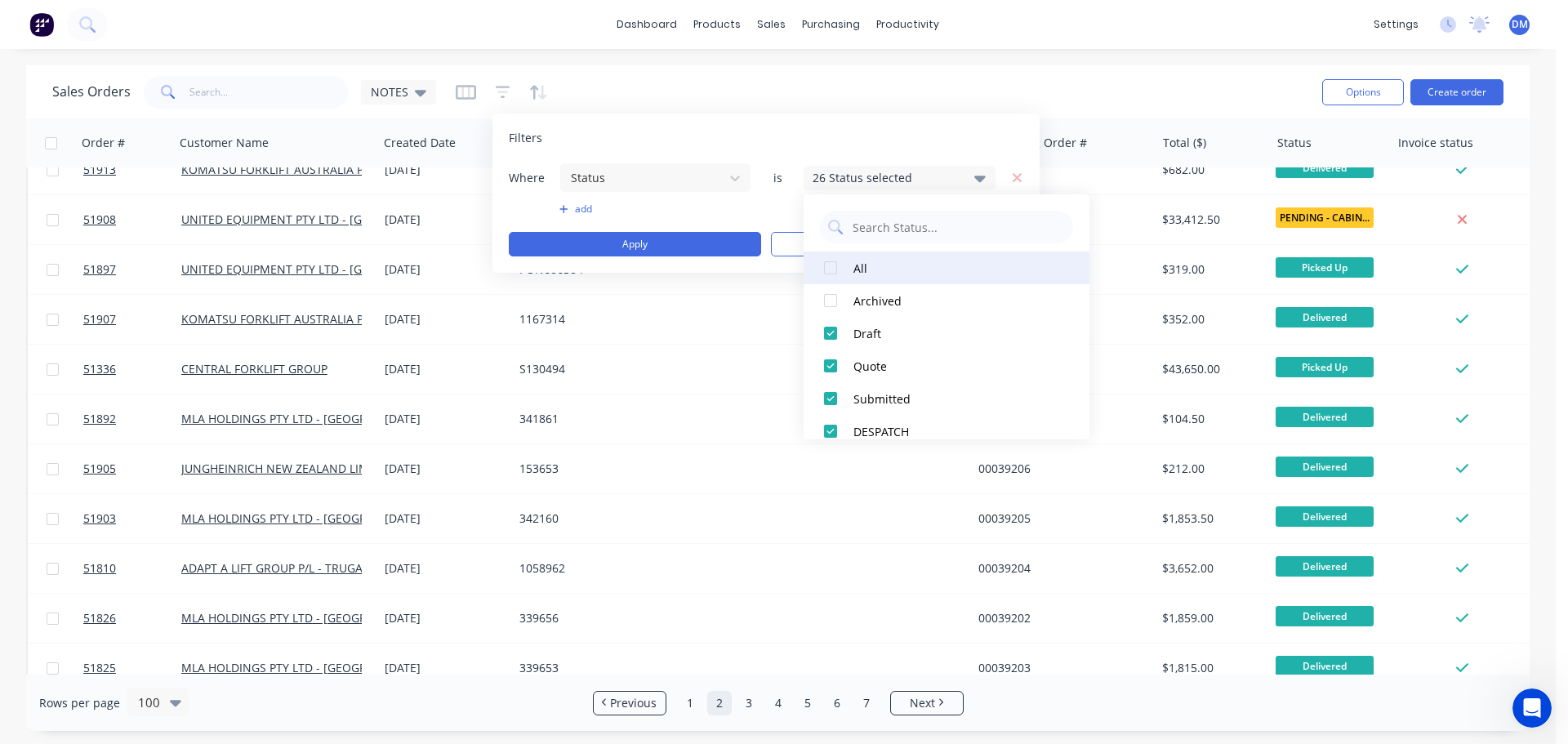
click at [830, 266] on div at bounding box center [830, 268] width 33 height 33
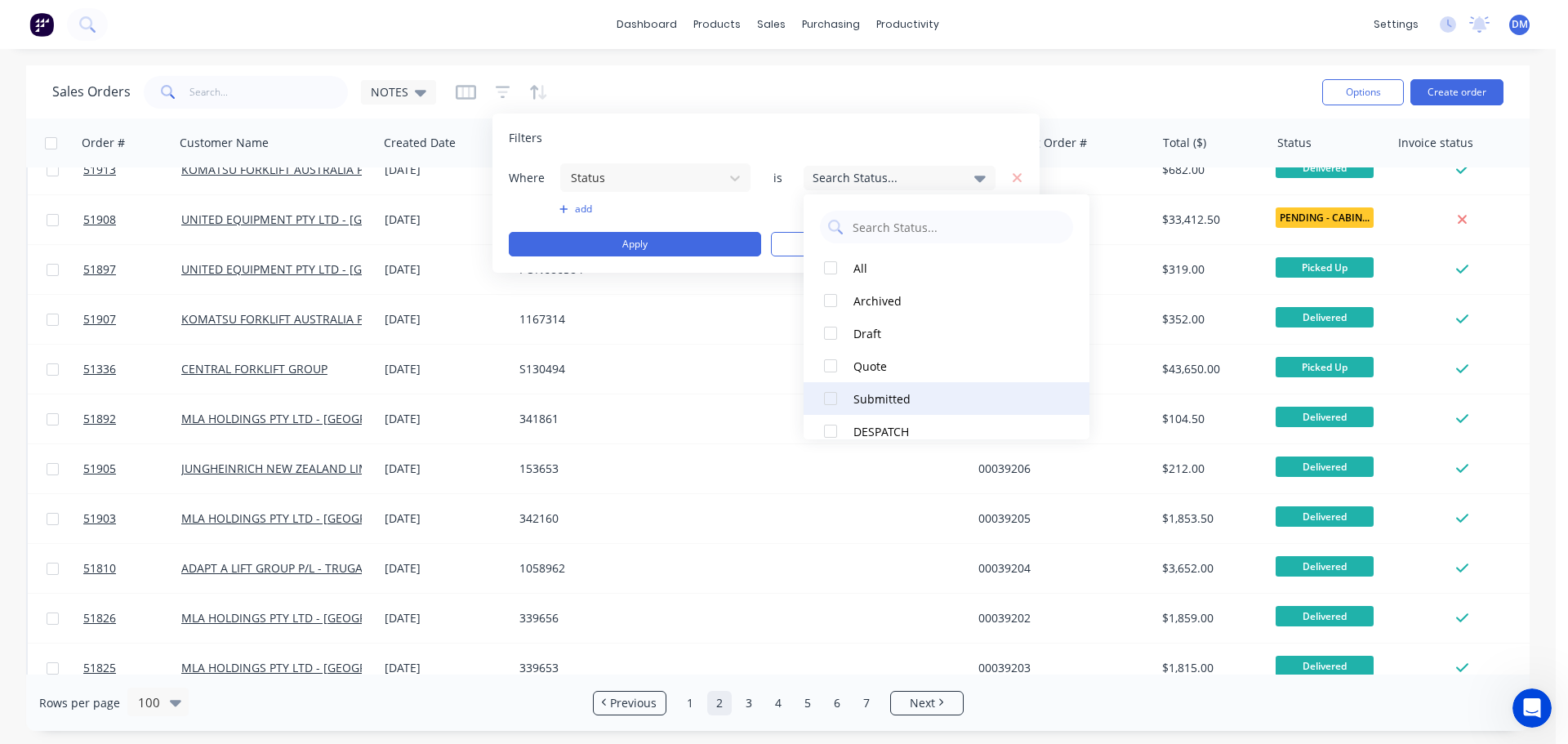
click at [827, 397] on div at bounding box center [830, 399] width 33 height 33
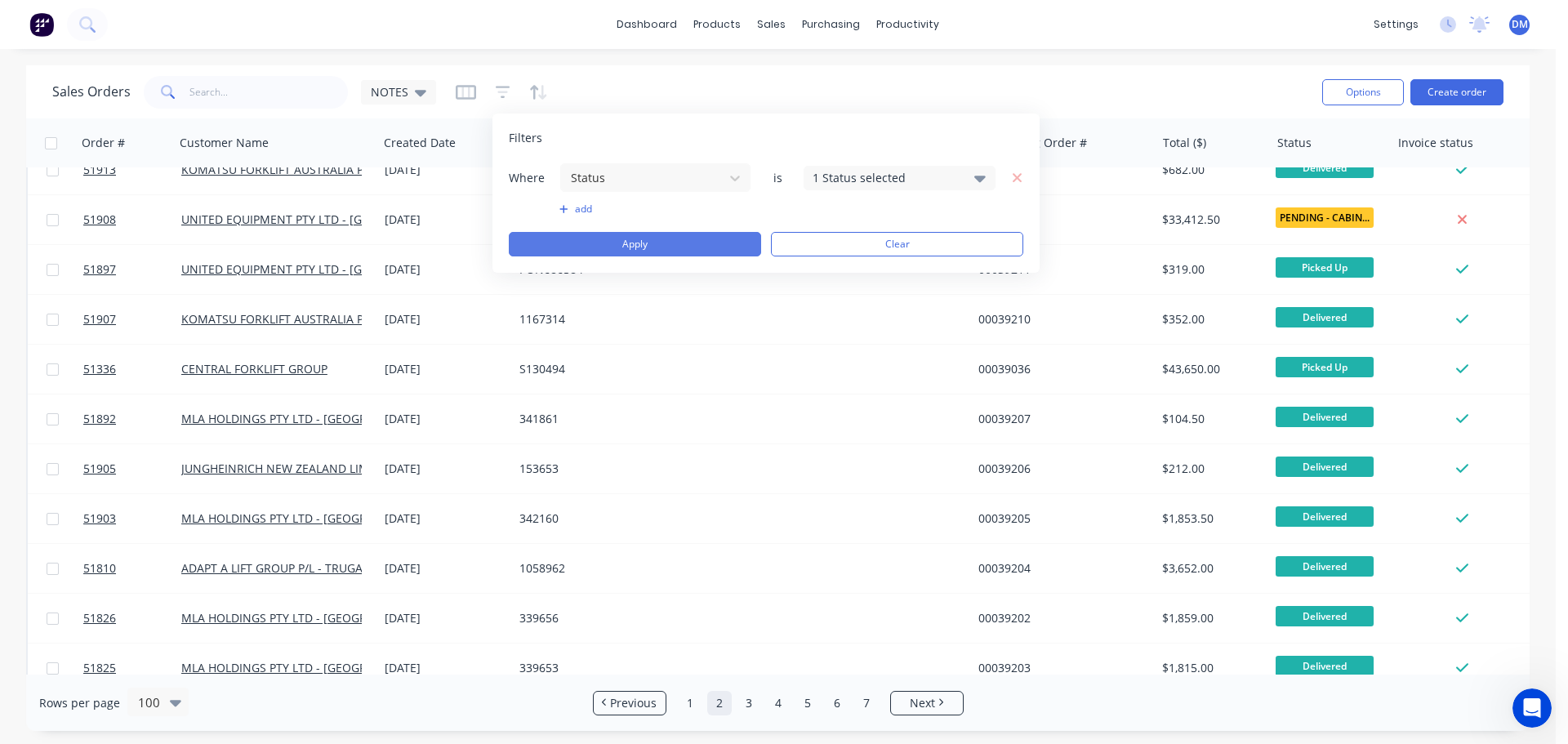
click at [686, 247] on button "Apply" at bounding box center [635, 244] width 252 height 25
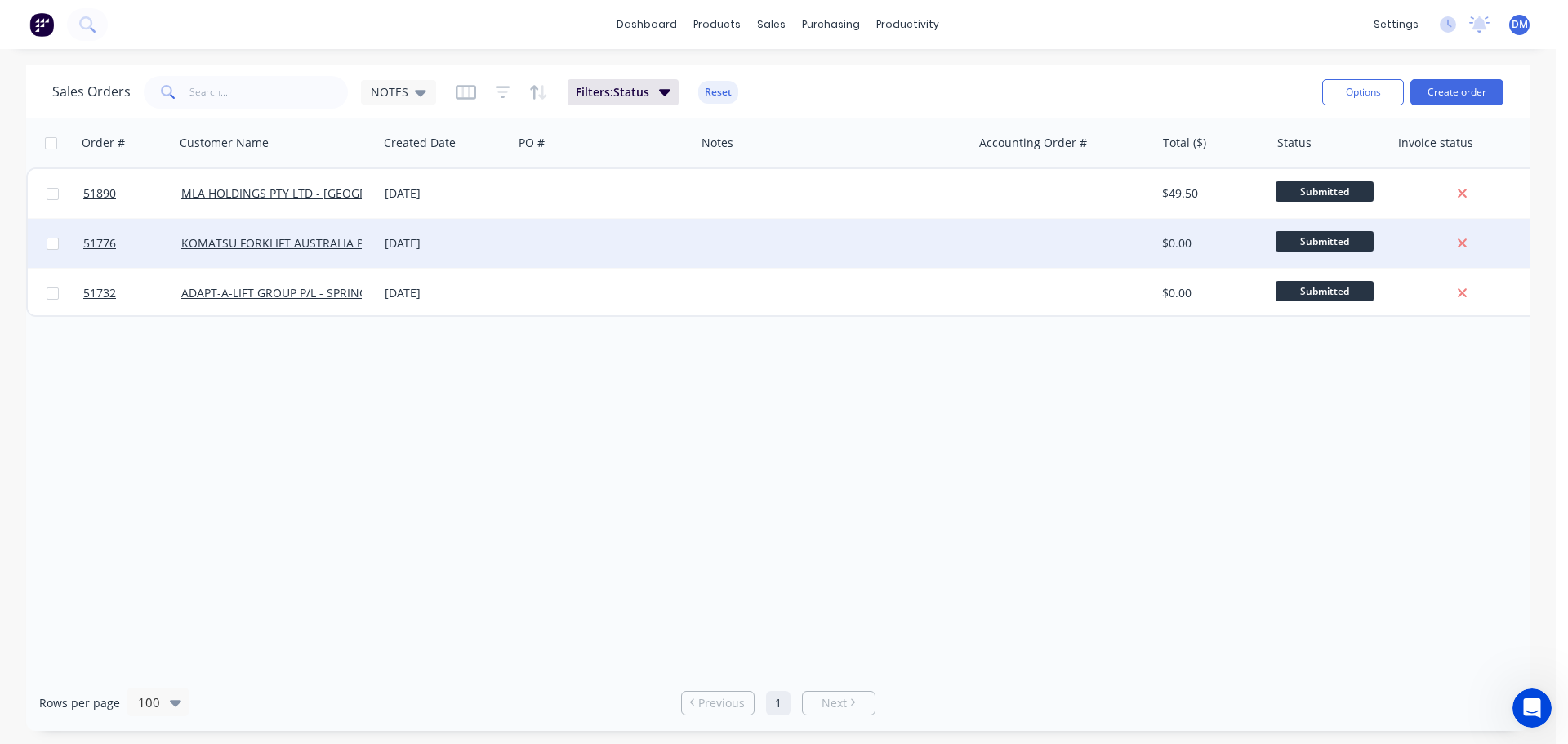
click at [437, 244] on div "[DATE]" at bounding box center [446, 243] width 122 height 16
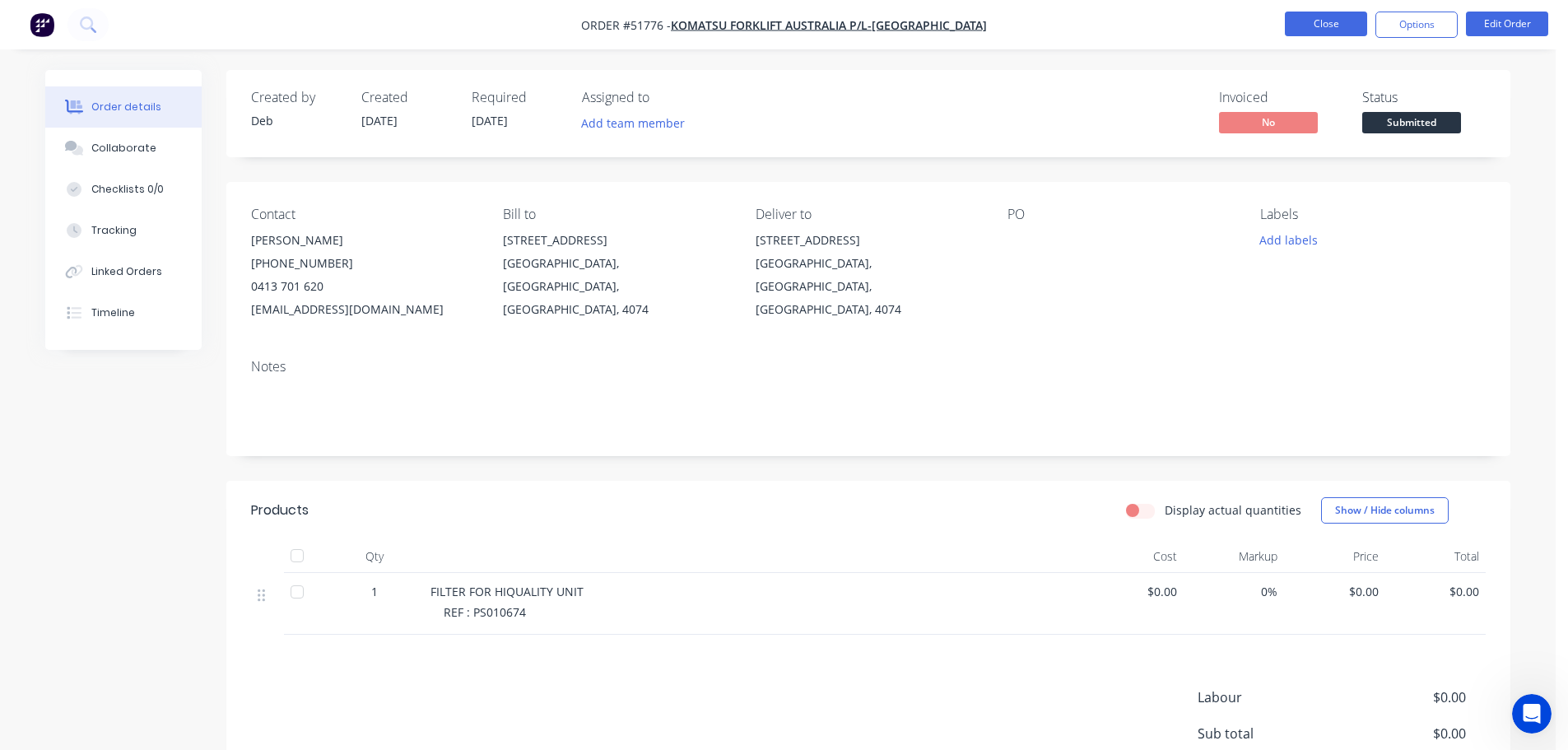
click at [1304, 29] on button "Close" at bounding box center [1325, 24] width 82 height 25
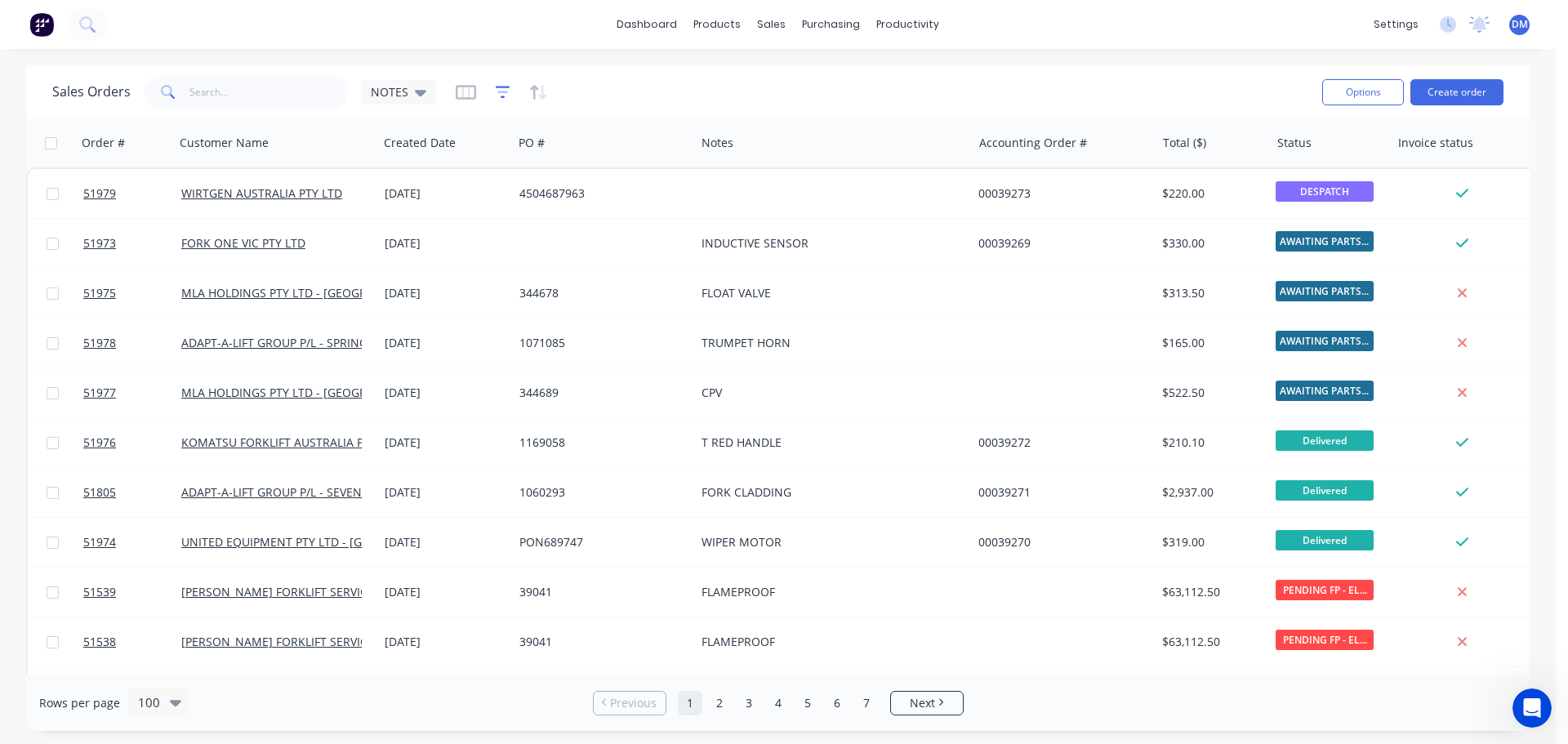
click at [501, 99] on icon "button" at bounding box center [503, 92] width 15 height 16
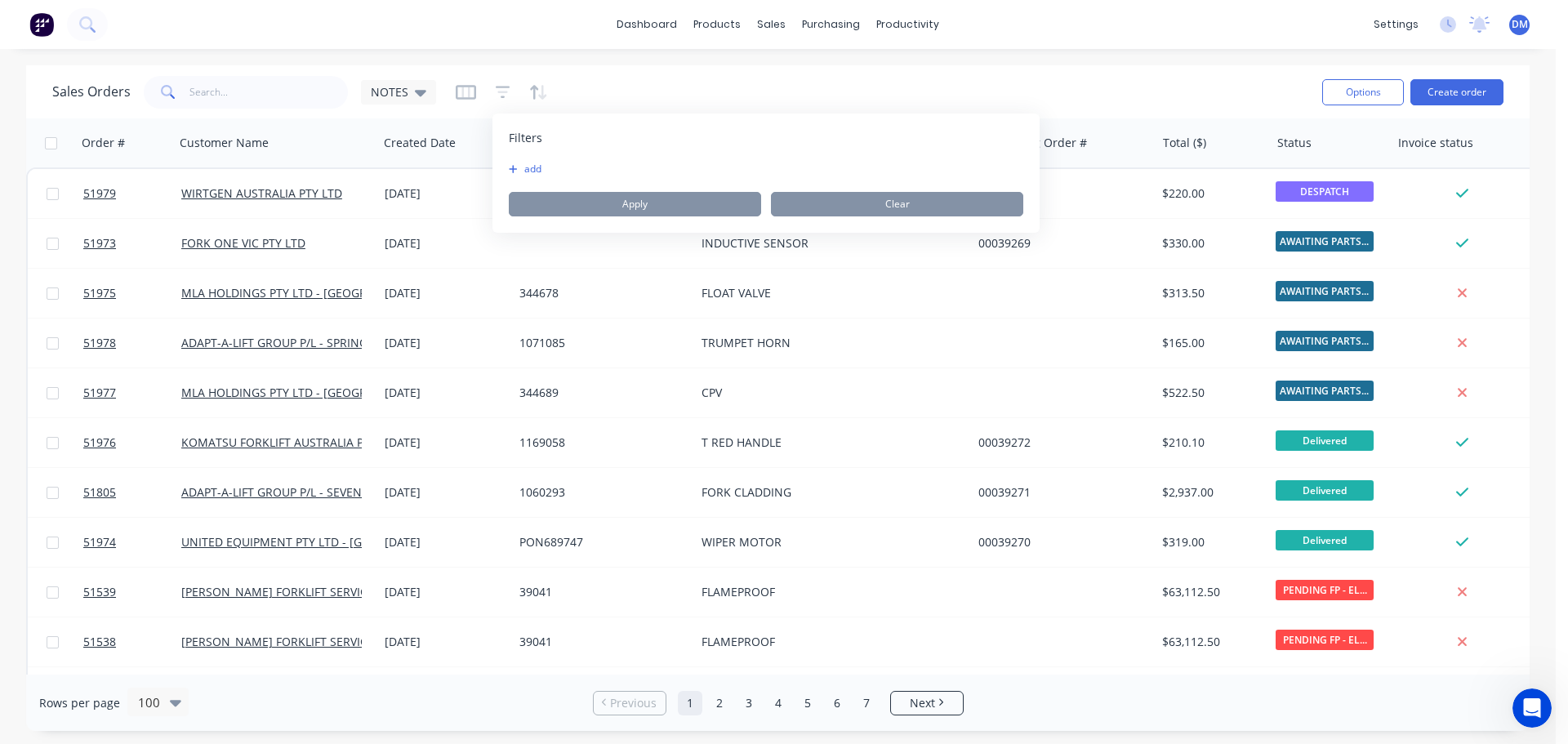
click at [528, 169] on button "add" at bounding box center [530, 169] width 41 height 13
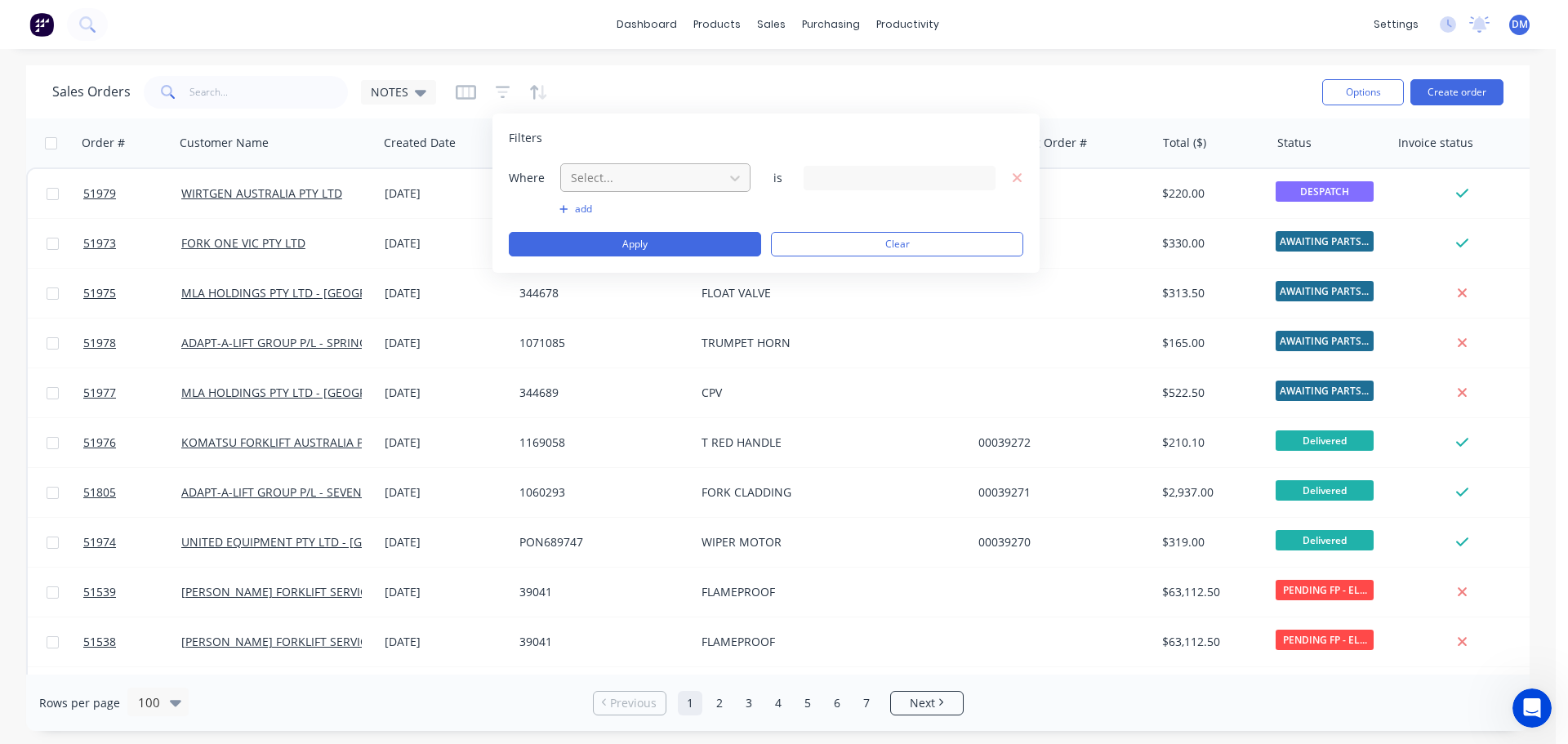
click at [613, 178] on div at bounding box center [642, 178] width 146 height 21
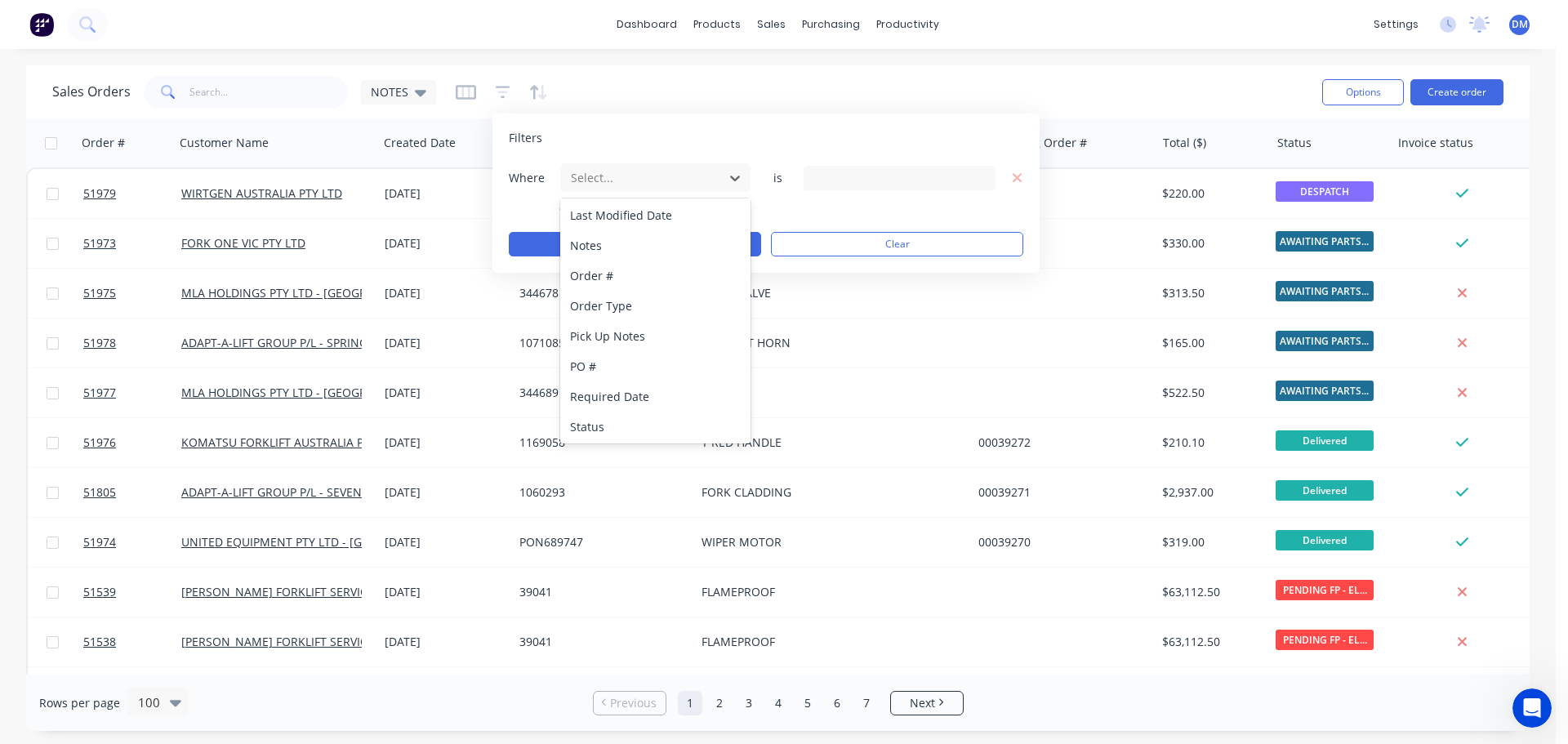
scroll to position [396, 0]
click at [608, 427] on div "Status" at bounding box center [655, 425] width 190 height 30
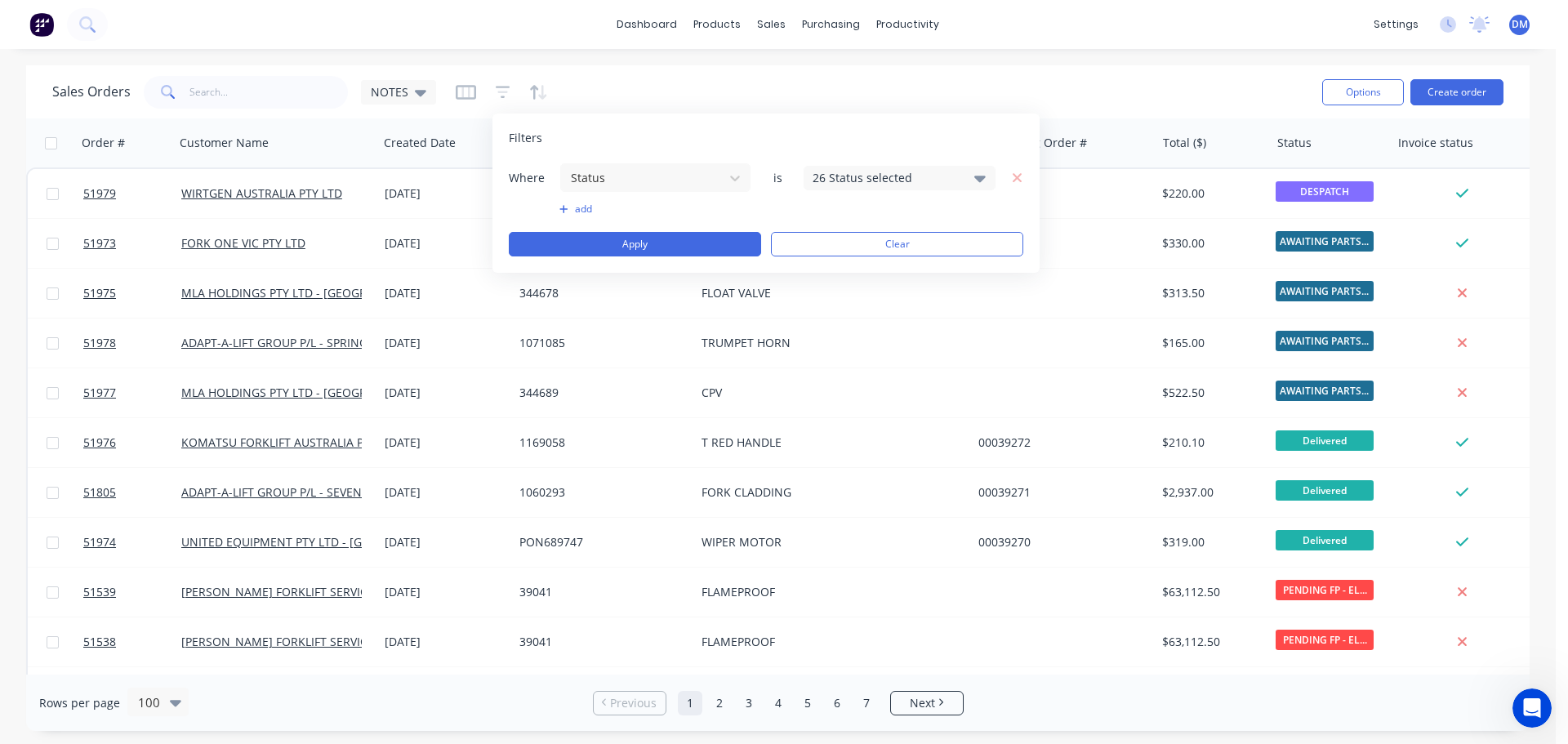
click at [861, 180] on div "26 Status selected" at bounding box center [886, 178] width 148 height 17
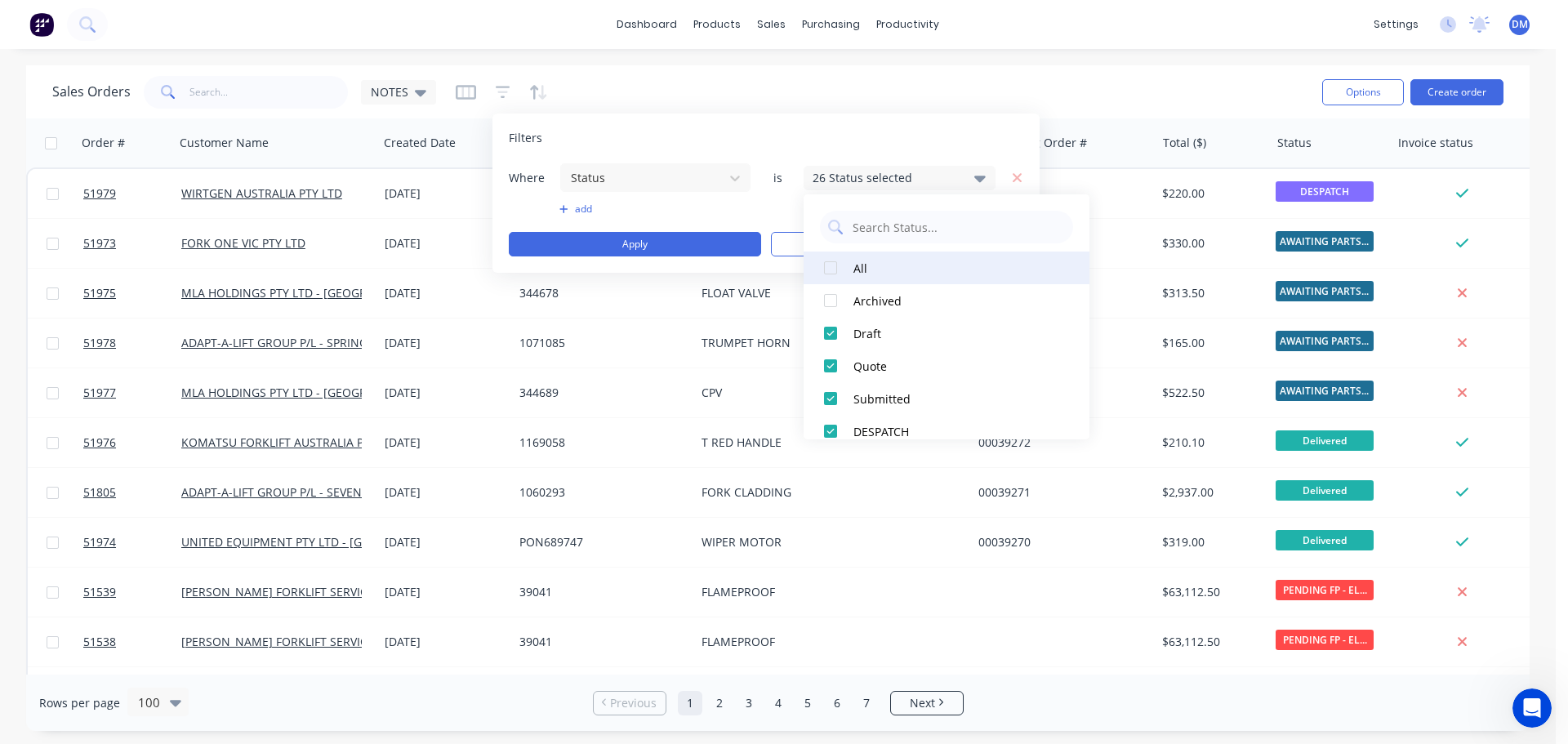
click at [828, 270] on div at bounding box center [830, 268] width 33 height 33
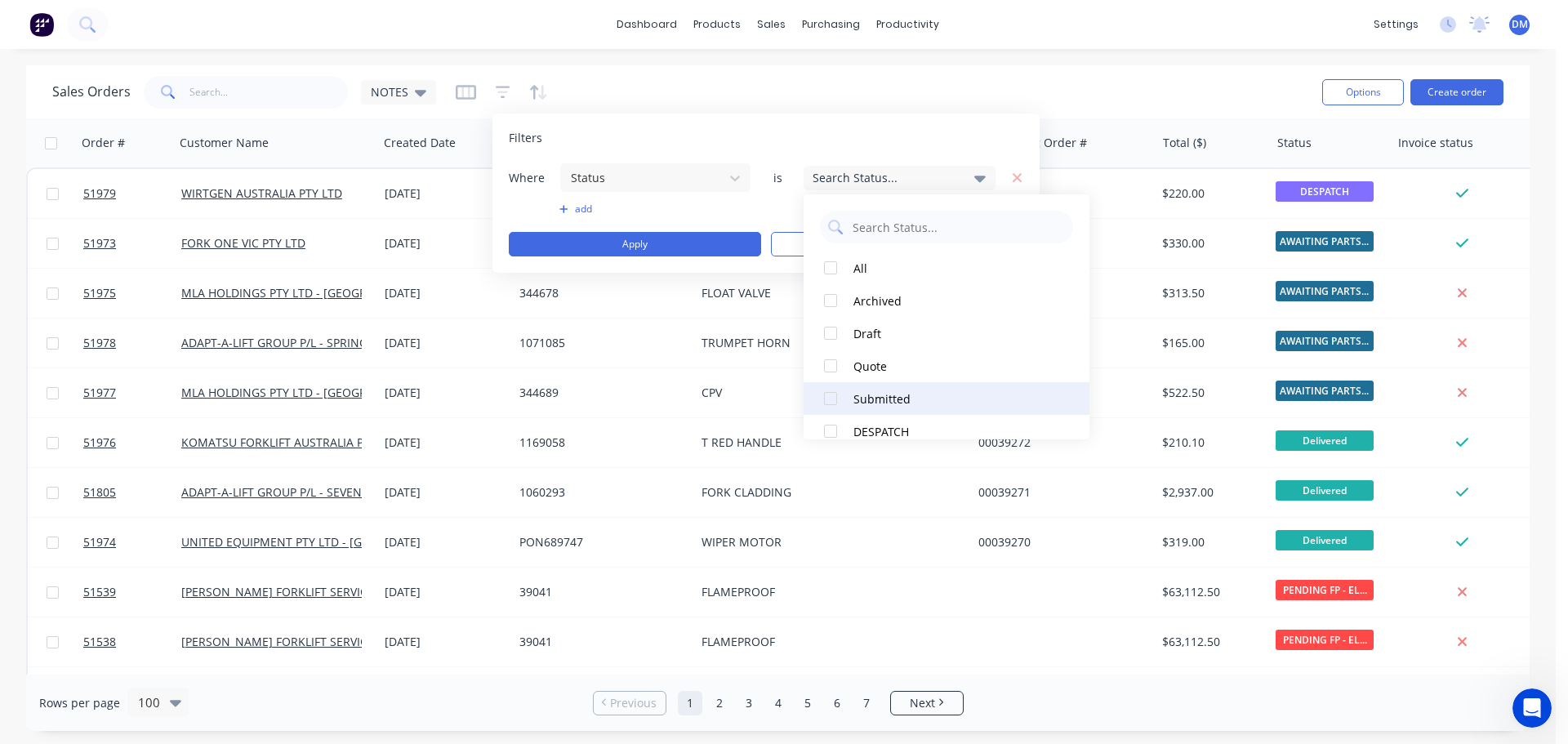
click at [833, 401] on div at bounding box center [830, 399] width 33 height 33
click at [692, 242] on button "Apply" at bounding box center [635, 244] width 252 height 25
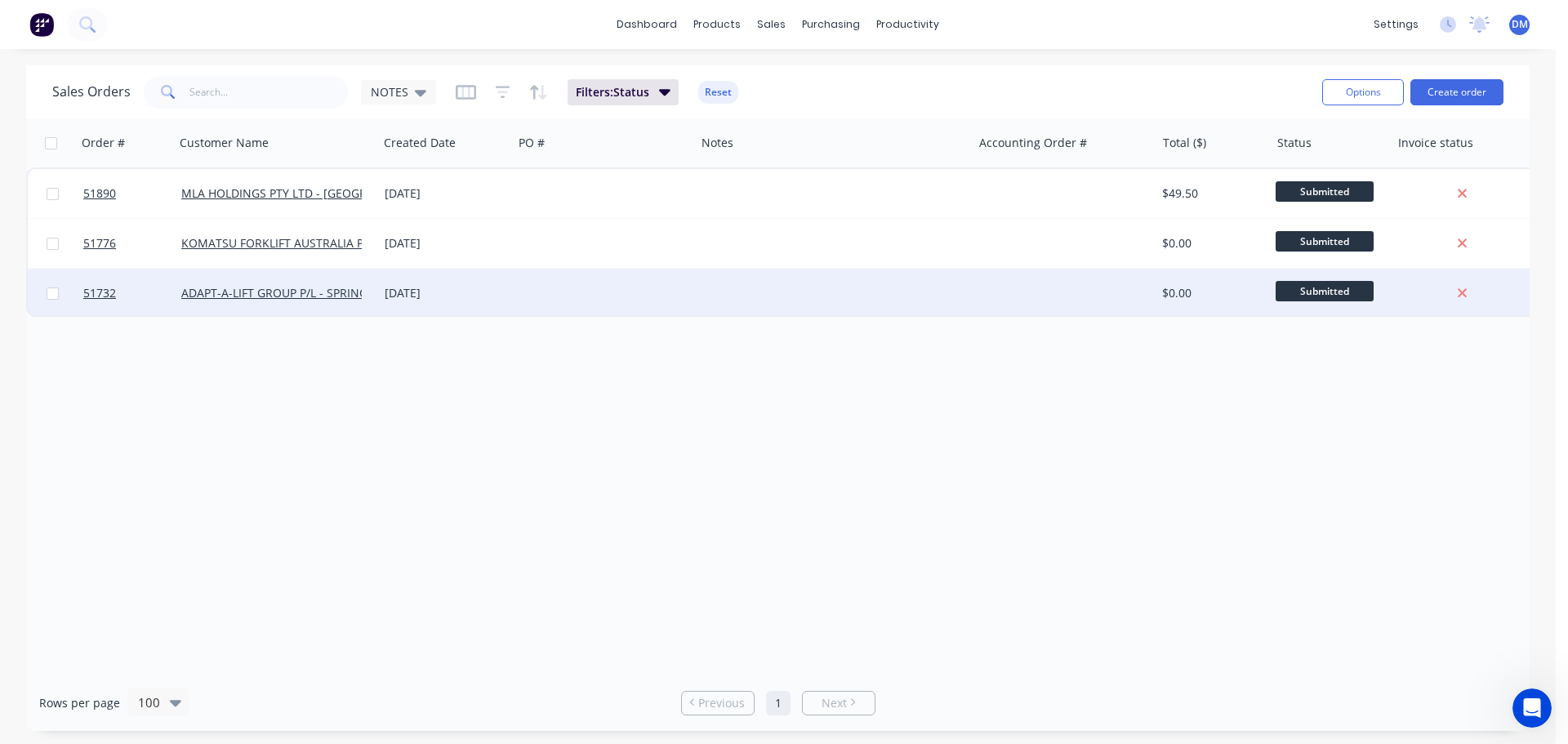
click at [445, 293] on div "[DATE]" at bounding box center [446, 293] width 122 height 16
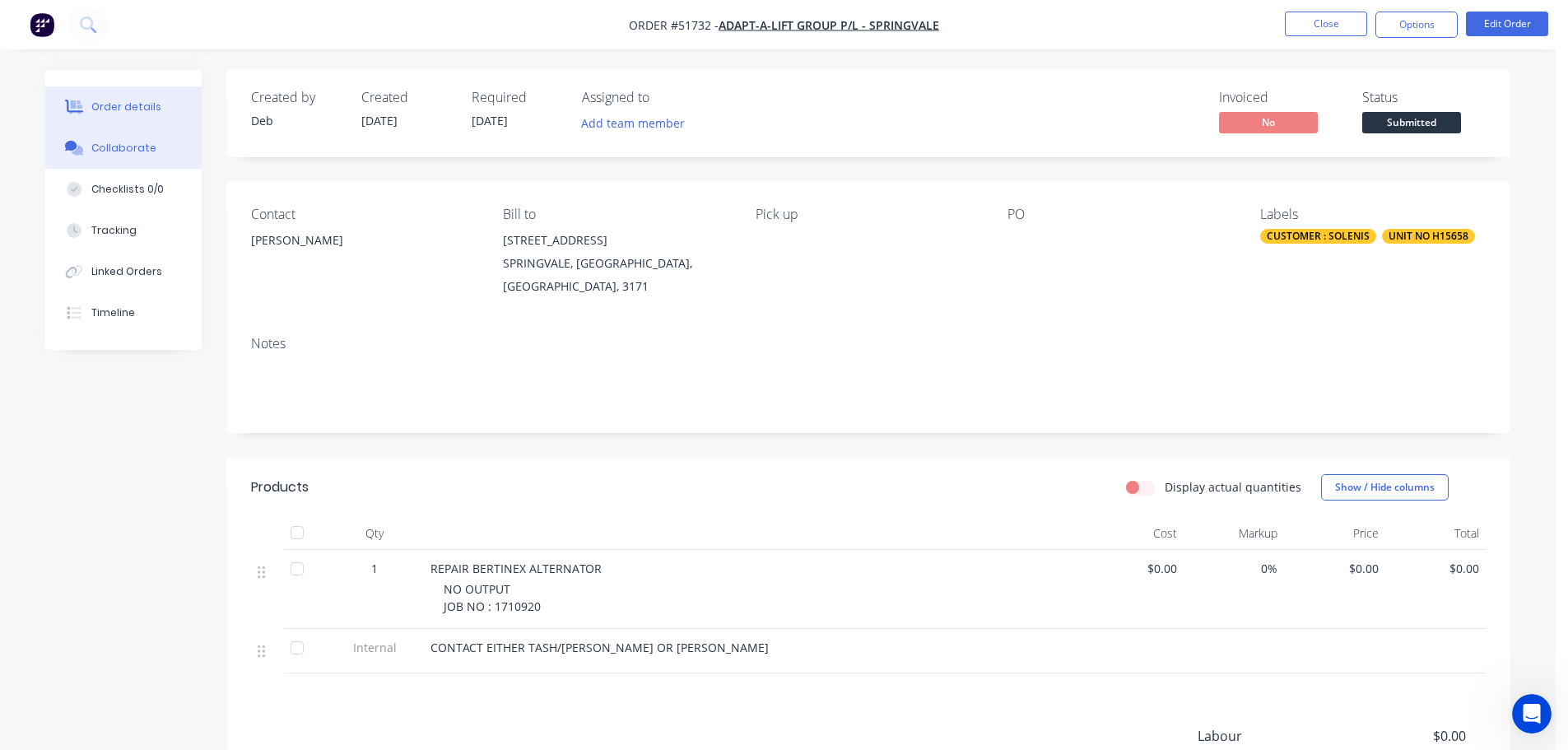
click at [118, 152] on div "Collaborate" at bounding box center [123, 148] width 65 height 15
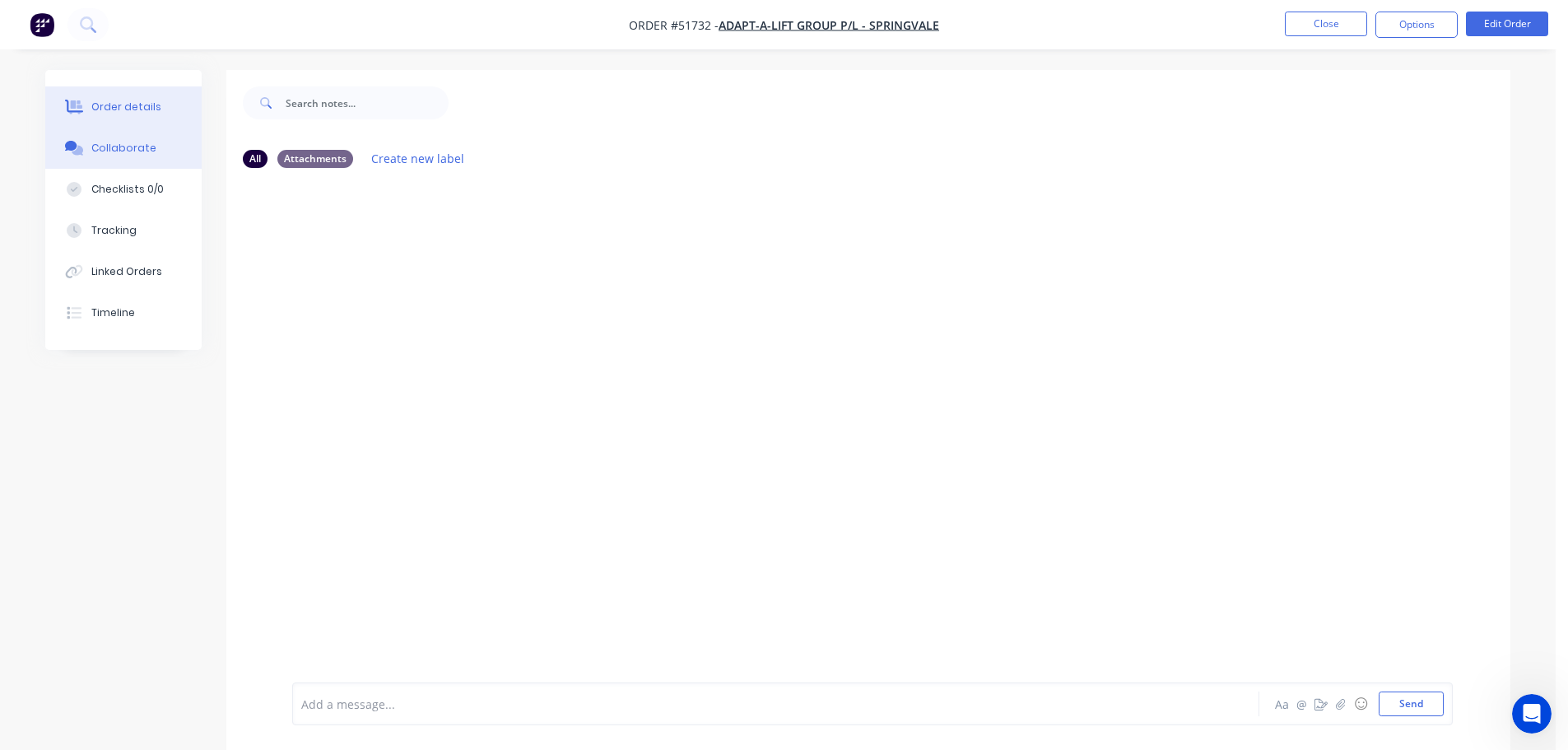
click at [114, 104] on div "Order details" at bounding box center [126, 107] width 70 height 15
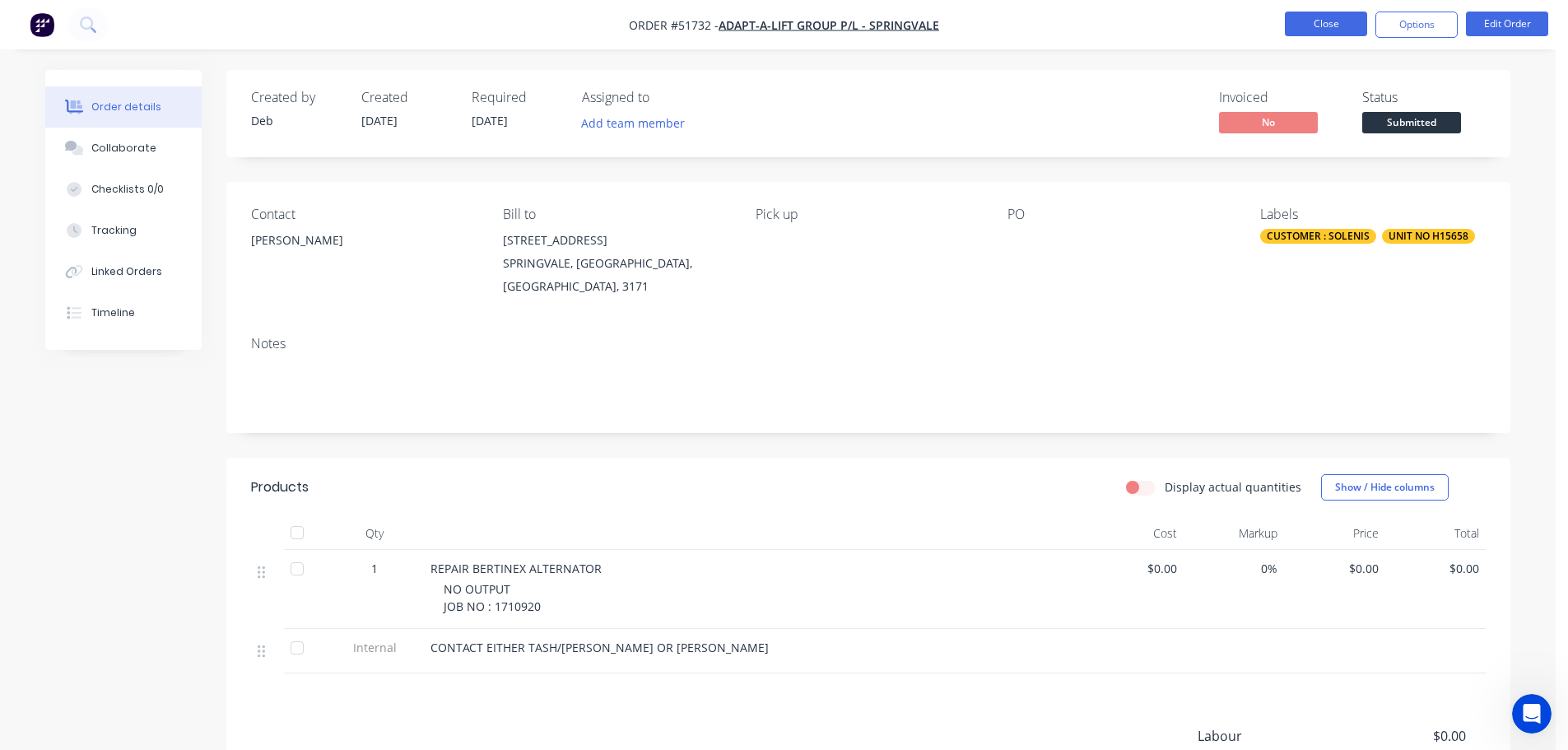
click at [1330, 19] on button "Close" at bounding box center [1325, 24] width 82 height 25
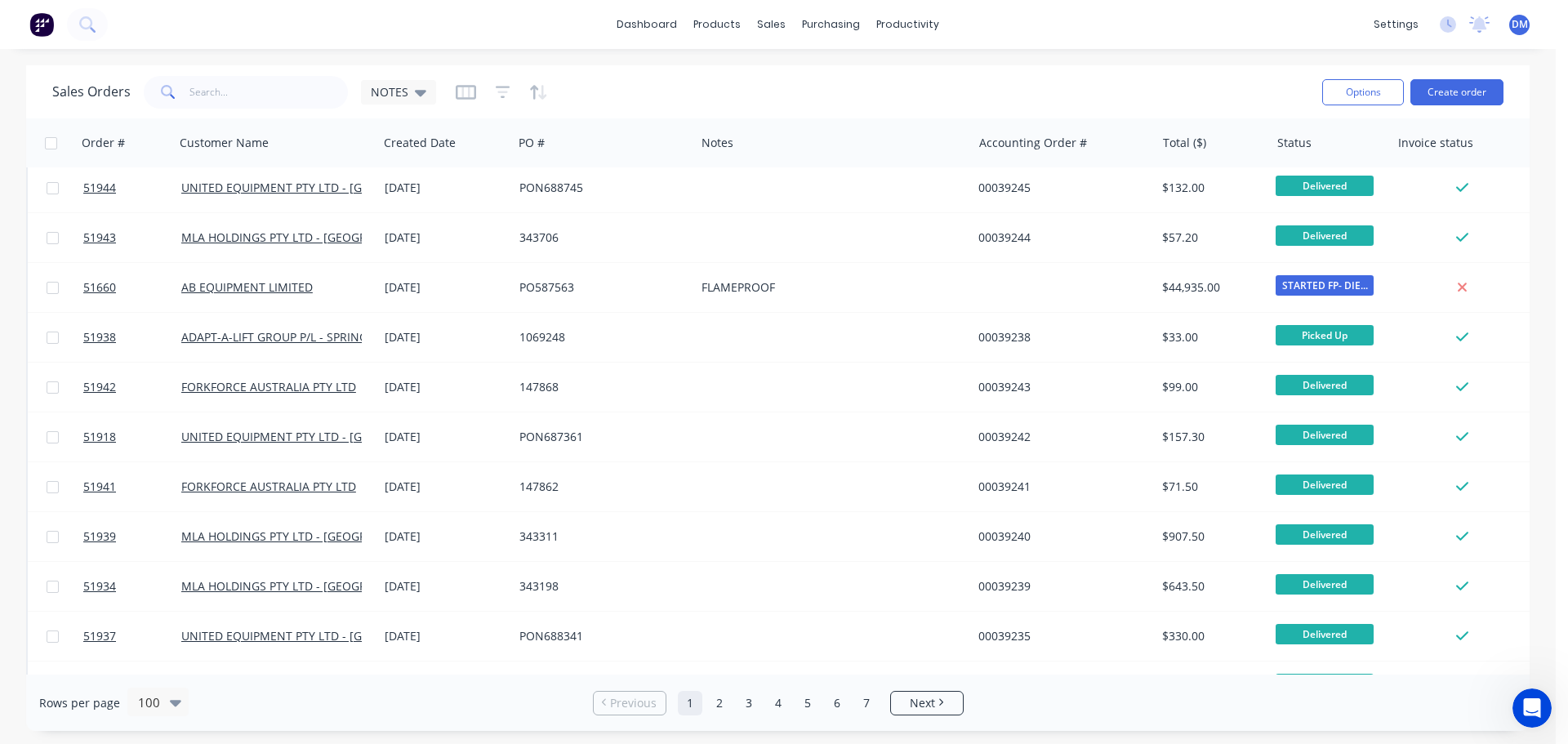
scroll to position [3757, 0]
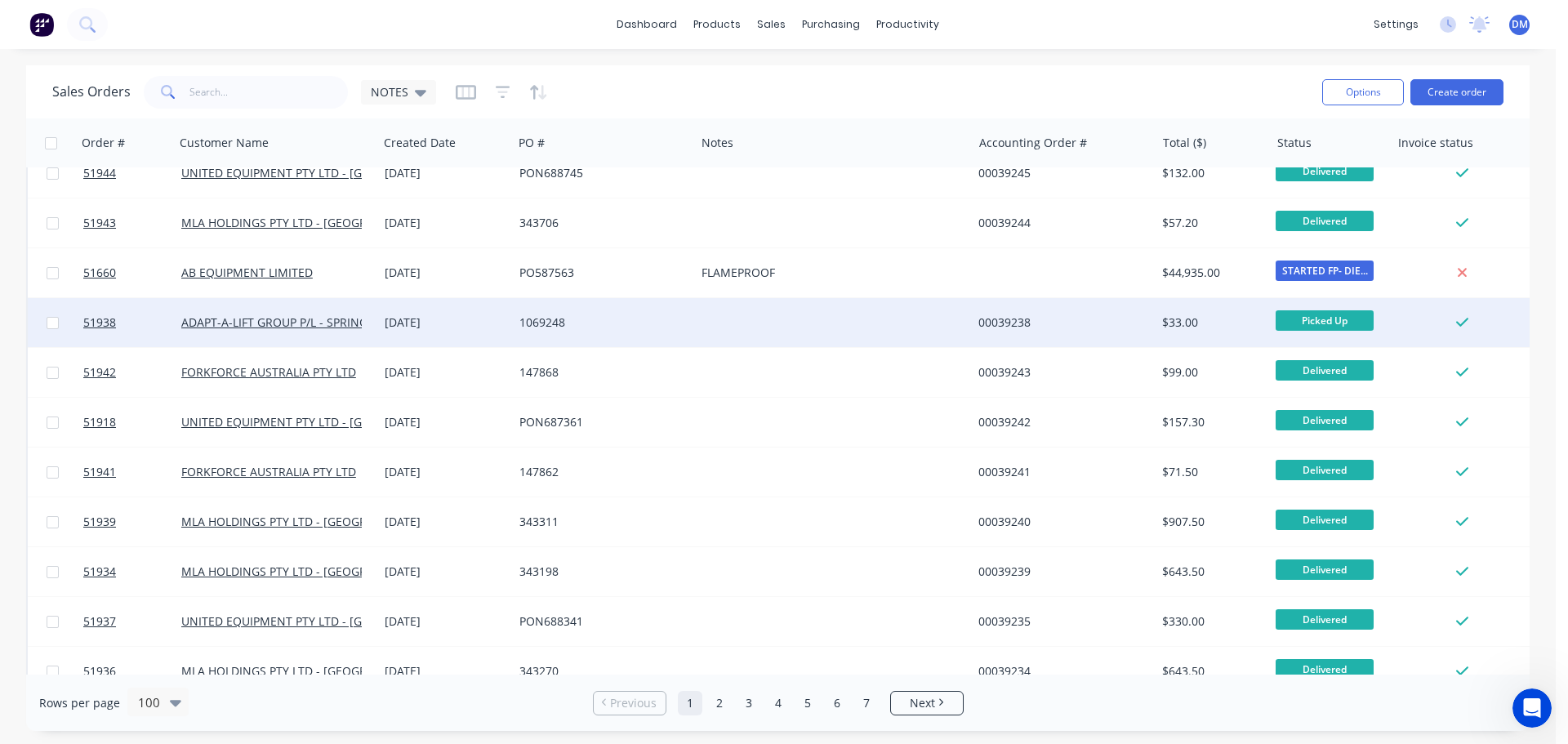
click at [951, 326] on div at bounding box center [833, 323] width 277 height 49
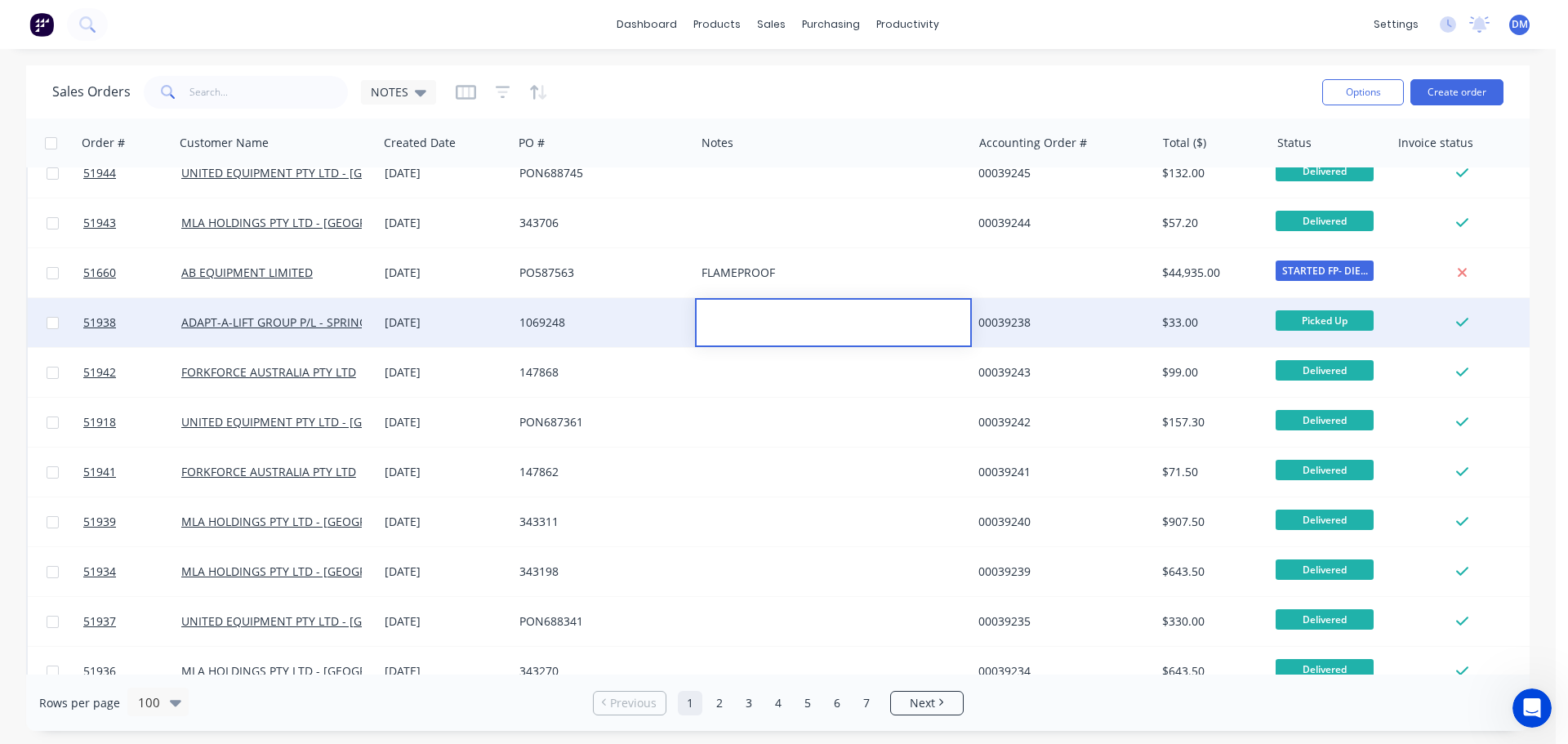
click at [640, 312] on div "1069248" at bounding box center [604, 323] width 183 height 49
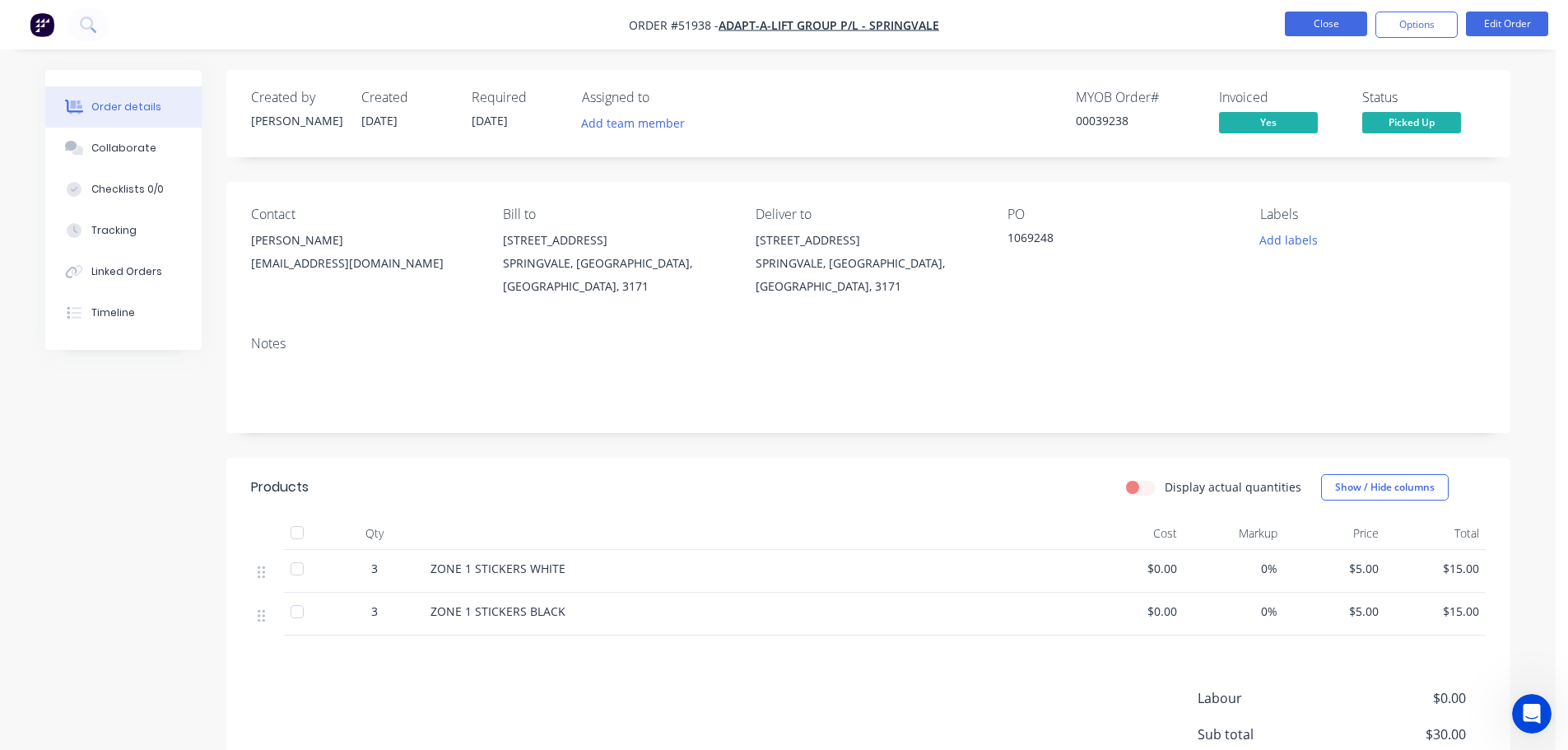
click at [1324, 22] on button "Close" at bounding box center [1325, 24] width 82 height 25
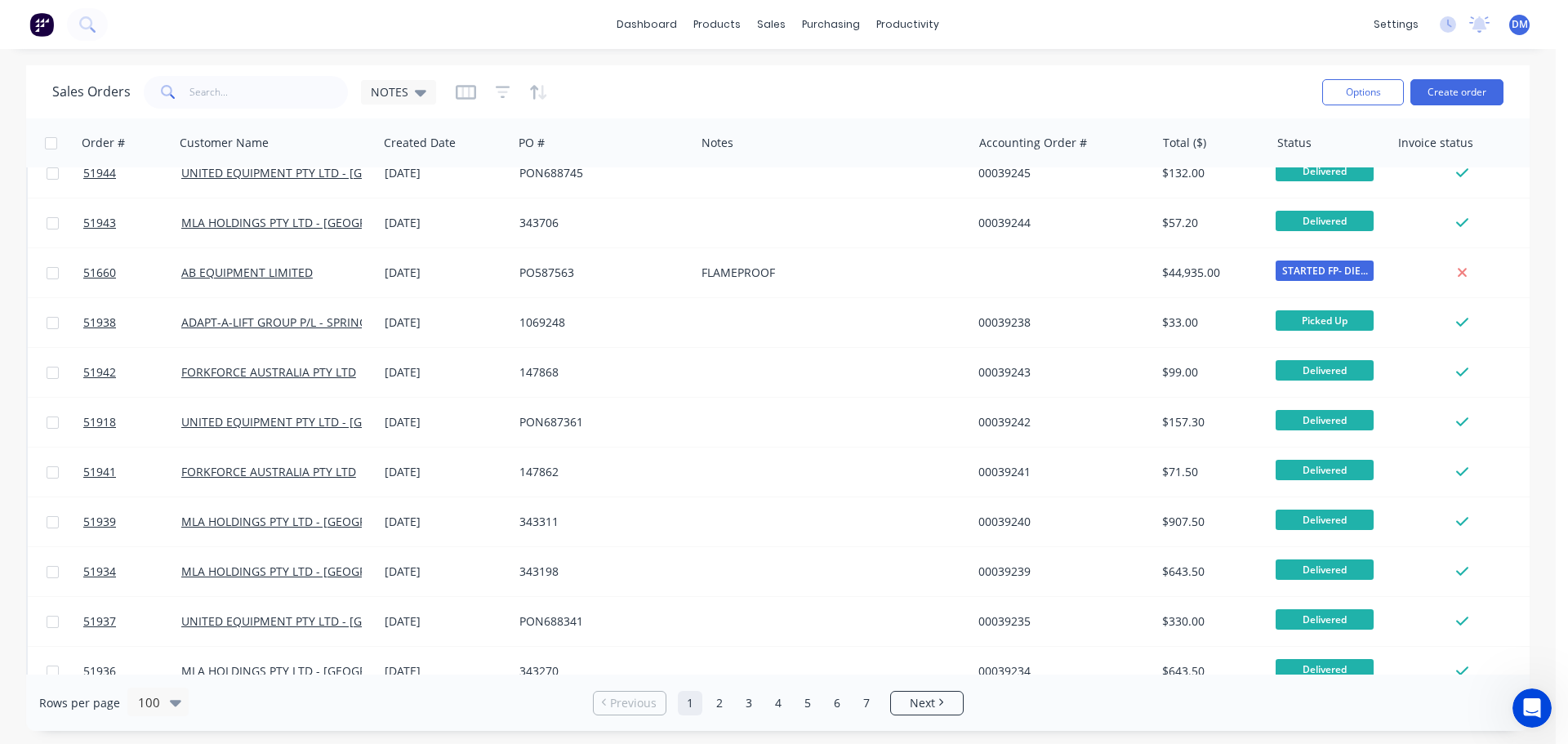
scroll to position [3838, 0]
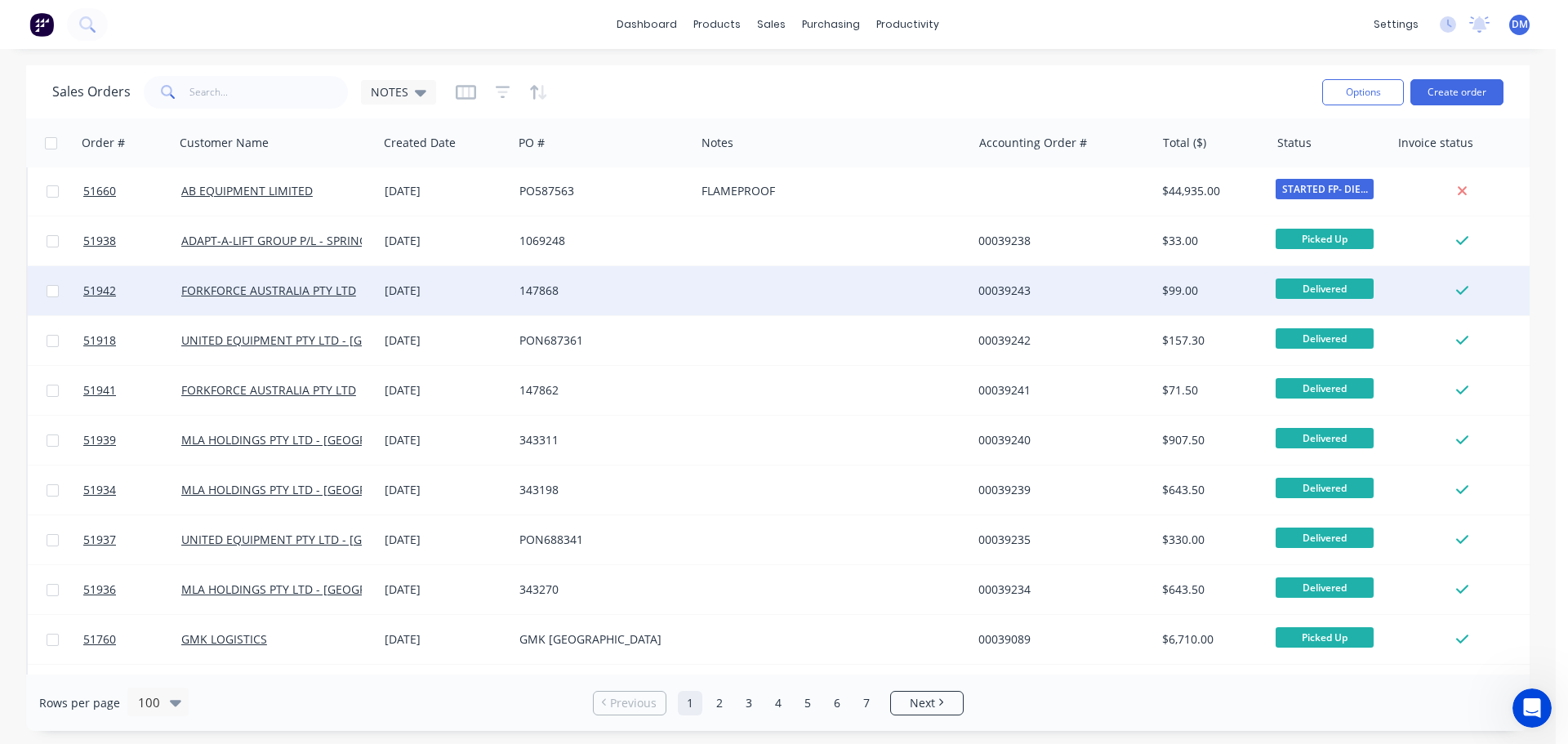
click at [560, 290] on div "147868" at bounding box center [600, 291] width 161 height 16
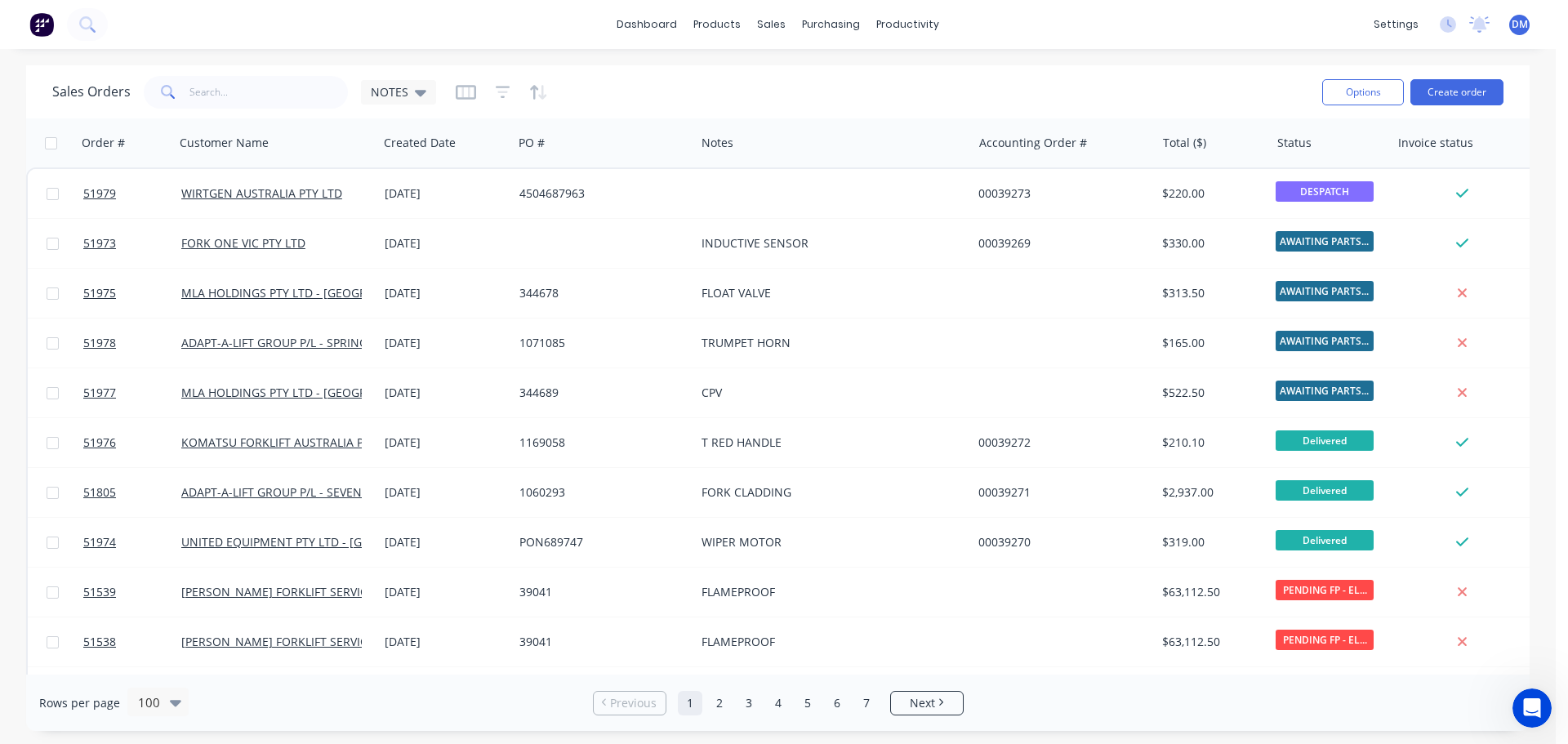
click at [591, 478] on div "dashboard products sales purchasing productivity dashboard products Product Cat…" at bounding box center [778, 372] width 1556 height 744
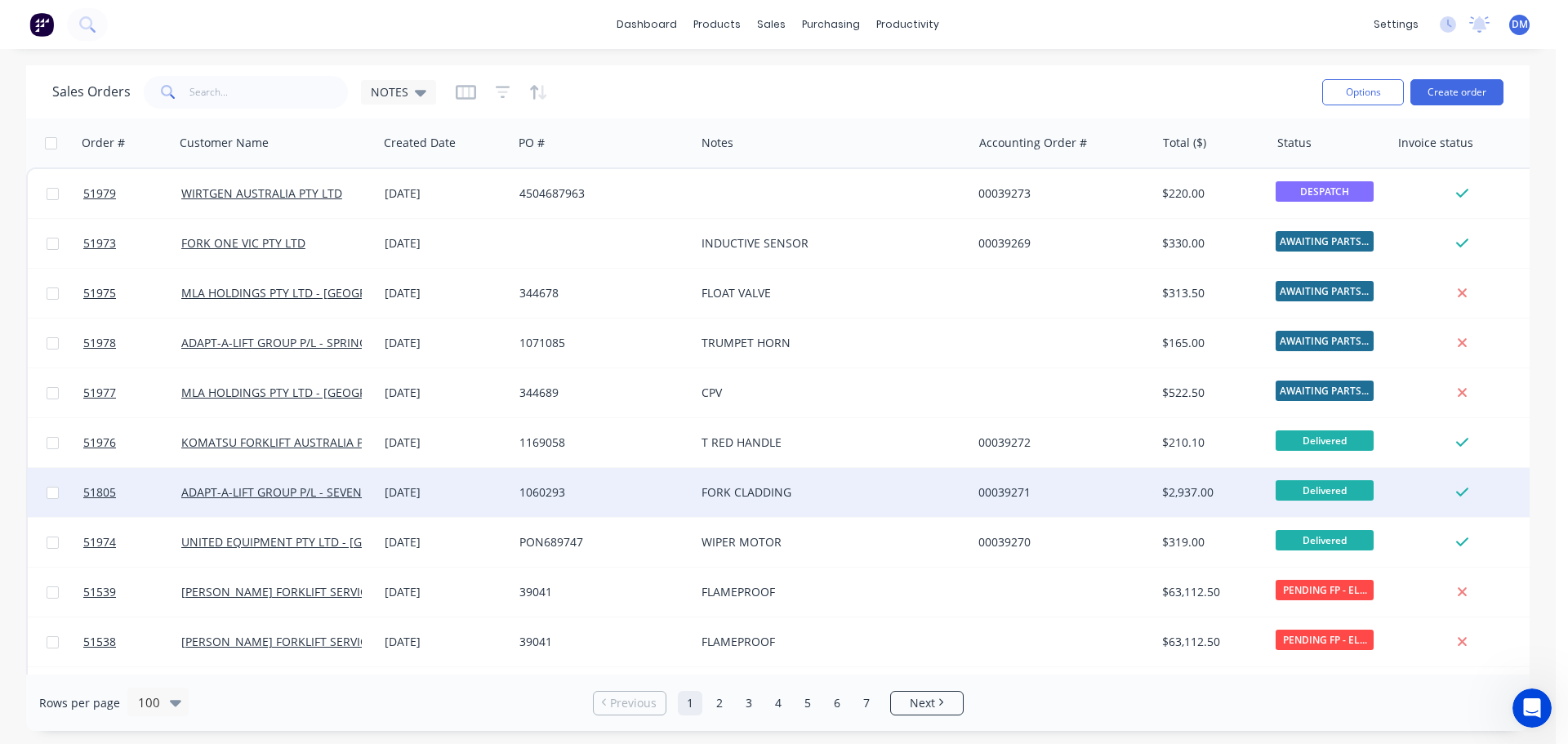
click at [695, 474] on div "FORK CLADDING" at bounding box center [833, 492] width 277 height 49
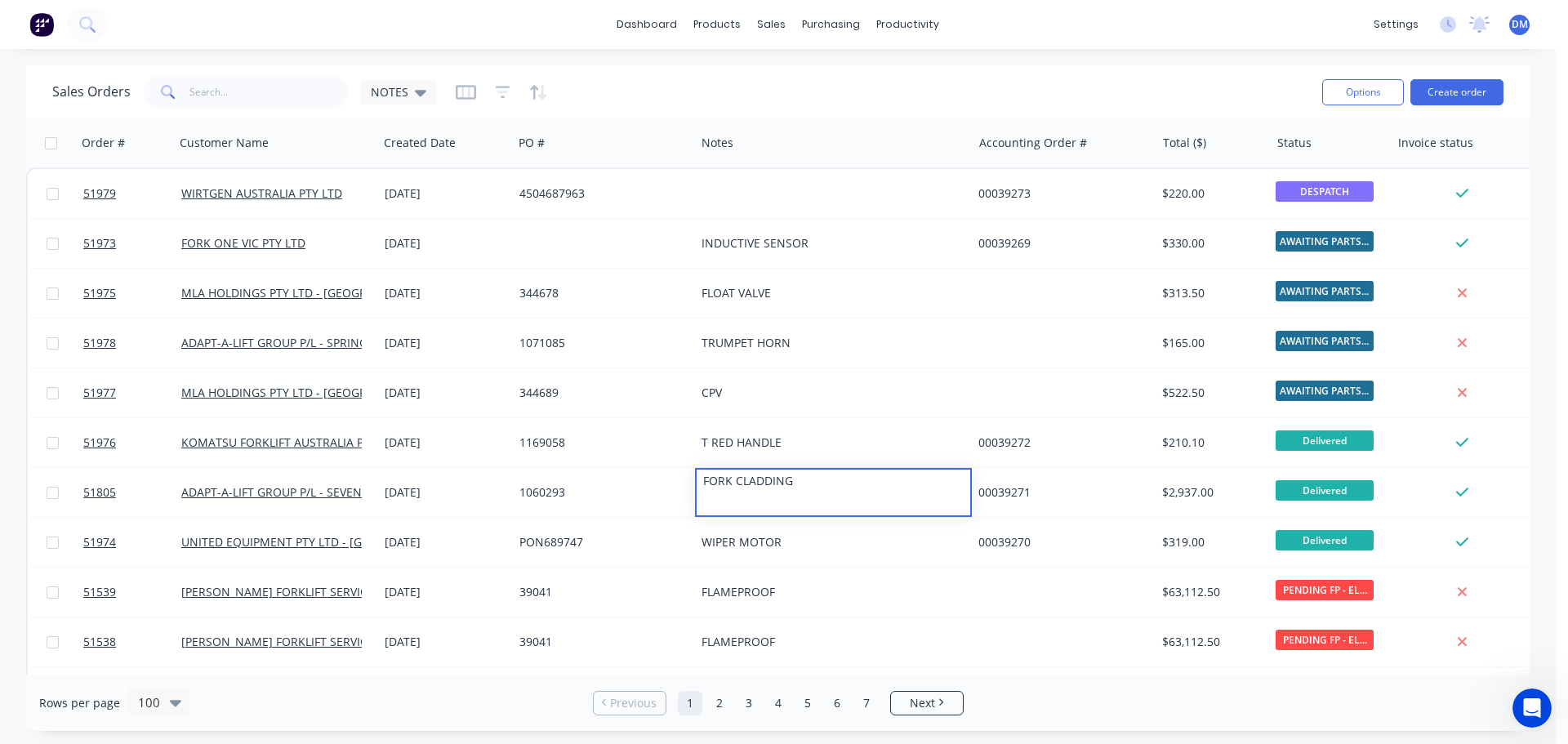
click at [819, 53] on div "dashboard products sales purchasing productivity dashboard products Product Cat…" at bounding box center [778, 372] width 1556 height 744
